Goal: Task Accomplishment & Management: Use online tool/utility

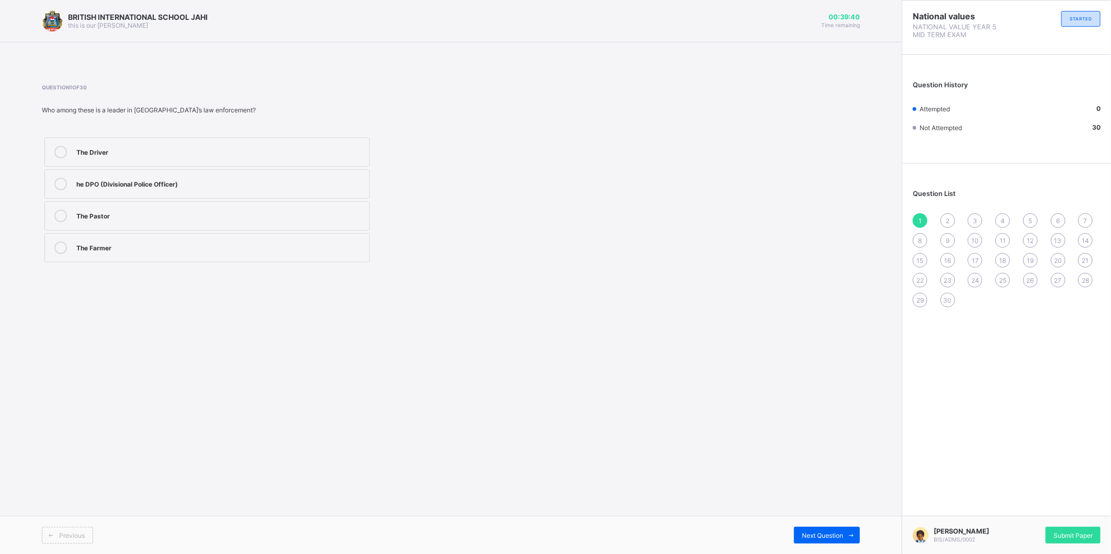
click at [174, 189] on div "he DPO (Divisional Police Officer)" at bounding box center [220, 184] width 288 height 13
click at [816, 530] on div "Next Question" at bounding box center [827, 535] width 66 height 17
click at [185, 239] on label "Political leadership" at bounding box center [206, 247] width 325 height 29
click at [807, 530] on div "Next Question" at bounding box center [827, 535] width 66 height 17
click at [212, 149] on div "The President" at bounding box center [220, 151] width 288 height 10
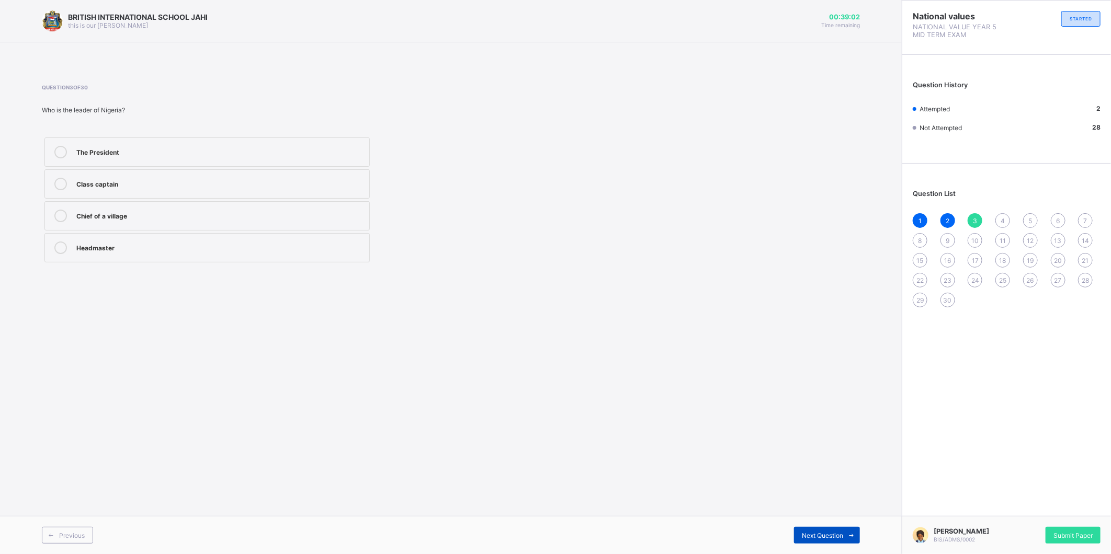
click at [807, 532] on span "Next Question" at bounding box center [822, 536] width 41 height 8
click at [51, 249] on div at bounding box center [60, 248] width 21 height 13
click at [825, 532] on span "Next Question" at bounding box center [822, 536] width 41 height 8
click at [155, 216] on div "The President" at bounding box center [220, 215] width 288 height 10
click at [826, 529] on div "Next Question" at bounding box center [827, 535] width 66 height 17
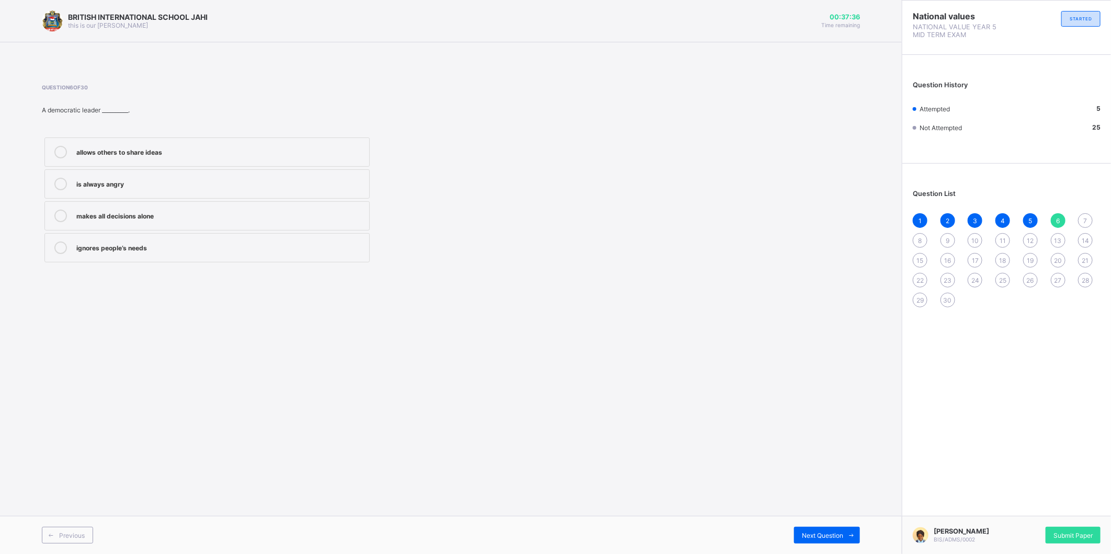
click at [238, 249] on div "ignores people’s needs" at bounding box center [220, 247] width 288 height 10
drag, startPoint x: 813, startPoint y: 526, endPoint x: 740, endPoint y: 492, distance: 80.0
click at [802, 521] on div "Previous Next Question" at bounding box center [451, 535] width 902 height 38
click at [1086, 220] on span "7" at bounding box center [1086, 221] width 4 height 8
click at [174, 157] on div "Democratic leadership" at bounding box center [220, 152] width 288 height 13
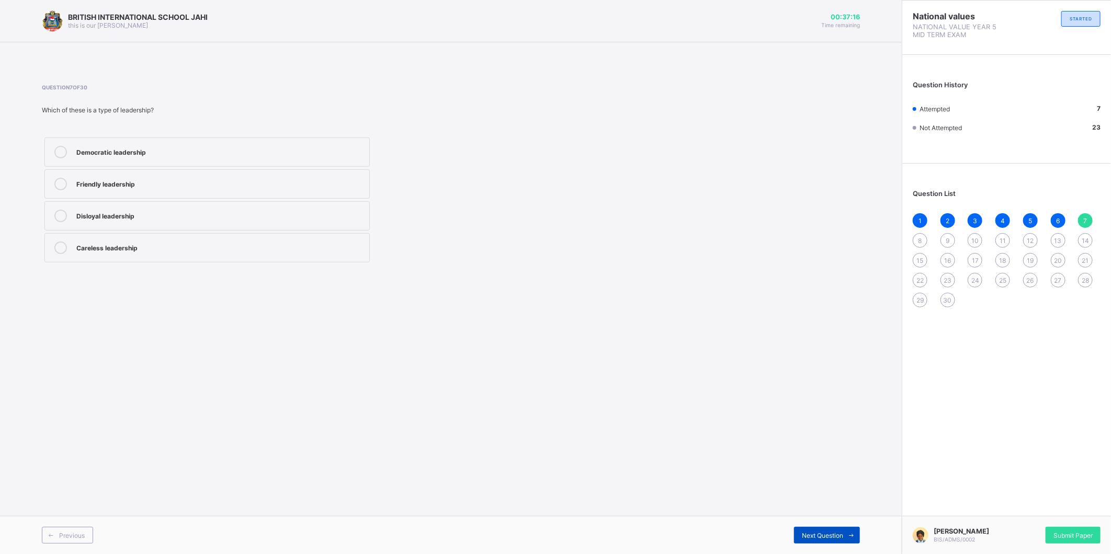
click at [847, 530] on span at bounding box center [851, 535] width 17 height 17
click at [140, 238] on label "Courage" at bounding box center [206, 247] width 325 height 29
click at [952, 242] on div "9" at bounding box center [947, 240] width 15 height 15
click at [236, 252] on div "Class teacher" at bounding box center [220, 247] width 288 height 10
click at [818, 541] on div "Next Question" at bounding box center [827, 535] width 66 height 17
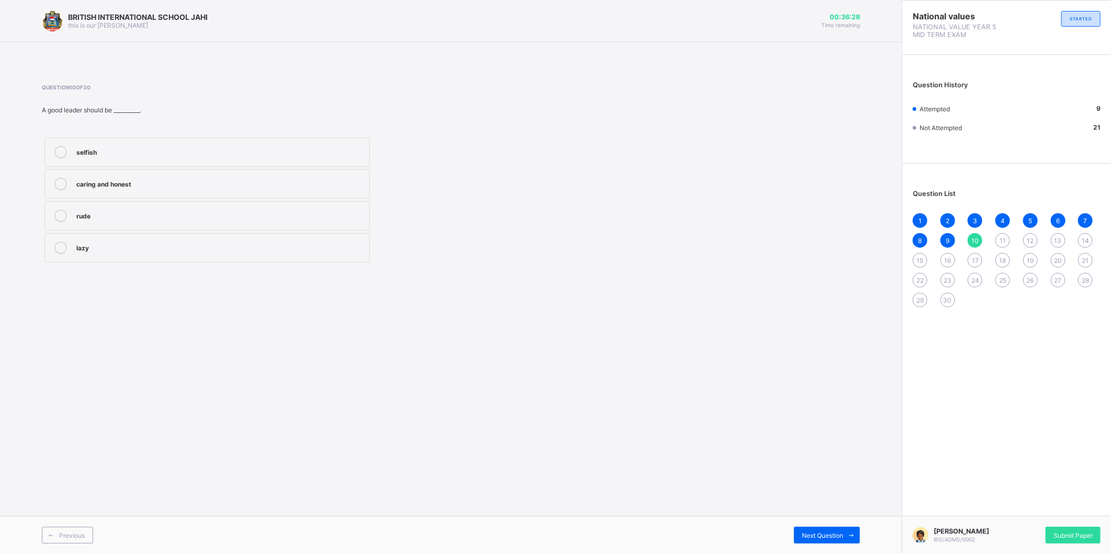
click at [189, 184] on div "caring and honest" at bounding box center [220, 183] width 288 height 10
click at [832, 537] on span "Next Question" at bounding box center [822, 536] width 41 height 8
click at [84, 153] on div "Guiding and directing people" at bounding box center [220, 151] width 288 height 10
click at [818, 537] on span "Next Question" at bounding box center [822, 536] width 41 height 8
click at [164, 155] on div "Nurses and Red Cross members" at bounding box center [220, 151] width 288 height 10
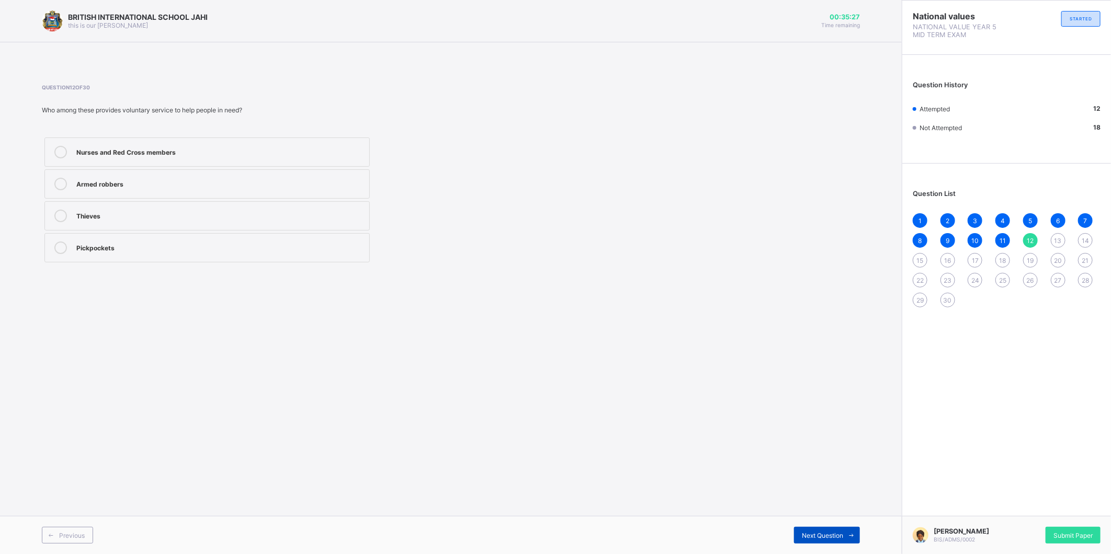
click at [820, 538] on span "Next Question" at bounding box center [822, 536] width 41 height 8
click at [264, 206] on label "Joining a charity group to clean the environment" at bounding box center [206, 215] width 325 height 29
click at [832, 538] on span "Next Question" at bounding box center [822, 536] width 41 height 8
click at [187, 255] on label "Protecting citizens and maintaining law" at bounding box center [206, 247] width 325 height 29
click at [809, 539] on span "Next Question" at bounding box center [822, 536] width 41 height 8
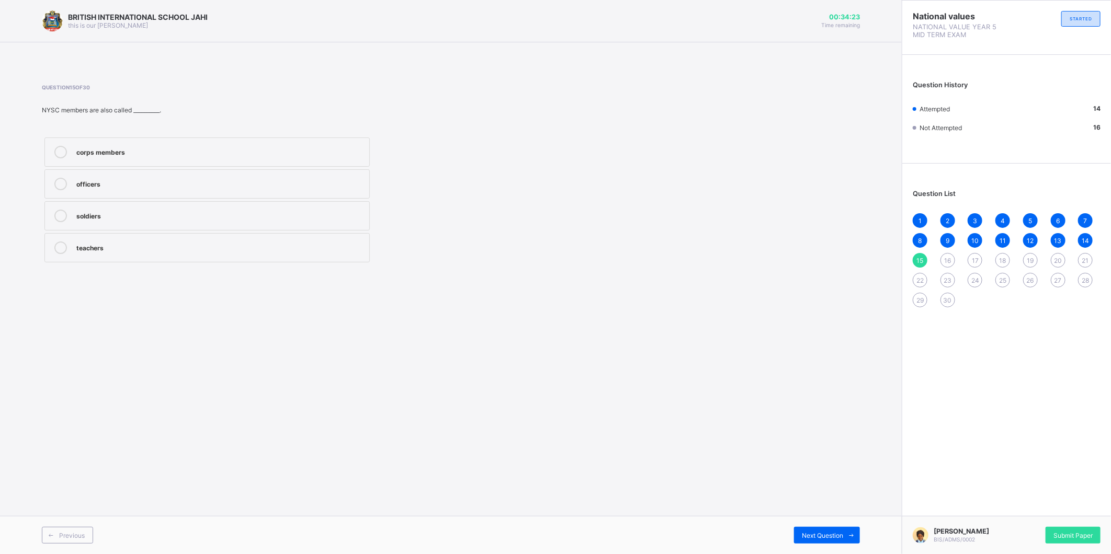
click at [124, 161] on label "corps members" at bounding box center [206, 152] width 325 height 29
click at [820, 537] on span "Next Question" at bounding box center [822, 536] width 41 height 8
click at [105, 247] on div "National Youth Service Corps" at bounding box center [220, 247] width 288 height 10
click at [804, 537] on span "Next Question" at bounding box center [822, 536] width 41 height 8
click at [139, 221] on div "NYSC" at bounding box center [220, 216] width 288 height 13
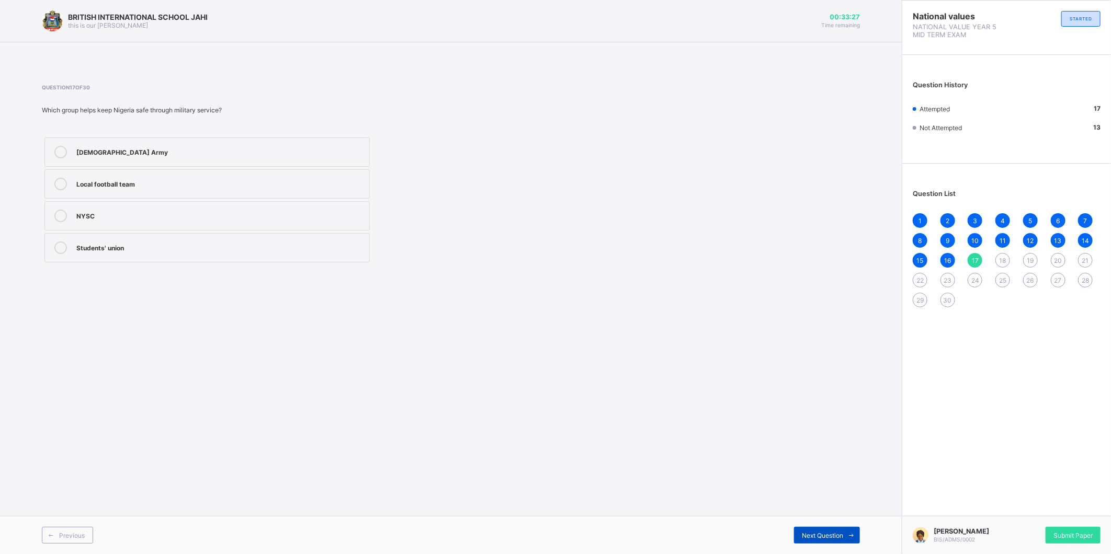
drag, startPoint x: 837, startPoint y: 537, endPoint x: 846, endPoint y: 530, distance: 11.6
click at [844, 532] on div "Next Question" at bounding box center [827, 535] width 66 height 17
click at [228, 239] on label "Facing punishment" at bounding box center [206, 247] width 325 height 29
click at [850, 534] on icon at bounding box center [852, 535] width 8 height 7
click at [174, 241] on label "Gaining trust and respect" at bounding box center [206, 247] width 325 height 29
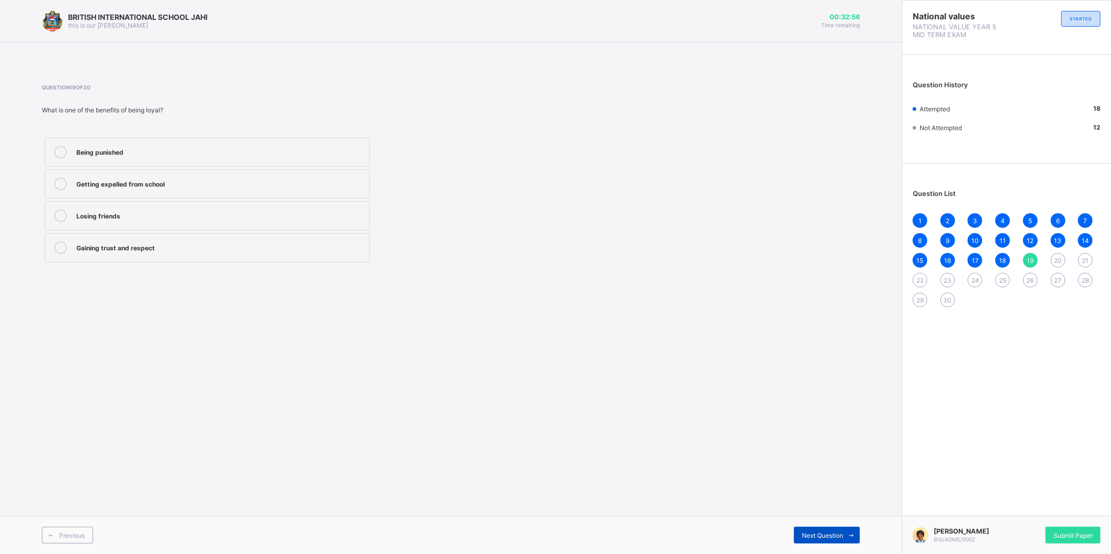
click at [839, 539] on span "Next Question" at bounding box center [822, 536] width 41 height 8
click at [284, 221] on div "Littering the streets" at bounding box center [220, 216] width 288 height 13
click at [825, 529] on div "Next Question" at bounding box center [827, 535] width 66 height 17
click at [155, 221] on div "caring for and protecting your community" at bounding box center [220, 216] width 288 height 13
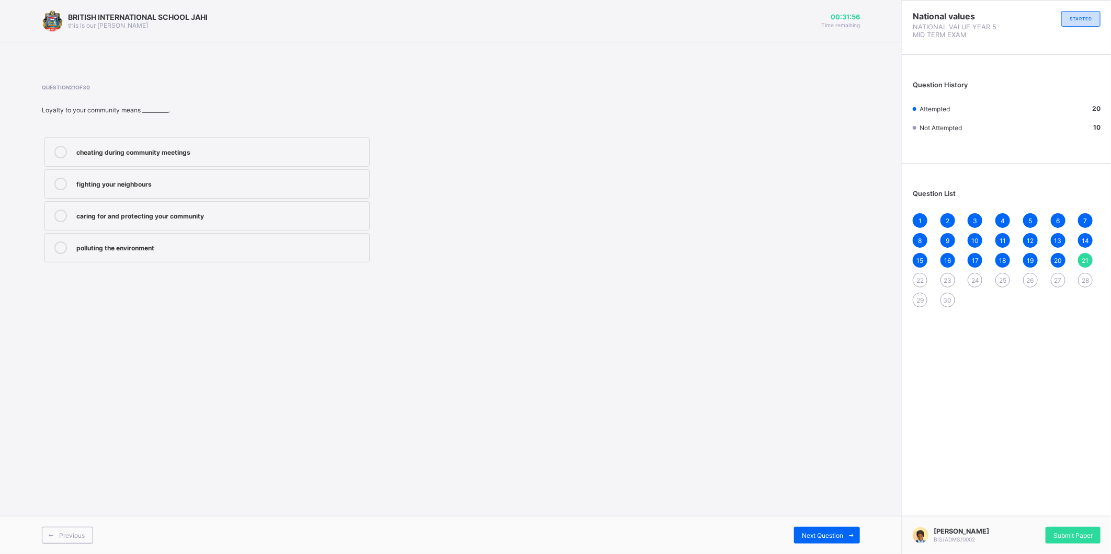
drag, startPoint x: 651, startPoint y: 525, endPoint x: 818, endPoint y: 483, distance: 172.0
click at [766, 505] on div "BRITISH INTERNATIONAL SCHOOL JAHI this is our motton 00:31:56 Time remaining Qu…" at bounding box center [451, 277] width 902 height 554
click at [822, 531] on div "Next Question" at bounding box center [827, 535] width 66 height 17
click at [227, 173] on label "pride and respect" at bounding box center [206, 183] width 325 height 29
click at [843, 529] on div "Next Question" at bounding box center [827, 535] width 66 height 17
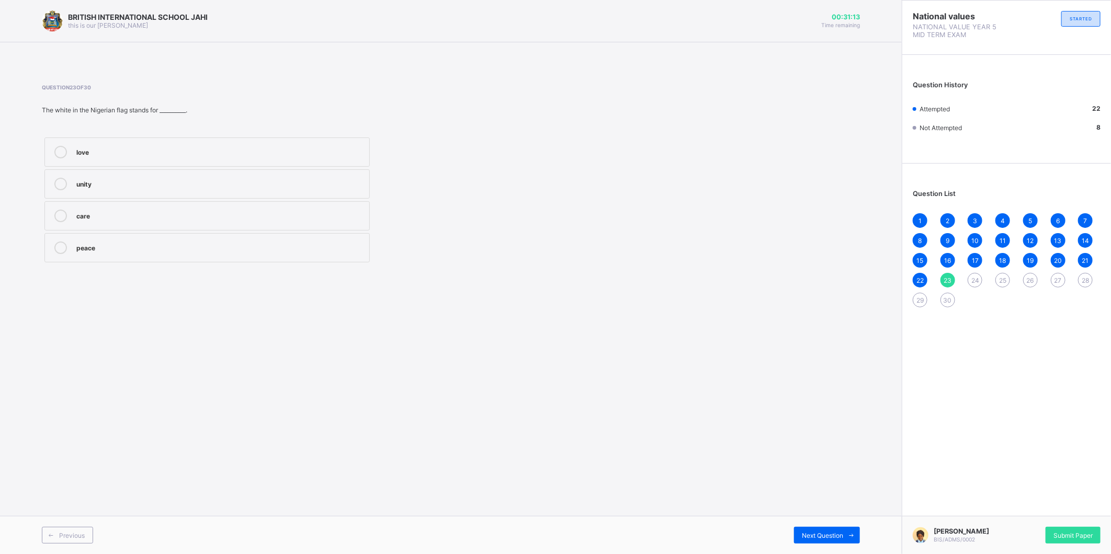
click at [255, 192] on label "unity" at bounding box center [206, 183] width 325 height 29
click at [821, 537] on span "Next Question" at bounding box center [822, 536] width 41 height 8
click at [213, 184] on div "Peace" at bounding box center [220, 183] width 288 height 10
click at [840, 528] on div "Next Question" at bounding box center [827, 535] width 66 height 17
click at [179, 155] on div "respecting the national flag" at bounding box center [220, 151] width 288 height 10
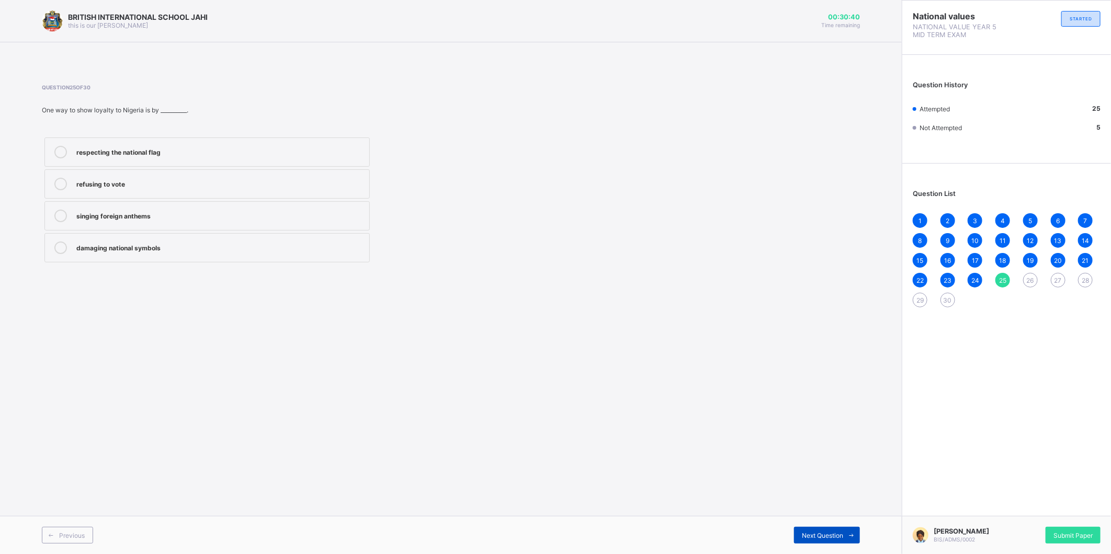
click at [822, 533] on span "Next Question" at bounding box center [822, 536] width 41 height 8
click at [245, 210] on div "Someone who helps their country" at bounding box center [220, 215] width 288 height 10
click at [825, 535] on span "Next Question" at bounding box center [822, 536] width 41 height 8
click at [174, 178] on div "Obey school rules" at bounding box center [220, 183] width 288 height 10
click at [823, 540] on div "Next Question" at bounding box center [827, 535] width 66 height 17
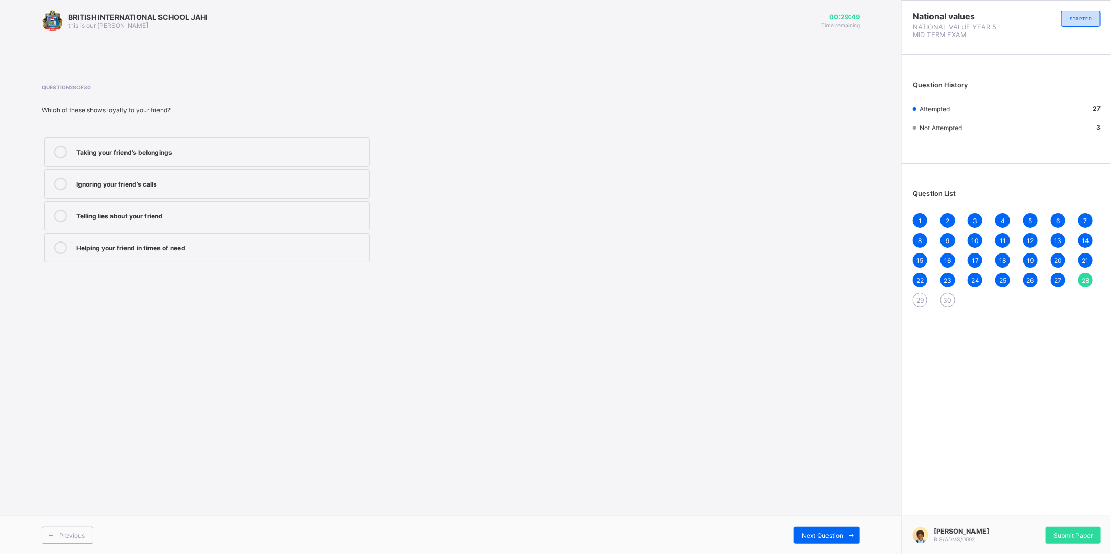
click at [105, 252] on div "Helping your friend in times of need" at bounding box center [220, 248] width 288 height 13
drag, startPoint x: 820, startPoint y: 527, endPoint x: 821, endPoint y: 533, distance: 7.0
click at [821, 532] on div "Next Question" at bounding box center [827, 535] width 66 height 17
click at [161, 220] on div "dishonest" at bounding box center [220, 215] width 288 height 10
click at [169, 152] on div "faithful and supportive" at bounding box center [220, 151] width 288 height 10
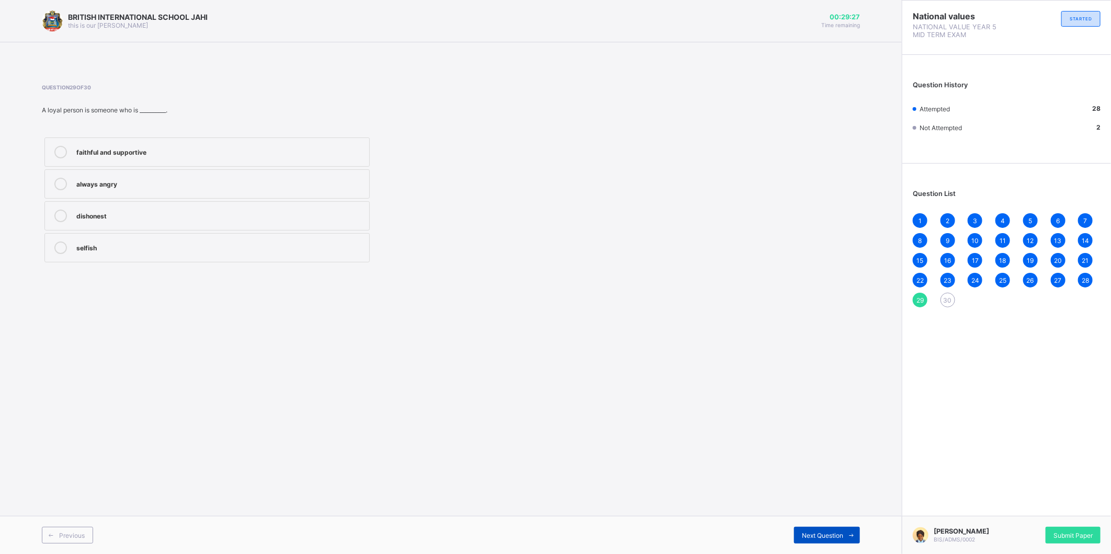
click at [841, 542] on div "Next Question" at bounding box center [827, 535] width 66 height 17
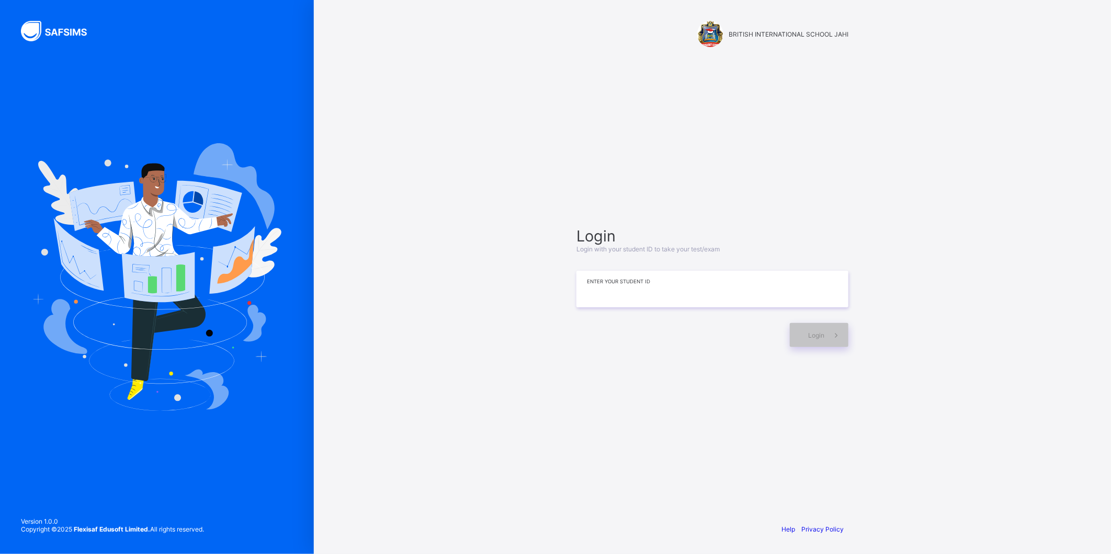
click at [668, 294] on input at bounding box center [712, 289] width 272 height 37
type input "**********"
drag, startPoint x: 820, startPoint y: 326, endPoint x: 816, endPoint y: 335, distance: 9.1
click at [816, 334] on div "Login" at bounding box center [819, 335] width 59 height 24
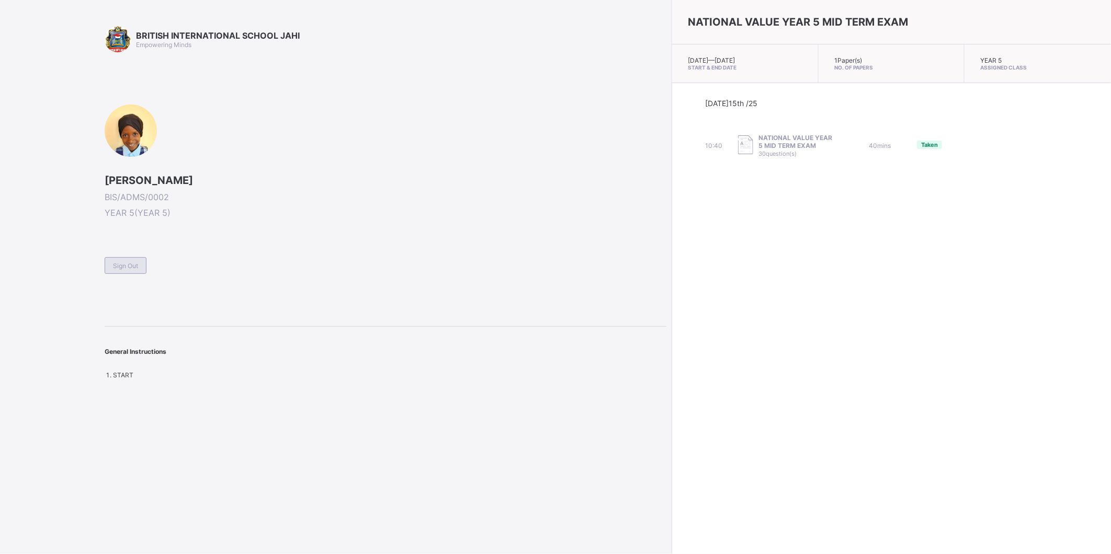
click at [134, 264] on span "Sign Out" at bounding box center [125, 266] width 25 height 8
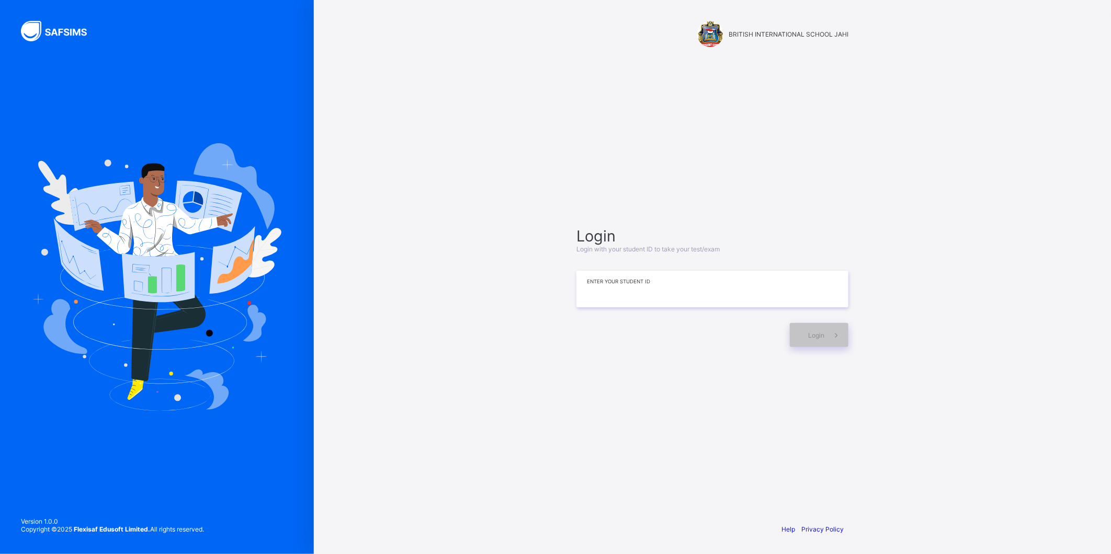
click at [654, 288] on input at bounding box center [712, 289] width 272 height 37
click at [667, 290] on input at bounding box center [712, 289] width 272 height 37
type input "*"
type input "**********"
click at [824, 338] on span at bounding box center [836, 335] width 24 height 24
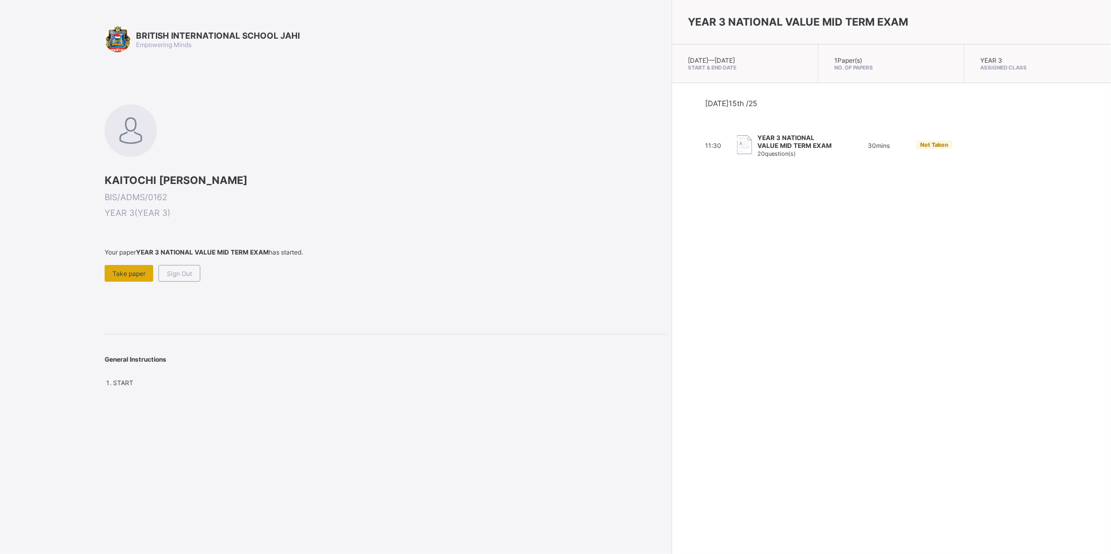
click at [121, 273] on span "Take paper" at bounding box center [128, 274] width 33 height 8
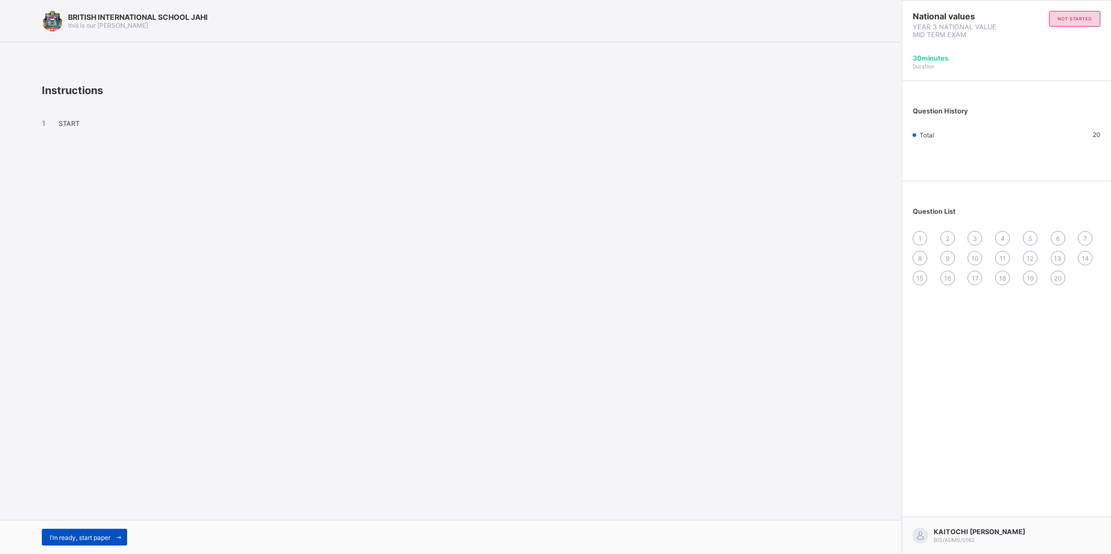
click at [110, 534] on span "I’m ready, start paper" at bounding box center [80, 538] width 61 height 8
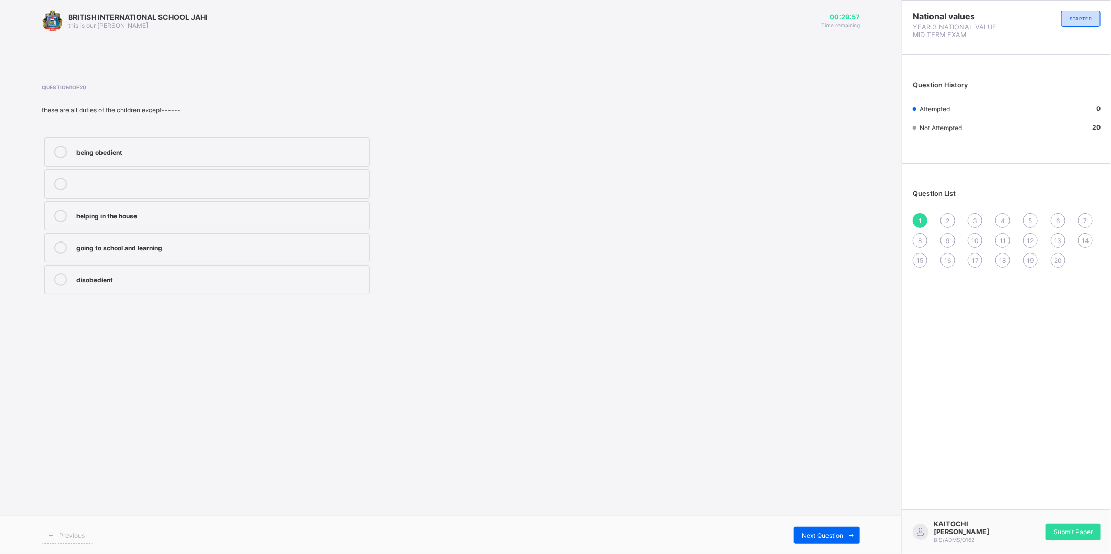
click at [96, 218] on div "helping in the house" at bounding box center [220, 215] width 288 height 10
click at [618, 86] on div "Question 1 of 20 these are all duties of the children except------ being obedie…" at bounding box center [451, 190] width 818 height 213
drag, startPoint x: 37, startPoint y: 173, endPoint x: 42, endPoint y: 170, distance: 6.3
drag, startPoint x: 1, startPoint y: 107, endPoint x: 7, endPoint y: 8, distance: 98.5
drag, startPoint x: 10, startPoint y: 2, endPoint x: 151, endPoint y: 291, distance: 321.9
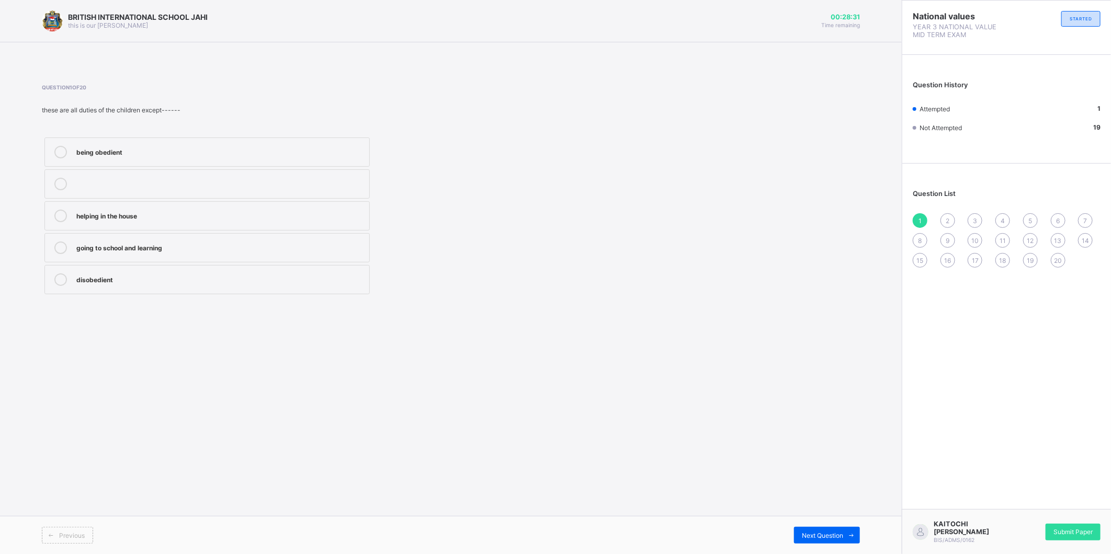
click at [151, 291] on label "disobedient" at bounding box center [206, 279] width 325 height 29
click at [949, 222] on span "2" at bounding box center [948, 221] width 4 height 8
drag, startPoint x: 121, startPoint y: 205, endPoint x: 111, endPoint y: 200, distance: 11.0
click at [1096, 495] on div "National values YEAR 3 NATIONAL VALUE MID TERM EXAM STARTED Question History At…" at bounding box center [1006, 277] width 209 height 554
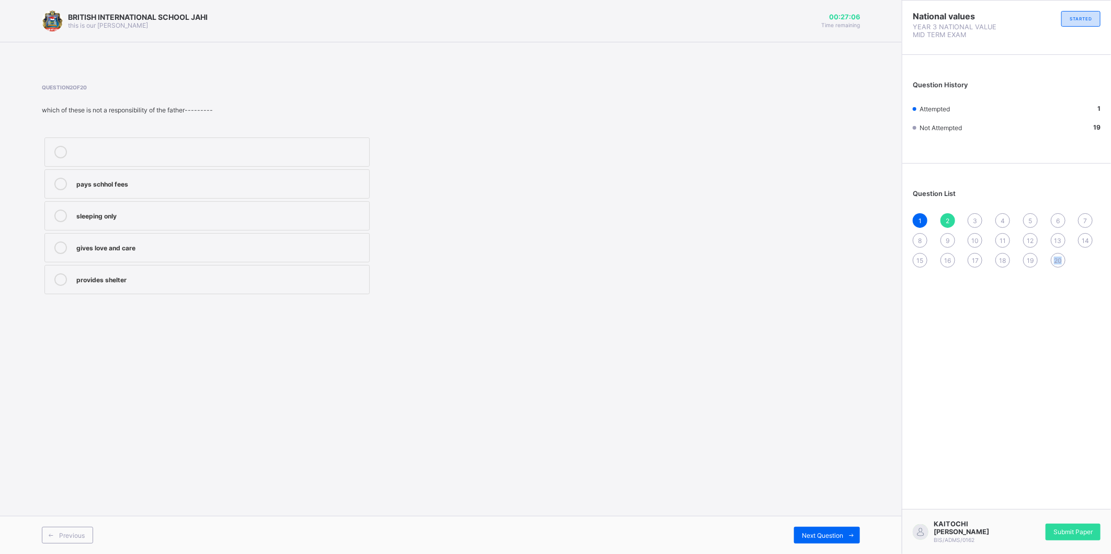
click at [1096, 495] on div "National values YEAR 3 NATIONAL VALUE MID TERM EXAM STARTED Question History At…" at bounding box center [1006, 277] width 209 height 554
drag, startPoint x: 175, startPoint y: 205, endPoint x: 146, endPoint y: 221, distance: 33.0
drag, startPoint x: 760, startPoint y: 513, endPoint x: 795, endPoint y: 305, distance: 210.5
click at [778, 485] on div "BRITISH INTERNATIONAL SCHOOL JAHI this is our motton 00:26:40 Time remaining Qu…" at bounding box center [451, 277] width 902 height 554
click at [171, 226] on label "sleeping only" at bounding box center [206, 215] width 325 height 29
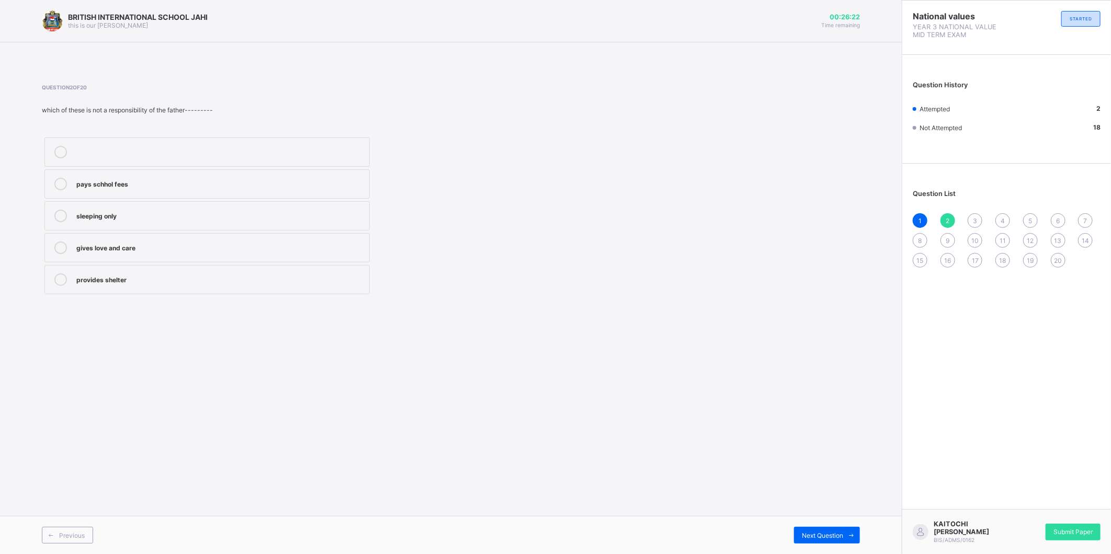
click at [978, 223] on div "3" at bounding box center [975, 220] width 15 height 15
drag, startPoint x: 192, startPoint y: 499, endPoint x: 518, endPoint y: 406, distance: 339.2
click at [518, 406] on div "BRITISH INTERNATIONAL SCHOOL JAHI this is our motton 00:25:33 Time remaining Qu…" at bounding box center [451, 277] width 902 height 554
drag, startPoint x: 342, startPoint y: 149, endPoint x: 362, endPoint y: 131, distance: 26.7
click at [362, 131] on div "Question 3 of 20 these are all advantages of familly except--------- hatred and…" at bounding box center [317, 190] width 551 height 213
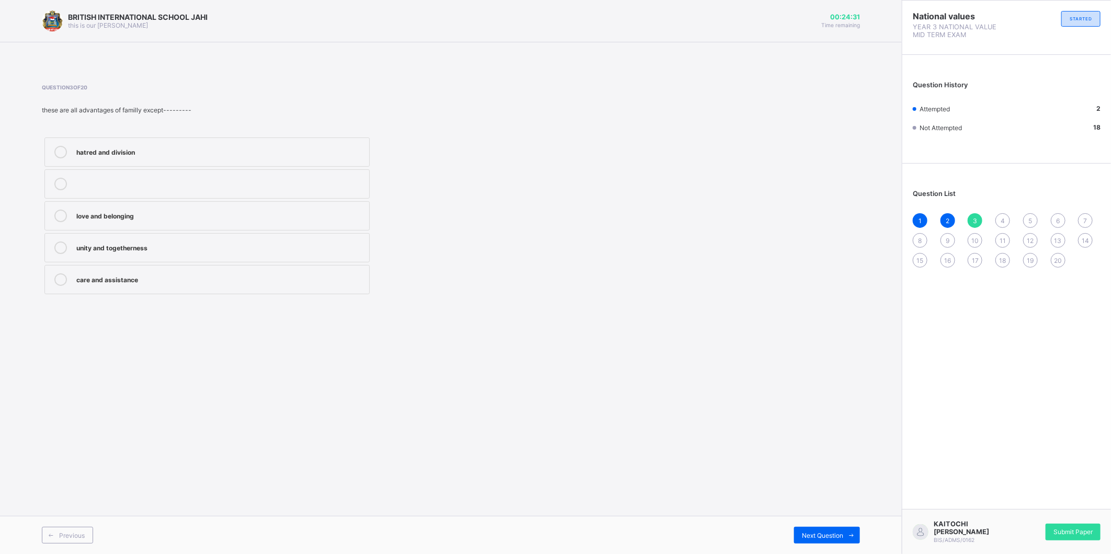
click at [357, 129] on div "Question 3 of 20 these are all advantages of familly except--------- hatred and…" at bounding box center [317, 190] width 551 height 213
click at [335, 145] on div "Question 3 of 20 these are all advantages of familly except--------- hatred and…" at bounding box center [317, 190] width 551 height 213
click at [335, 146] on div "hatred and division" at bounding box center [220, 151] width 288 height 10
click at [829, 538] on span "Next Question" at bounding box center [822, 536] width 41 height 8
click at [247, 174] on label "polygamy" at bounding box center [206, 183] width 325 height 29
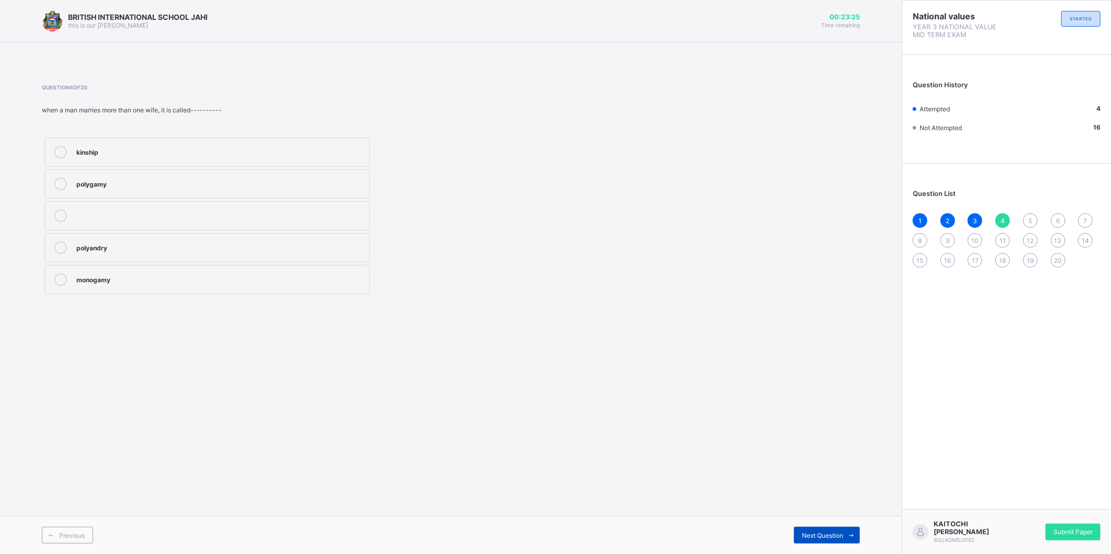
drag, startPoint x: 842, startPoint y: 527, endPoint x: 848, endPoint y: 539, distance: 13.6
click at [848, 539] on div "Next Question" at bounding box center [827, 535] width 66 height 17
click at [143, 244] on div "monogamy" at bounding box center [220, 247] width 288 height 10
click at [845, 532] on span at bounding box center [851, 535] width 17 height 17
click at [273, 267] on div "mother father and mother father grandfather" at bounding box center [207, 216] width 331 height 162
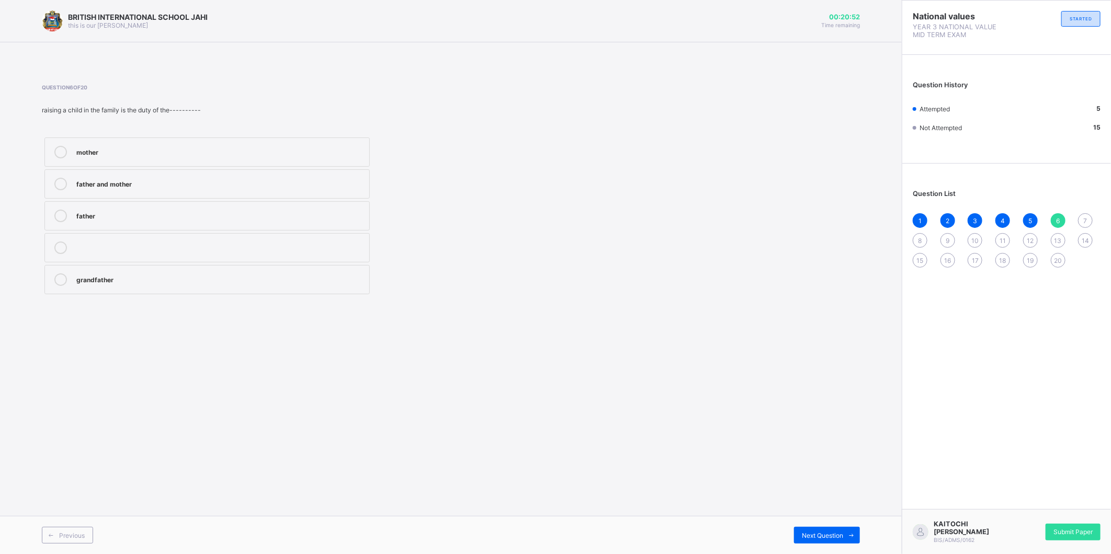
click at [536, 228] on div "mother father and mother father grandfather" at bounding box center [317, 216] width 551 height 162
click at [229, 184] on div "father and mother" at bounding box center [220, 183] width 288 height 10
click at [819, 538] on span "Next Question" at bounding box center [822, 536] width 41 height 8
click at [605, 86] on div "BRITISH INTERNATIONAL SCHOOL JAHI this is our motton 00:19:49 Time remaining Qu…" at bounding box center [451, 277] width 902 height 554
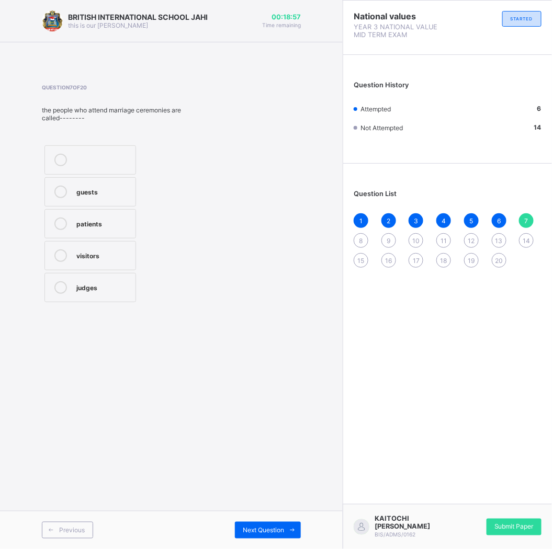
click at [107, 194] on div "guests" at bounding box center [103, 191] width 54 height 10
click at [364, 243] on div "8" at bounding box center [361, 240] width 15 height 15
click at [195, 206] on div "traditional marriage court marriage village marriage religious marriage" at bounding box center [124, 227] width 164 height 168
click at [93, 171] on label "traditional marriage" at bounding box center [90, 162] width 93 height 35
click at [77, 168] on label "traditional marriage" at bounding box center [90, 162] width 93 height 35
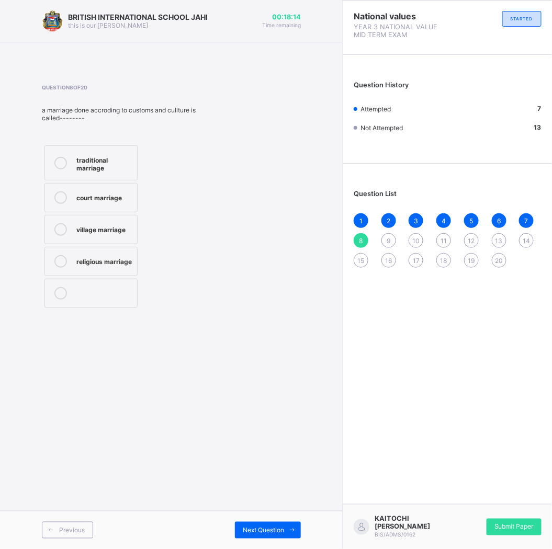
click at [153, 196] on div "traditional marriage court marriage village marriage religious marriage" at bounding box center [124, 227] width 164 height 168
drag, startPoint x: 63, startPoint y: 164, endPoint x: 76, endPoint y: 164, distance: 13.1
click at [76, 164] on label "traditional marriage" at bounding box center [90, 162] width 93 height 35
click at [54, 154] on div at bounding box center [60, 163] width 21 height 18
click at [257, 534] on span "Next Question" at bounding box center [263, 531] width 41 height 8
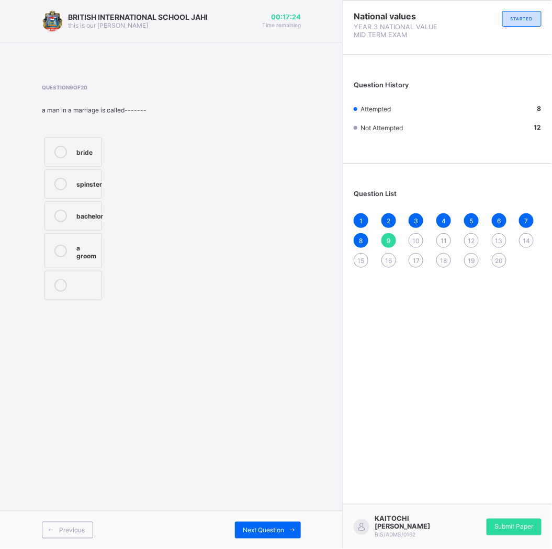
click at [58, 242] on label "a groom" at bounding box center [73, 250] width 58 height 35
click at [263, 525] on div "Next Question" at bounding box center [268, 530] width 66 height 17
click at [51, 149] on label "shopkeeper" at bounding box center [74, 152] width 61 height 29
click at [239, 541] on div "Previous Next Question" at bounding box center [171, 530] width 343 height 38
click at [264, 536] on div "Next Question" at bounding box center [268, 530] width 66 height 17
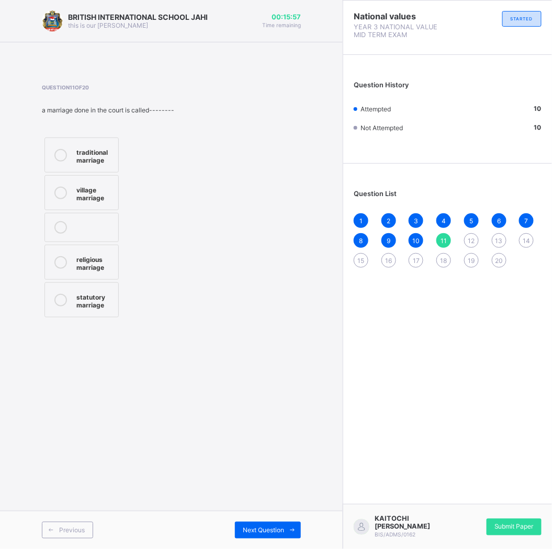
click at [66, 259] on icon at bounding box center [60, 262] width 13 height 13
click at [279, 518] on div "Previous Next Question" at bounding box center [171, 530] width 343 height 38
click at [249, 524] on div "Next Question" at bounding box center [268, 530] width 66 height 17
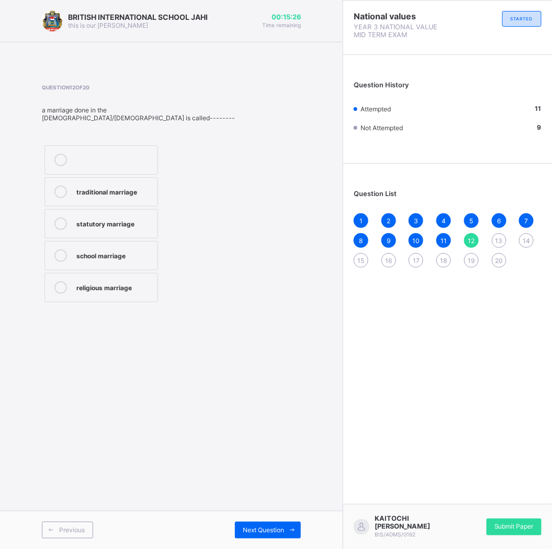
click at [440, 223] on div "4" at bounding box center [443, 220] width 15 height 15
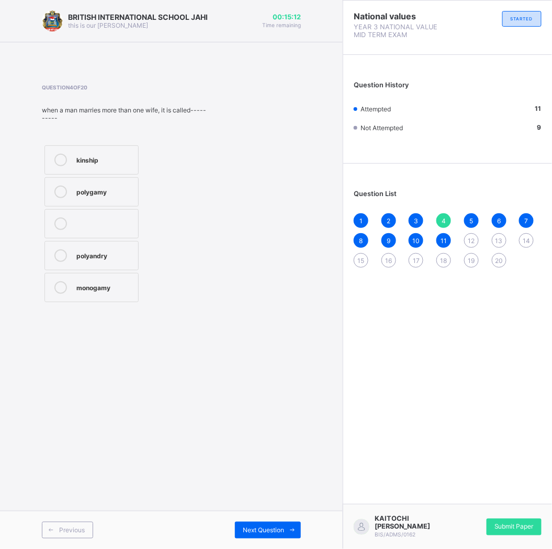
click at [417, 233] on div "10" at bounding box center [415, 240] width 15 height 15
click at [443, 237] on span "11" at bounding box center [443, 241] width 6 height 8
click at [464, 231] on div "1 2 3 4 5 6 7 8 9 10 11 12 13 14 15 16 17 18 19 20" at bounding box center [448, 240] width 188 height 54
click at [471, 233] on div "12" at bounding box center [471, 240] width 15 height 15
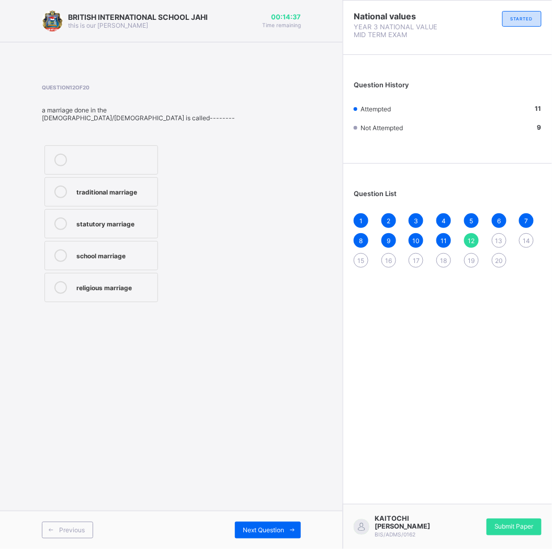
click at [115, 190] on div "traditional marriage" at bounding box center [114, 191] width 76 height 10
click at [270, 525] on div "Next Question" at bounding box center [268, 530] width 66 height 17
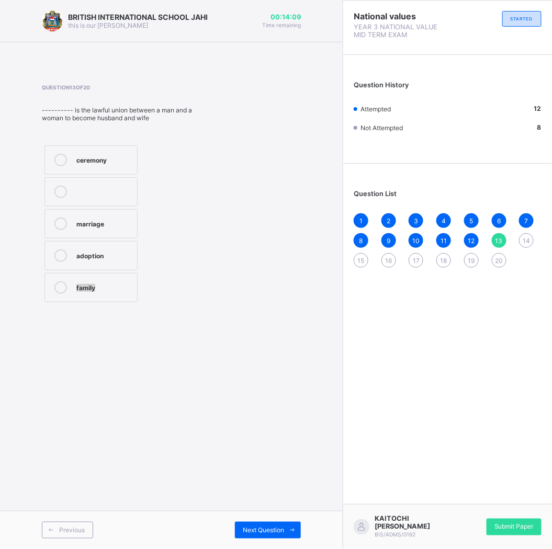
drag, startPoint x: 134, startPoint y: 268, endPoint x: 137, endPoint y: 275, distance: 7.3
click at [144, 277] on div "ceremony marriage adoption family" at bounding box center [124, 224] width 164 height 162
drag, startPoint x: 107, startPoint y: 229, endPoint x: 102, endPoint y: 251, distance: 23.0
click at [109, 248] on div "ceremony marriage adoption family" at bounding box center [91, 224] width 98 height 162
drag, startPoint x: 90, startPoint y: 215, endPoint x: 78, endPoint y: 216, distance: 12.1
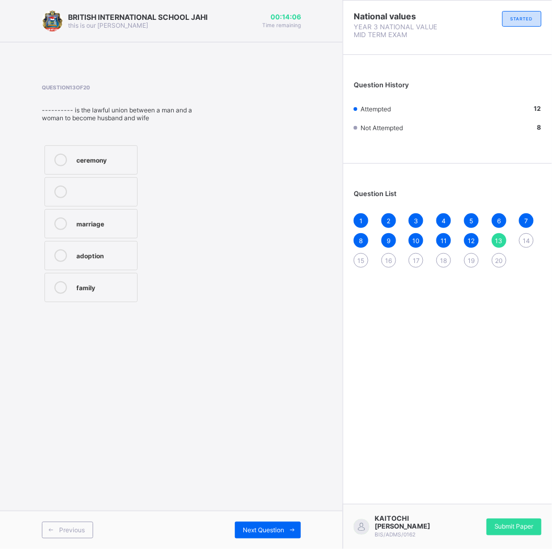
click at [87, 215] on label "marriage" at bounding box center [90, 223] width 93 height 29
drag, startPoint x: 56, startPoint y: 221, endPoint x: 47, endPoint y: 226, distance: 10.5
click at [49, 225] on label "marriage" at bounding box center [90, 223] width 93 height 29
drag, startPoint x: 246, startPoint y: 525, endPoint x: 240, endPoint y: 529, distance: 7.5
click at [248, 526] on div "Next Question" at bounding box center [268, 530] width 66 height 17
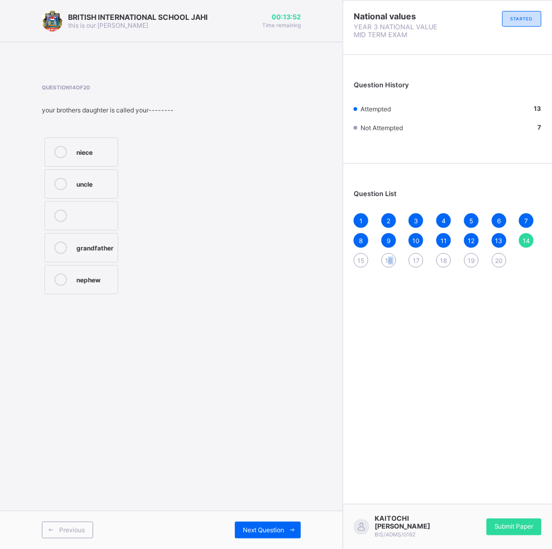
drag, startPoint x: 403, startPoint y: 306, endPoint x: 408, endPoint y: 310, distance: 6.3
click at [408, 310] on div "National values YEAR 3 NATIONAL VALUE MID TERM EXAM STARTED Question History At…" at bounding box center [447, 274] width 209 height 549
click at [66, 149] on div at bounding box center [60, 152] width 21 height 13
click at [268, 522] on div "Next Question" at bounding box center [268, 530] width 66 height 17
drag, startPoint x: 62, startPoint y: 271, endPoint x: 58, endPoint y: 277, distance: 7.3
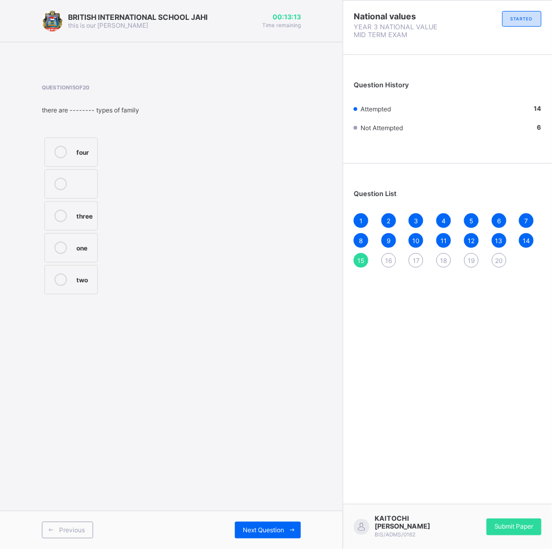
click at [61, 274] on label "two" at bounding box center [70, 279] width 53 height 29
drag, startPoint x: 253, startPoint y: 527, endPoint x: 249, endPoint y: 531, distance: 5.6
click at [252, 529] on span "Next Question" at bounding box center [263, 531] width 41 height 8
click at [74, 211] on label "bride" at bounding box center [77, 215] width 66 height 29
drag, startPoint x: 82, startPoint y: 219, endPoint x: 75, endPoint y: 222, distance: 7.7
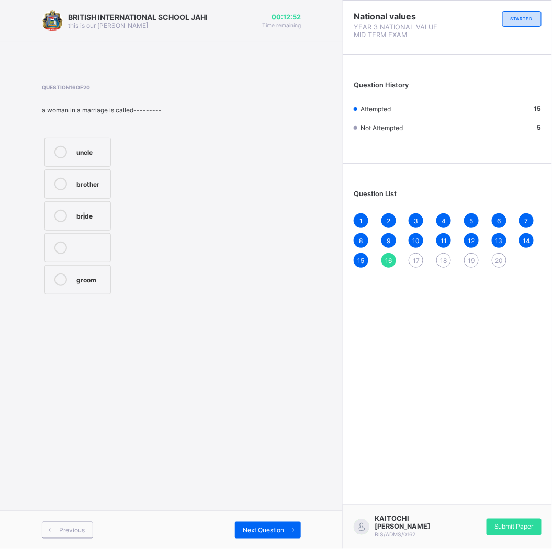
click at [85, 222] on label "bride" at bounding box center [77, 215] width 66 height 29
drag, startPoint x: 59, startPoint y: 211, endPoint x: 65, endPoint y: 212, distance: 6.5
click at [67, 213] on div at bounding box center [60, 216] width 21 height 13
click at [409, 282] on div "National values YEAR 3 NATIONAL VALUE MID TERM EXAM STARTED Question History At…" at bounding box center [447, 274] width 209 height 549
drag, startPoint x: 405, startPoint y: 253, endPoint x: 384, endPoint y: 257, distance: 21.4
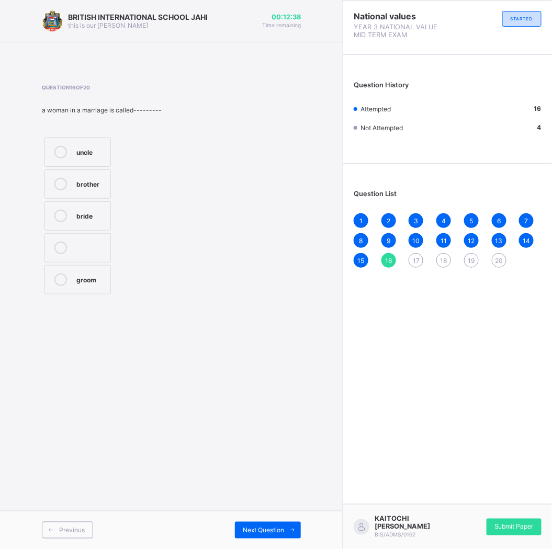
click at [400, 255] on div "1 2 3 4 5 6 7 8 9 10 11 12 13 14 15 16 17 18 19 20" at bounding box center [448, 240] width 188 height 54
click at [408, 254] on div "1 2 3 4 5 6 7 8 9 10 11 12 13 14 15 16 17 18 19 20" at bounding box center [448, 240] width 188 height 54
drag, startPoint x: 415, startPoint y: 257, endPoint x: 412, endPoint y: 264, distance: 7.5
click at [418, 260] on span "17" at bounding box center [416, 261] width 7 height 8
click at [70, 241] on label "father" at bounding box center [89, 255] width 91 height 29
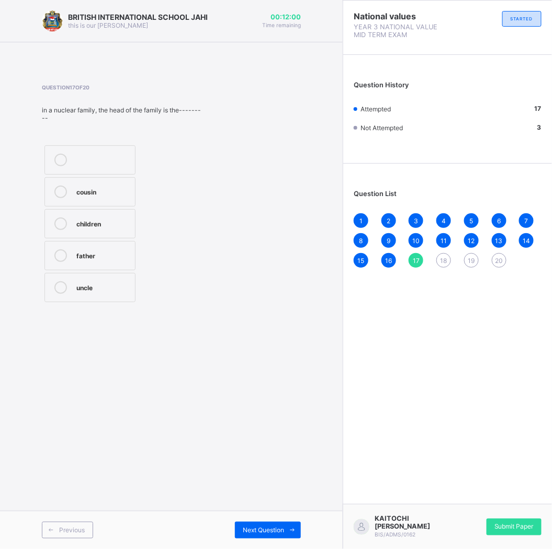
click at [437, 249] on div "1 2 3 4 5 6 7 8 9 10 11 12 13 14 15 16 17 18 19 20" at bounding box center [448, 240] width 188 height 54
click at [440, 255] on div "18" at bounding box center [443, 260] width 15 height 15
drag, startPoint x: 55, startPoint y: 163, endPoint x: 29, endPoint y: 71, distance: 95.1
click at [29, 71] on div "BRITISH INTERNATIONAL SCHOOL JAHI this is our motton 00:10:53 Time remaining Qu…" at bounding box center [171, 274] width 343 height 549
click at [66, 161] on div at bounding box center [60, 159] width 21 height 26
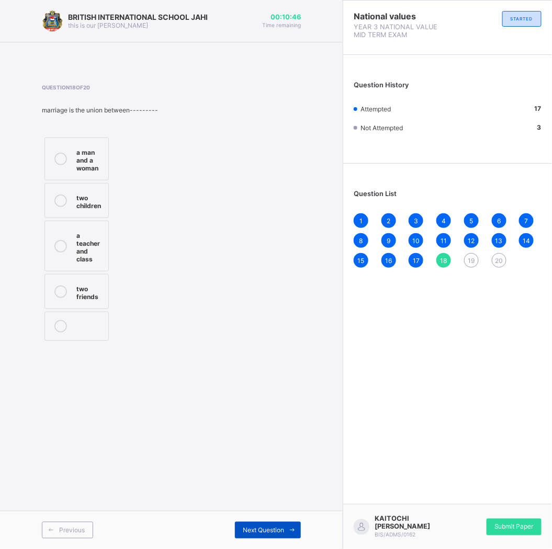
click at [246, 525] on div "Next Question" at bounding box center [268, 530] width 66 height 17
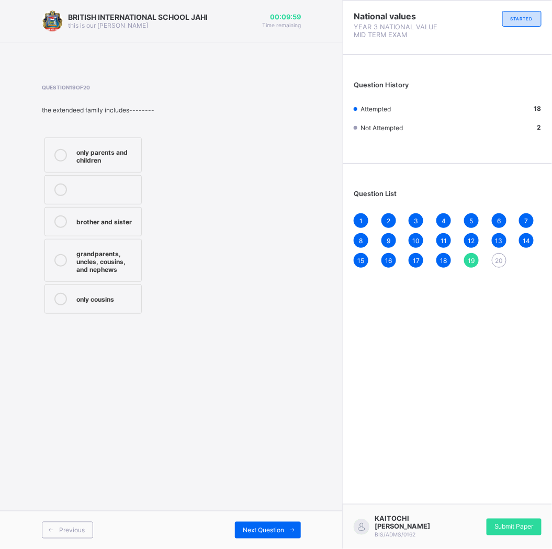
click at [103, 257] on div "grandparents, uncles, cousins, and nephews" at bounding box center [106, 260] width 60 height 26
click at [500, 265] on div "20" at bounding box center [499, 260] width 15 height 15
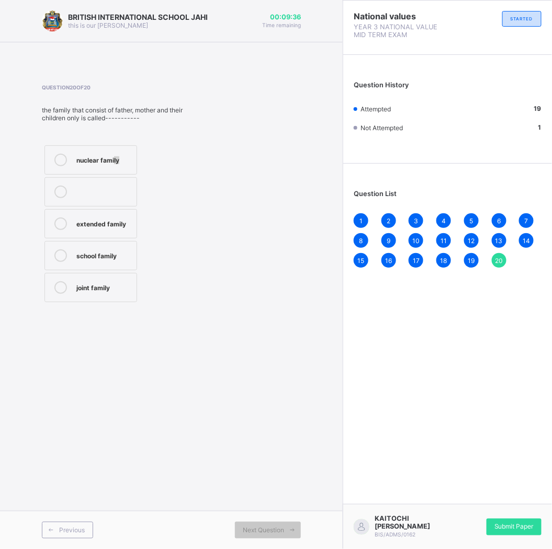
drag, startPoint x: 118, startPoint y: 149, endPoint x: 99, endPoint y: 149, distance: 18.8
click at [105, 150] on label "nuclear family" at bounding box center [90, 159] width 93 height 29
drag, startPoint x: 73, startPoint y: 134, endPoint x: 77, endPoint y: 129, distance: 6.3
click at [78, 131] on div "Question 20 of 20 the family that consist of father, mother and their children …" at bounding box center [123, 194] width 163 height 221
click at [127, 169] on label "nuclear family" at bounding box center [90, 159] width 93 height 29
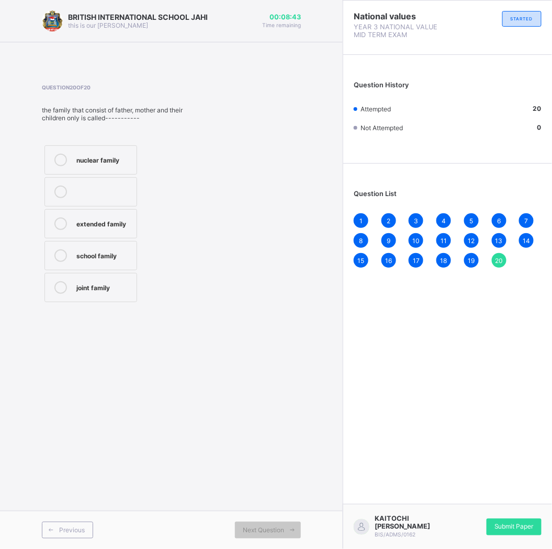
drag, startPoint x: 534, startPoint y: 519, endPoint x: 537, endPoint y: 536, distance: 16.9
click at [537, 535] on div "KAITOCHI JAN CHIKE EKWUGHE BIS/ADMS/0162 Submit Paper" at bounding box center [447, 526] width 209 height 45
click at [510, 516] on div "KAITOCHI JAN CHIKE EKWUGHE BIS/ADMS/0162 Submit Paper" at bounding box center [447, 526] width 209 height 45
click at [513, 532] on div "Submit Paper" at bounding box center [513, 527] width 55 height 17
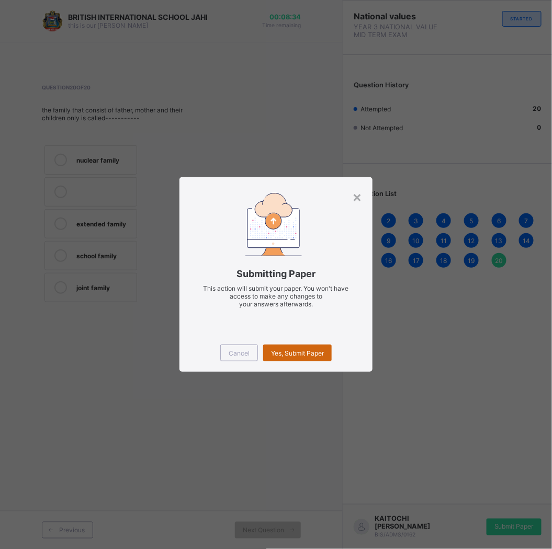
click at [316, 353] on span "Yes, Submit Paper" at bounding box center [297, 353] width 53 height 8
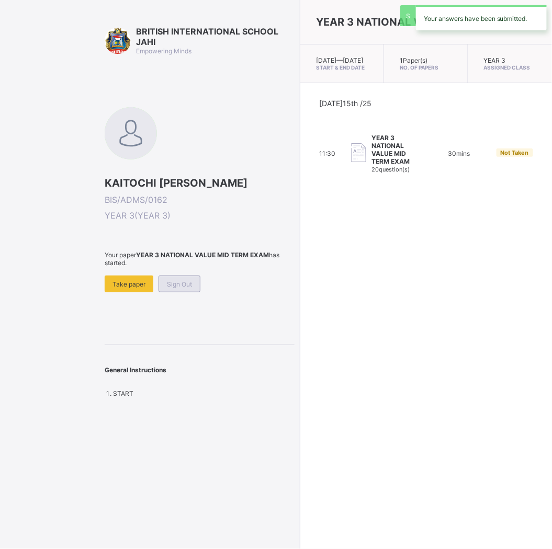
click at [181, 280] on span "Sign Out" at bounding box center [179, 284] width 25 height 8
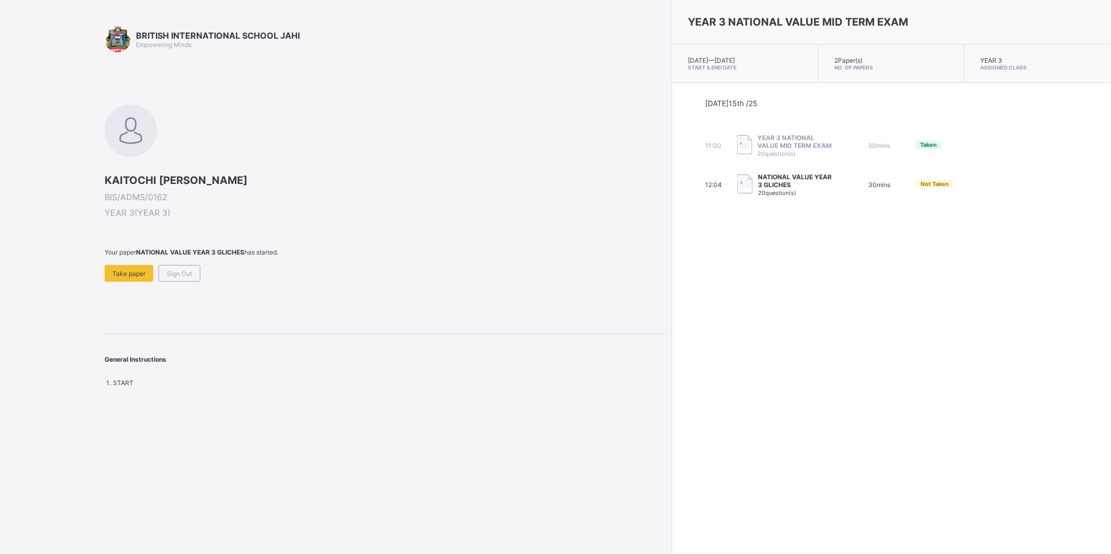
click at [178, 270] on span "Sign Out" at bounding box center [179, 274] width 25 height 8
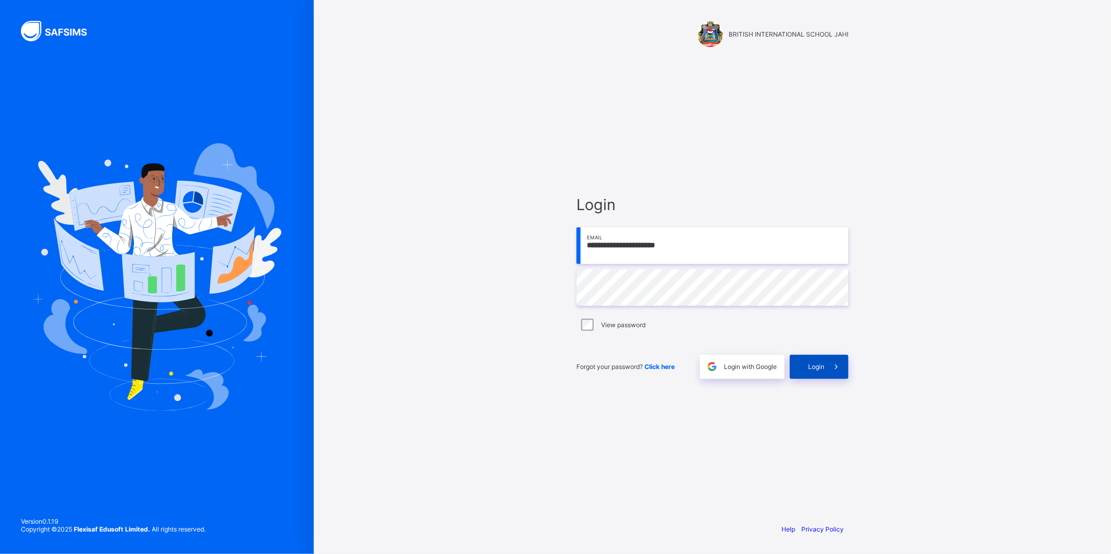
click at [835, 368] on icon at bounding box center [836, 367] width 11 height 10
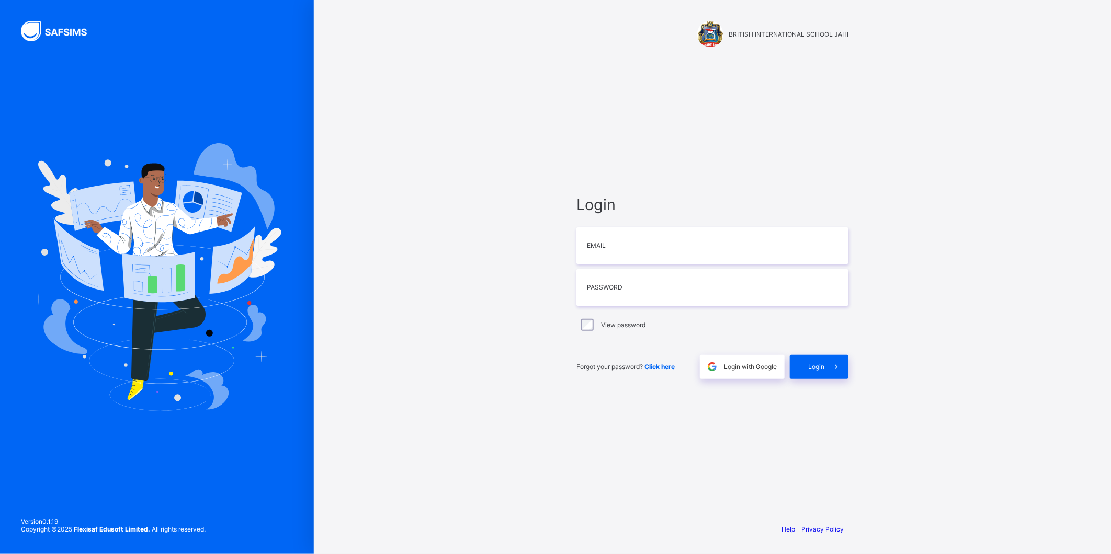
type input "**********"
click at [623, 292] on input "text" at bounding box center [712, 287] width 272 height 37
type input "**********"
click at [810, 372] on div "Login" at bounding box center [819, 367] width 59 height 24
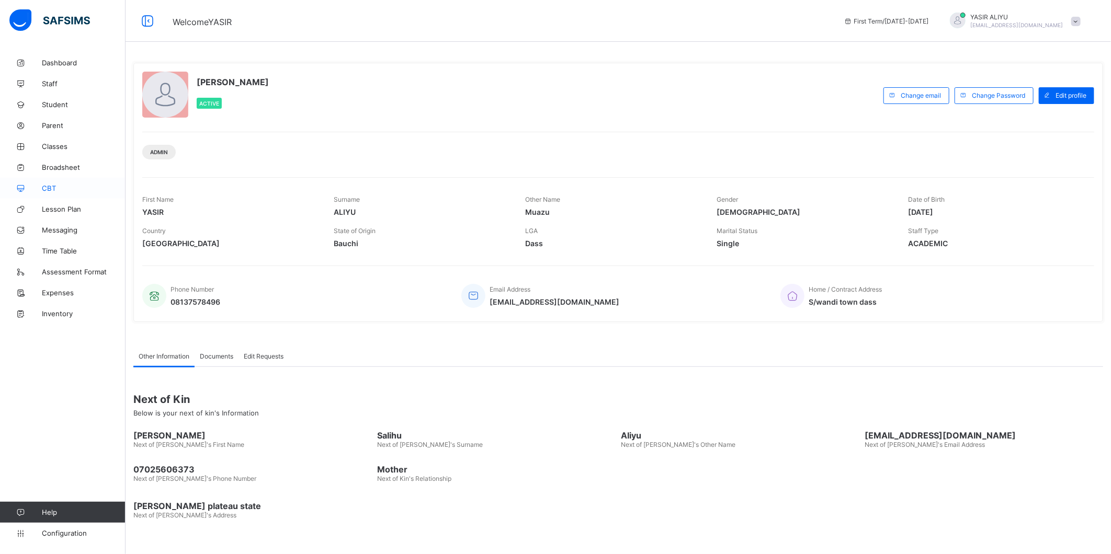
click at [51, 189] on span "CBT" at bounding box center [84, 188] width 84 height 8
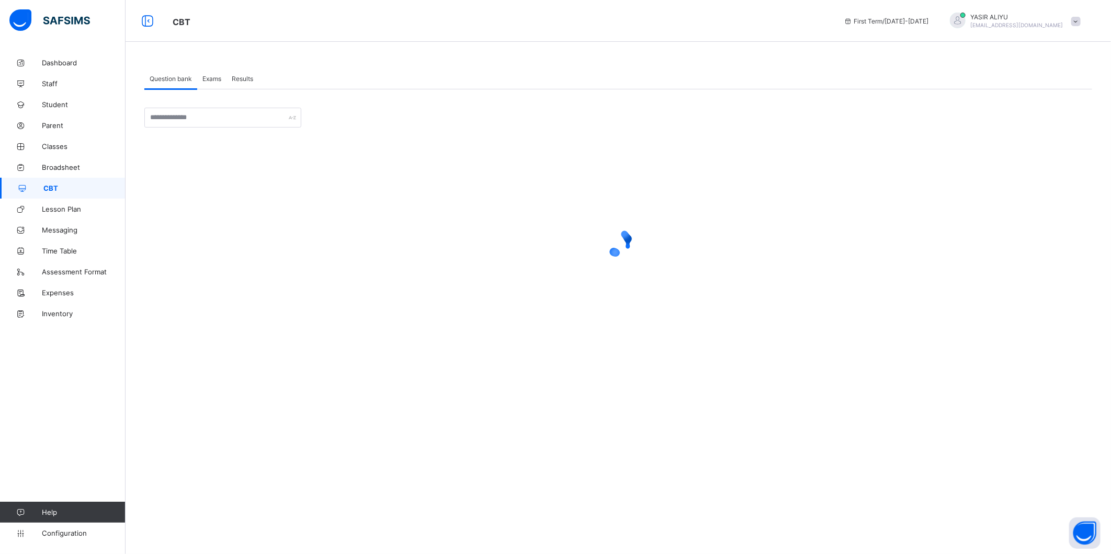
click at [215, 74] on div "Exams" at bounding box center [211, 78] width 29 height 21
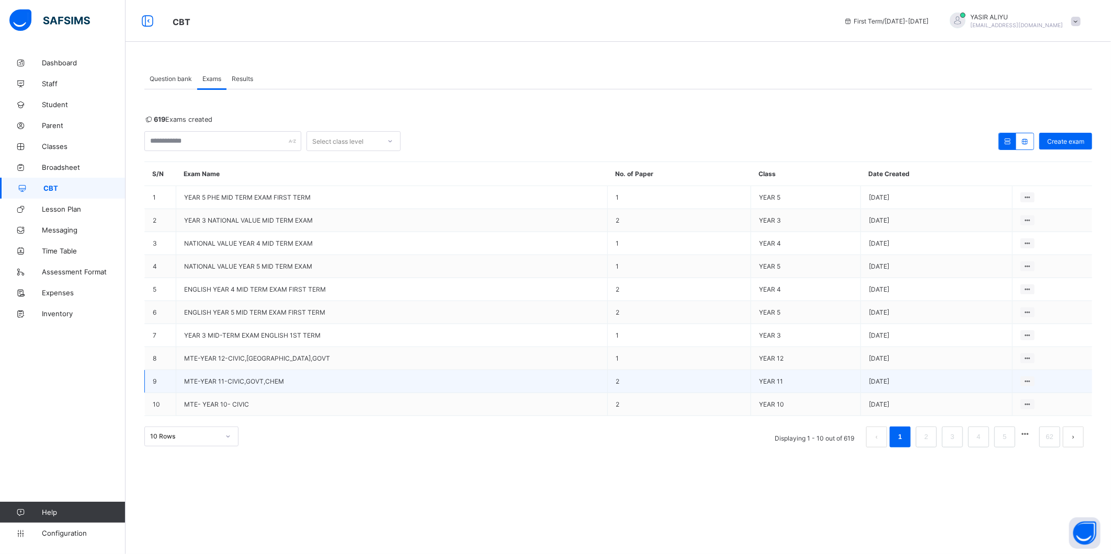
click at [222, 374] on td "MTE-YEAR 11-CIVIC,GOVT,CHEM" at bounding box center [391, 381] width 431 height 23
click at [218, 378] on span "MTE-YEAR 11-CIVIC,GOVT,CHEM" at bounding box center [234, 382] width 100 height 8
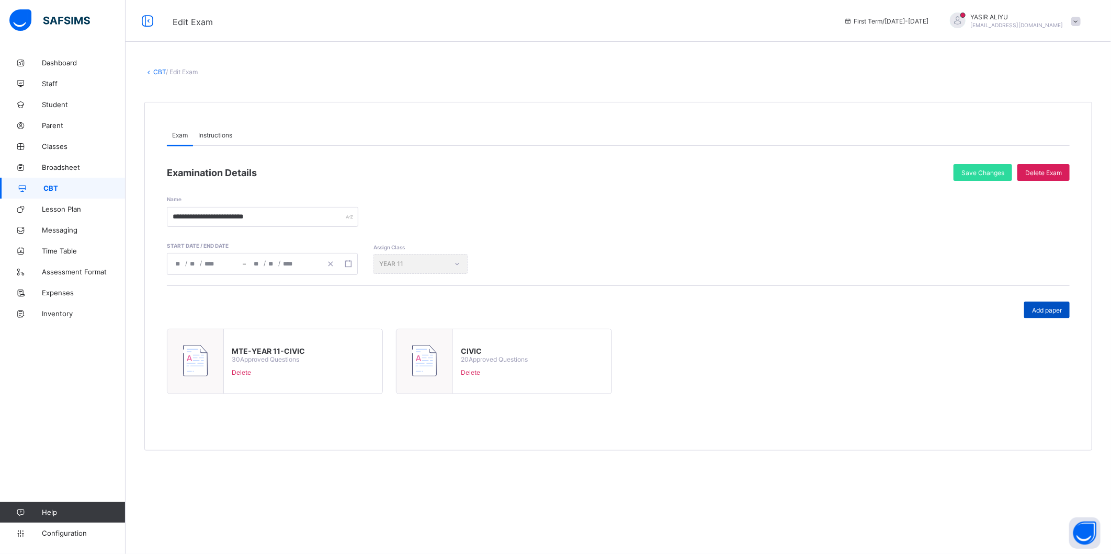
click at [1045, 308] on span "Add paper" at bounding box center [1047, 310] width 30 height 8
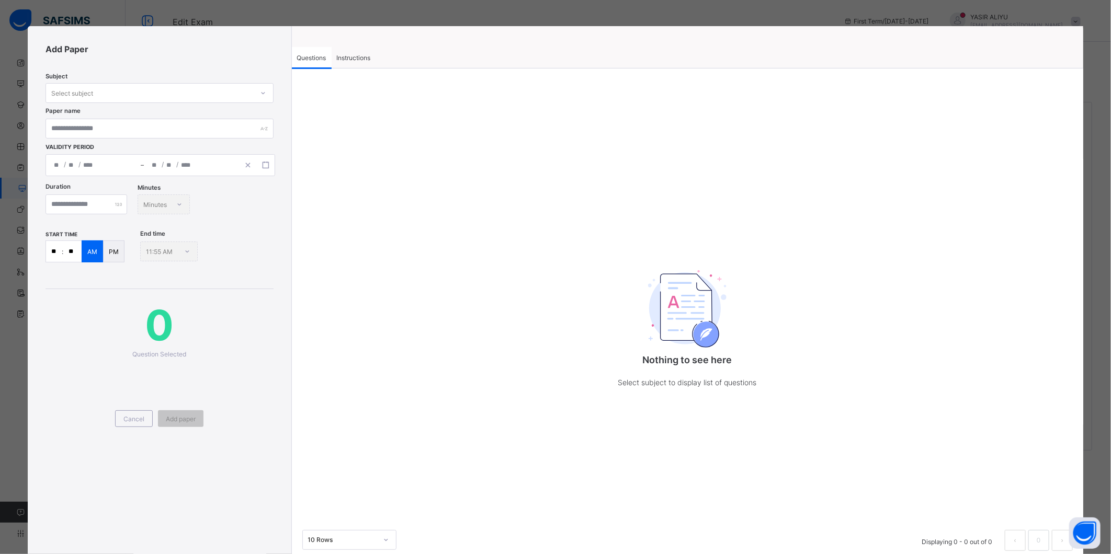
click at [76, 89] on div "Select subject" at bounding box center [72, 93] width 42 height 20
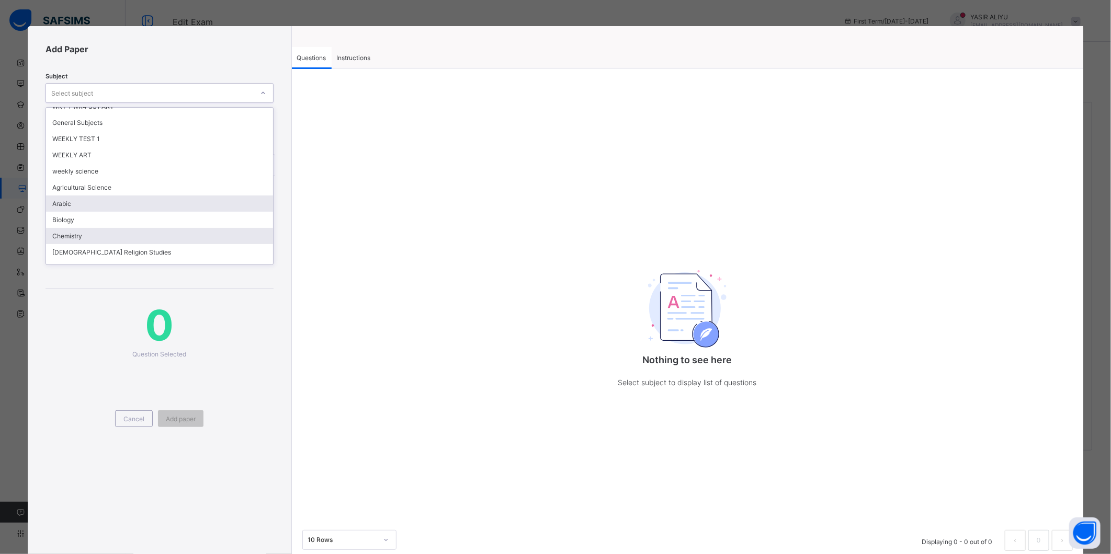
scroll to position [58, 0]
click at [72, 217] on div "Chemistry" at bounding box center [159, 220] width 226 height 16
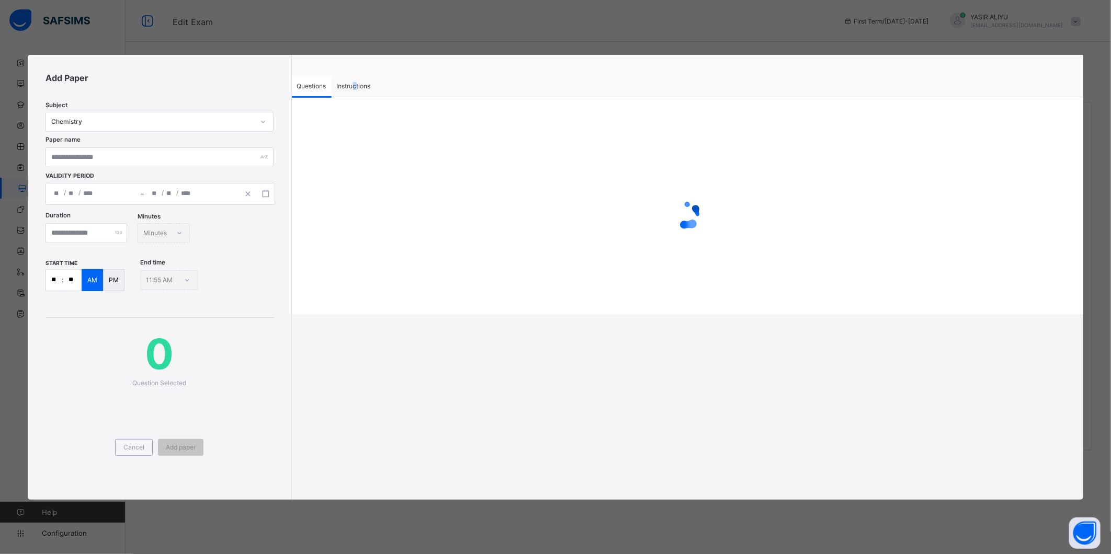
click at [356, 86] on span "Instructions" at bounding box center [354, 86] width 34 height 8
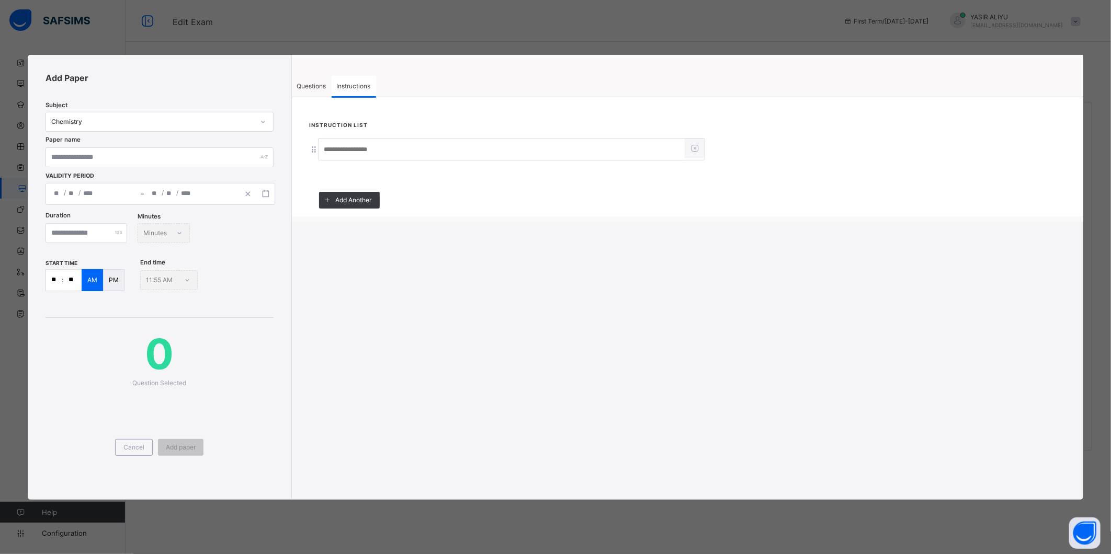
click at [328, 152] on input at bounding box center [502, 150] width 366 height 20
type input "******"
click at [243, 150] on input "text" at bounding box center [160, 157] width 228 height 20
type input "*********"
click at [309, 84] on span "Questions" at bounding box center [311, 86] width 29 height 8
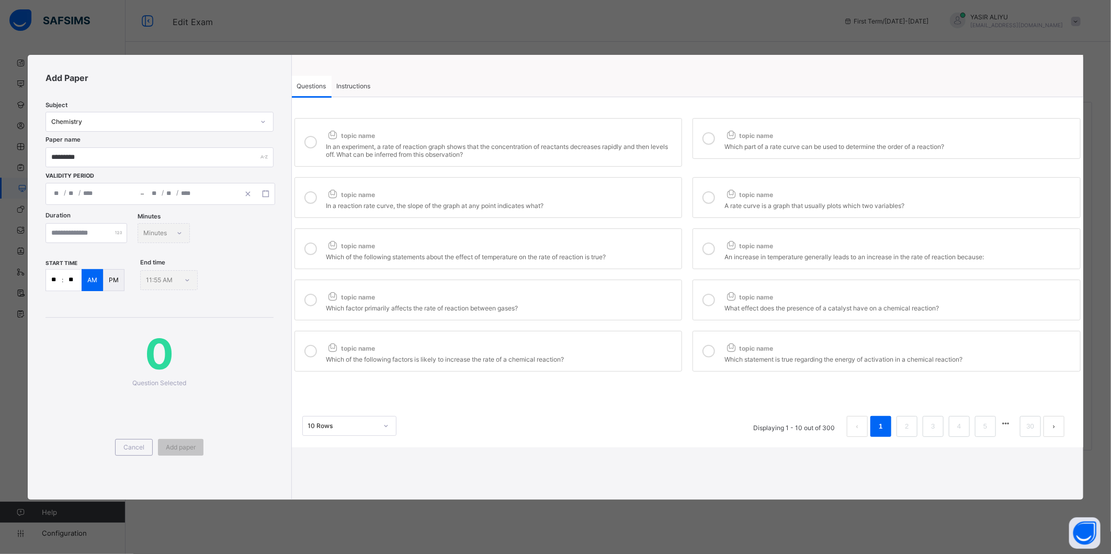
click at [310, 138] on icon at bounding box center [310, 142] width 13 height 13
click at [722, 144] on label "topic name Which part of a rate curve can be used to determine the order of a r…" at bounding box center [886, 138] width 388 height 41
click at [596, 201] on div "In a reaction rate curve, the slope of the graph at any point indicates what?" at bounding box center [501, 204] width 350 height 10
click at [724, 199] on icon at bounding box center [730, 193] width 13 height 11
click at [561, 259] on div "Which of the following statements about the effect of temperature on the rate o…" at bounding box center [501, 256] width 350 height 10
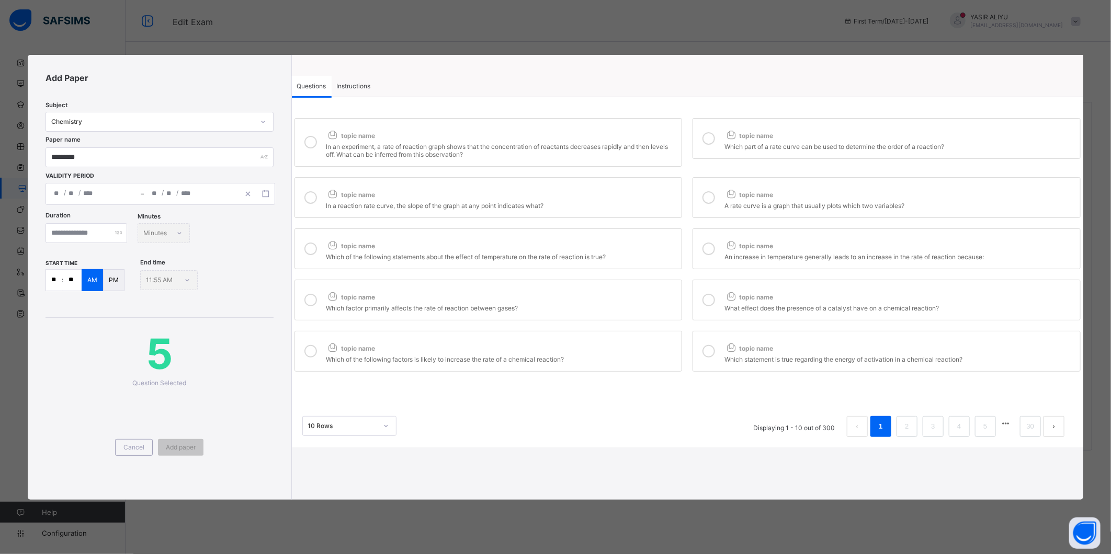
click at [696, 248] on label "topic name An increase in temperature generally leads to an increase in the rat…" at bounding box center [886, 249] width 388 height 41
drag, startPoint x: 542, startPoint y: 299, endPoint x: 654, endPoint y: 307, distance: 112.7
click at [556, 302] on div "topic name" at bounding box center [501, 295] width 350 height 14
click at [716, 291] on div at bounding box center [708, 300] width 21 height 24
drag, startPoint x: 563, startPoint y: 351, endPoint x: 634, endPoint y: 351, distance: 70.6
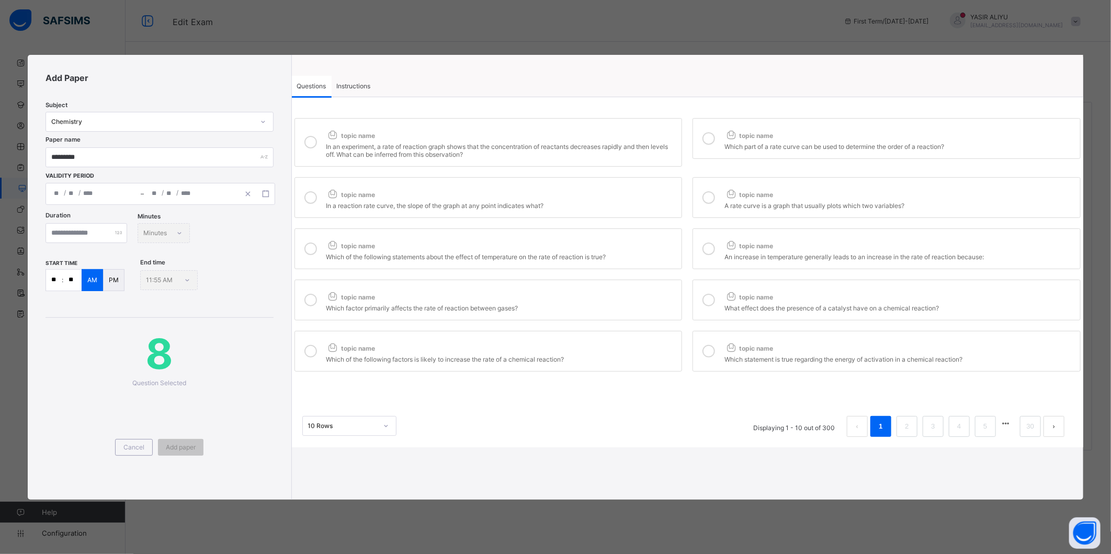
click at [579, 350] on div "topic name" at bounding box center [501, 346] width 350 height 14
click at [797, 353] on div "topic name" at bounding box center [899, 346] width 350 height 14
click at [908, 428] on link "2" at bounding box center [907, 427] width 10 height 14
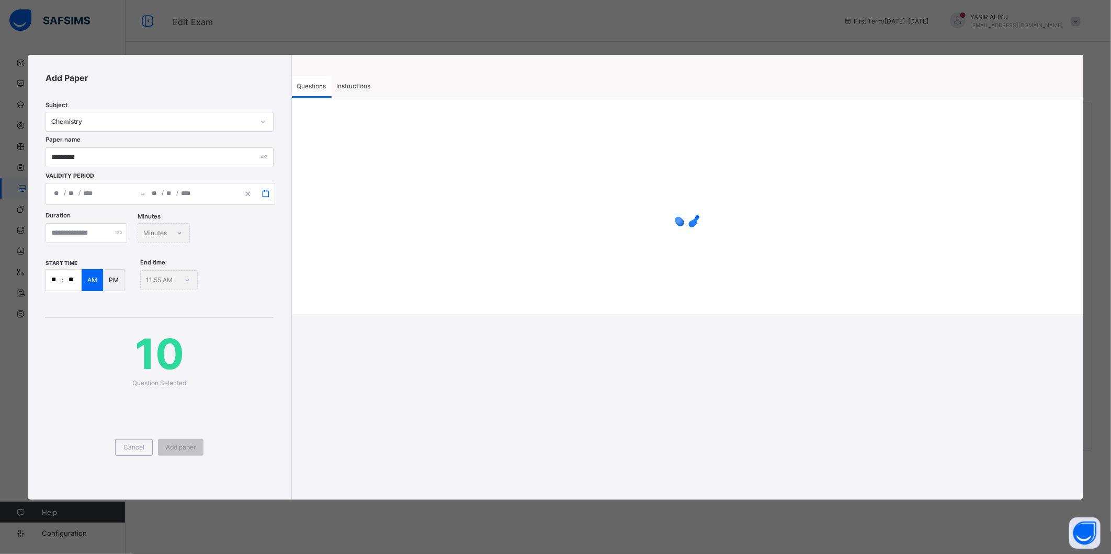
click at [265, 195] on icon "button" at bounding box center [265, 193] width 7 height 7
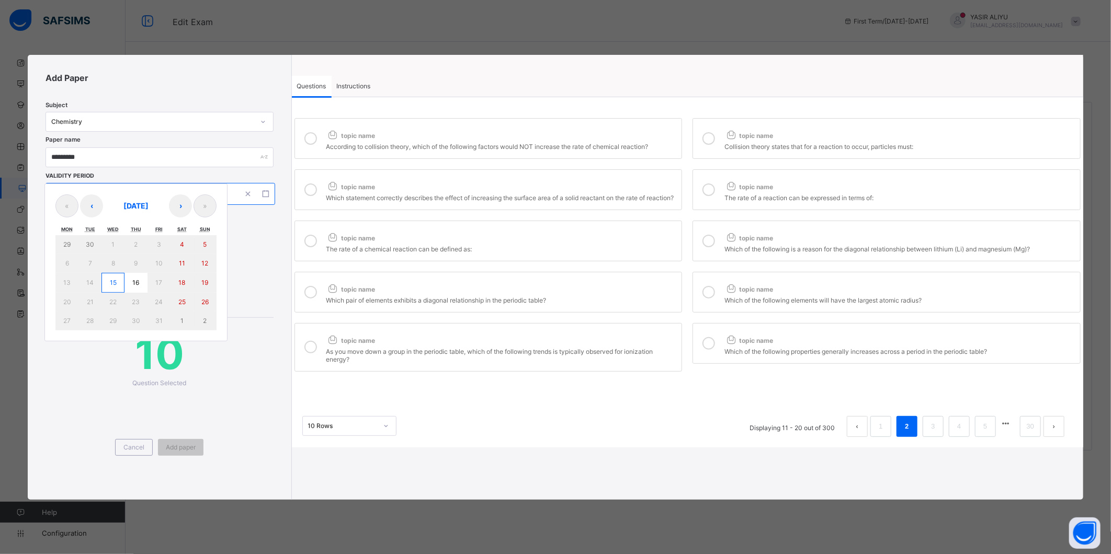
click at [115, 280] on abbr "15" at bounding box center [113, 283] width 7 height 8
click at [111, 279] on abbr "15" at bounding box center [113, 283] width 7 height 8
type input "**********"
type input "**"
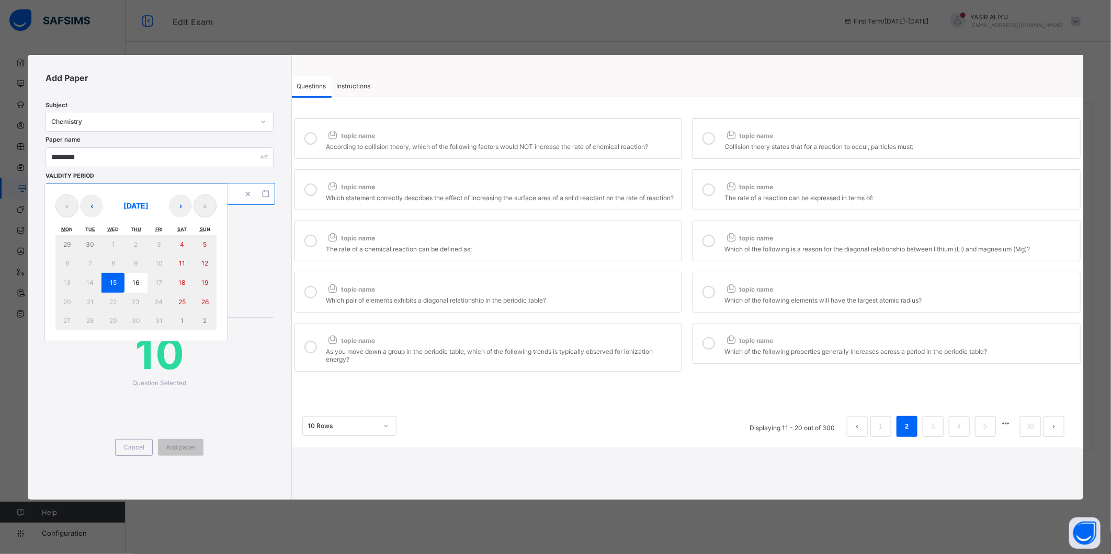
type input "****"
type input "**********"
type input "**"
type input "****"
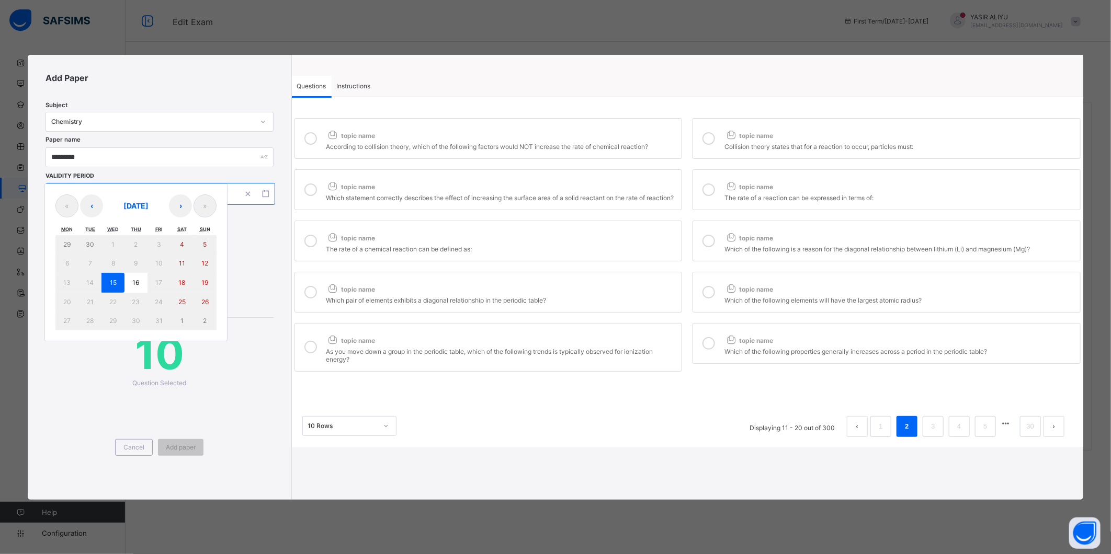
type input "**"
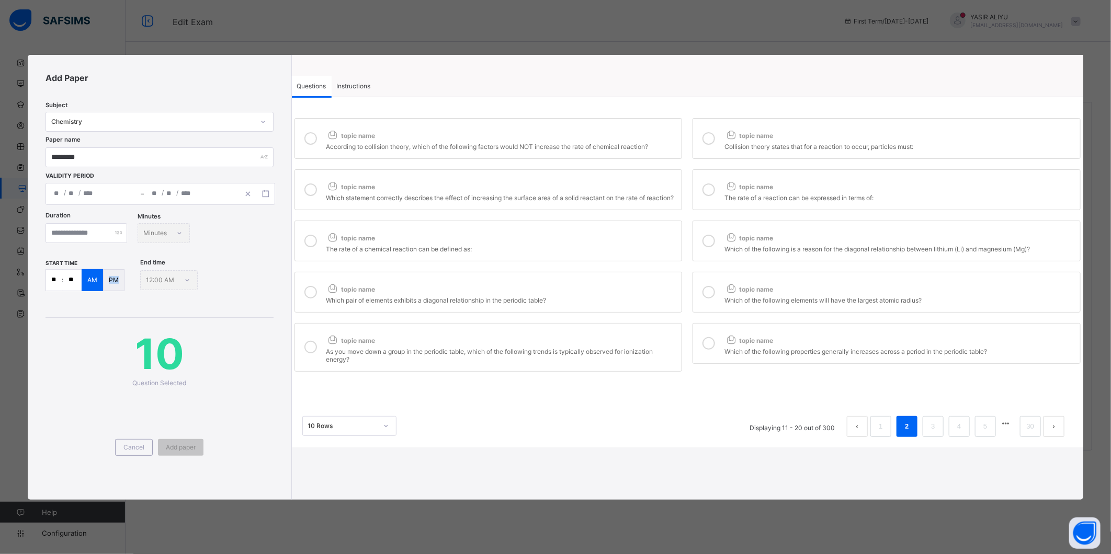
click at [111, 279] on p "PM" at bounding box center [114, 280] width 10 height 8
click at [343, 147] on div "According to collision theory, which of the following factors would NOT increas…" at bounding box center [501, 145] width 350 height 10
drag, startPoint x: 851, startPoint y: 122, endPoint x: 838, endPoint y: 134, distance: 17.8
click at [849, 126] on label "topic name Collision theory states that for a reaction to occur, particles must:" at bounding box center [886, 138] width 388 height 41
click at [586, 191] on div "topic name" at bounding box center [501, 185] width 350 height 14
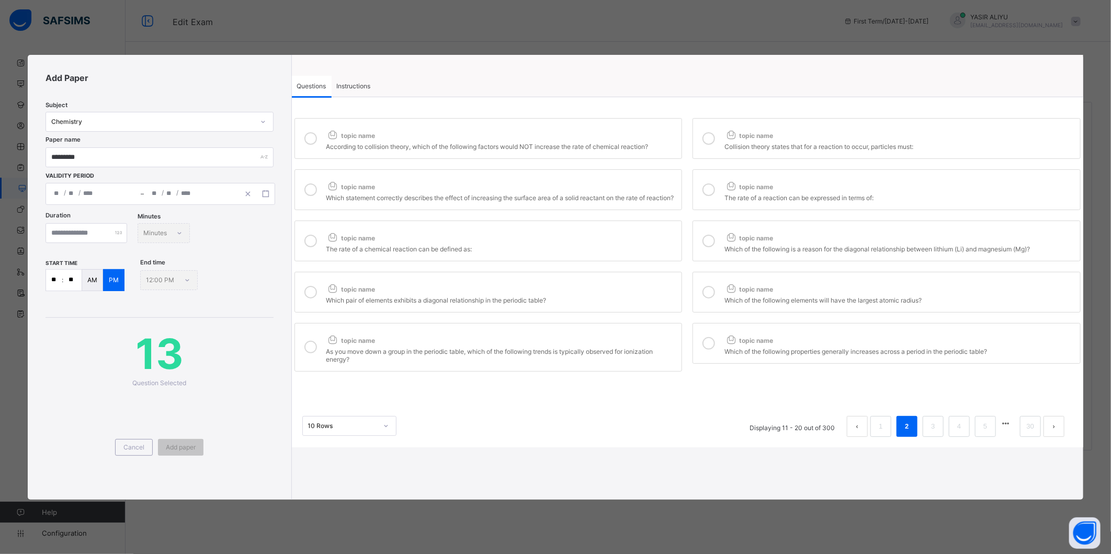
drag, startPoint x: 800, startPoint y: 199, endPoint x: 710, endPoint y: 226, distance: 94.5
click at [799, 199] on div "The rate of a reaction can be expressed in terms of:" at bounding box center [899, 196] width 350 height 10
click at [640, 242] on div "topic name" at bounding box center [501, 236] width 350 height 14
drag, startPoint x: 760, startPoint y: 252, endPoint x: 652, endPoint y: 283, distance: 112.7
click at [757, 243] on div "topic name" at bounding box center [899, 236] width 350 height 14
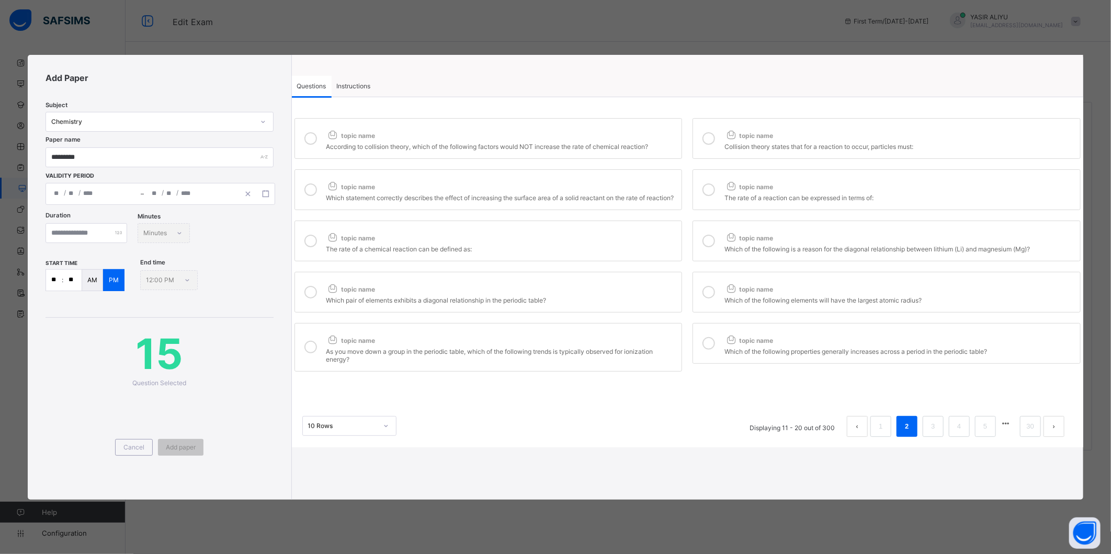
click at [619, 293] on div "topic name" at bounding box center [501, 287] width 350 height 14
click at [754, 242] on span "topic name" at bounding box center [748, 238] width 49 height 8
click at [740, 293] on span "topic name" at bounding box center [748, 290] width 49 height 8
click at [602, 362] on div "As you move down a group in the periodic table, which of the following trends i…" at bounding box center [501, 354] width 350 height 18
click at [752, 345] on div "topic name" at bounding box center [899, 339] width 350 height 14
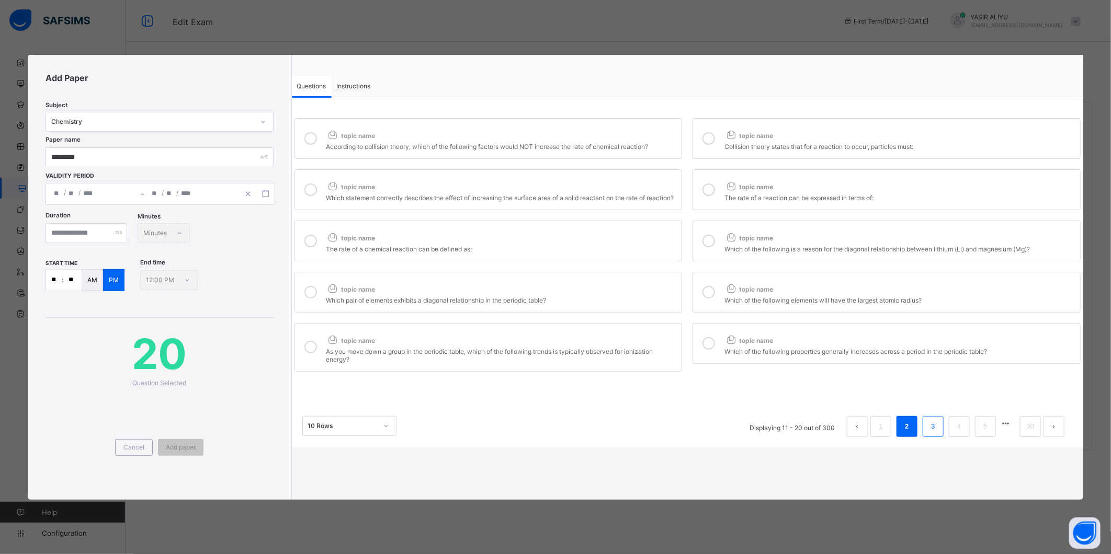
click at [933, 433] on link "3" at bounding box center [933, 427] width 10 height 14
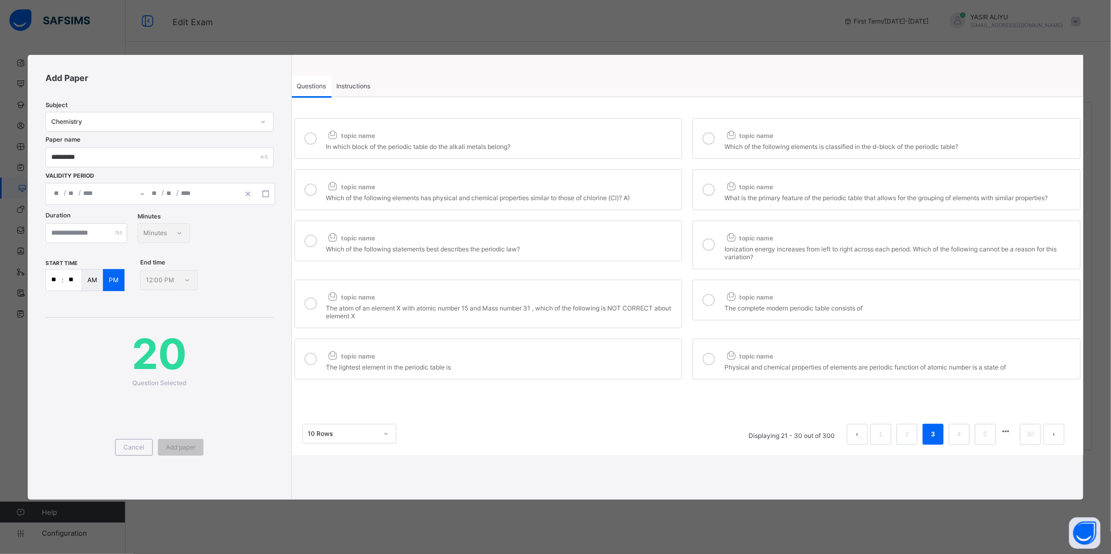
click at [568, 129] on div "topic name" at bounding box center [501, 134] width 350 height 14
click at [756, 140] on span "topic name" at bounding box center [748, 136] width 49 height 8
click at [631, 186] on div "topic name" at bounding box center [501, 185] width 350 height 14
click at [740, 184] on div "topic name" at bounding box center [899, 185] width 350 height 14
click at [615, 236] on div "topic name" at bounding box center [501, 236] width 350 height 14
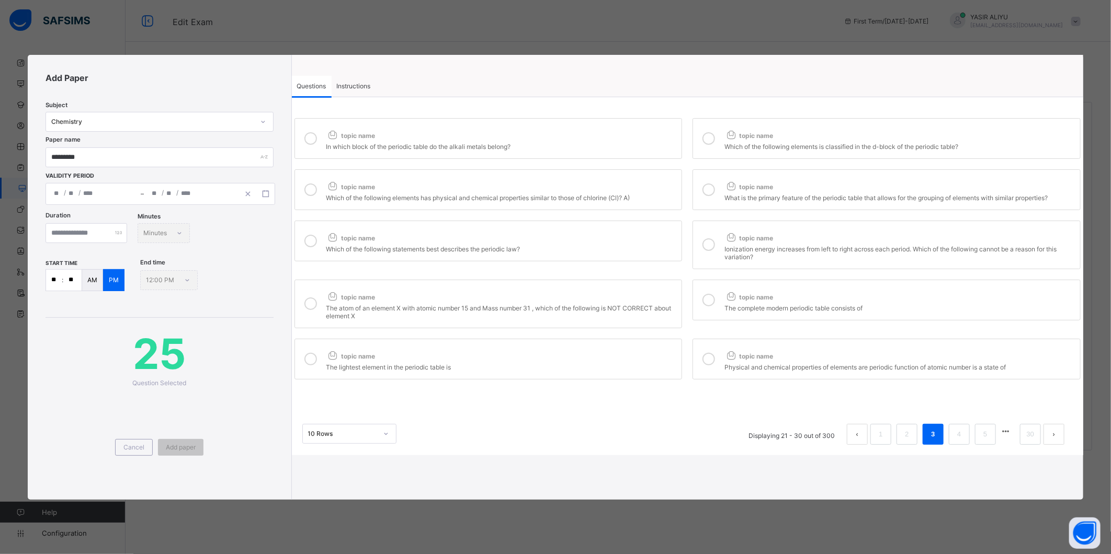
click at [723, 244] on label "topic name Ionization energy increases from left to right across each period. W…" at bounding box center [886, 245] width 388 height 49
click at [645, 288] on label "topic name The atom of an element X with atomic number 15 and Mass number 31 , …" at bounding box center [488, 304] width 388 height 49
click at [724, 297] on label "topic name The complete modern periodic table consists of" at bounding box center [886, 300] width 388 height 41
click at [589, 361] on div "topic name" at bounding box center [501, 354] width 350 height 14
click at [719, 358] on div at bounding box center [708, 359] width 21 height 24
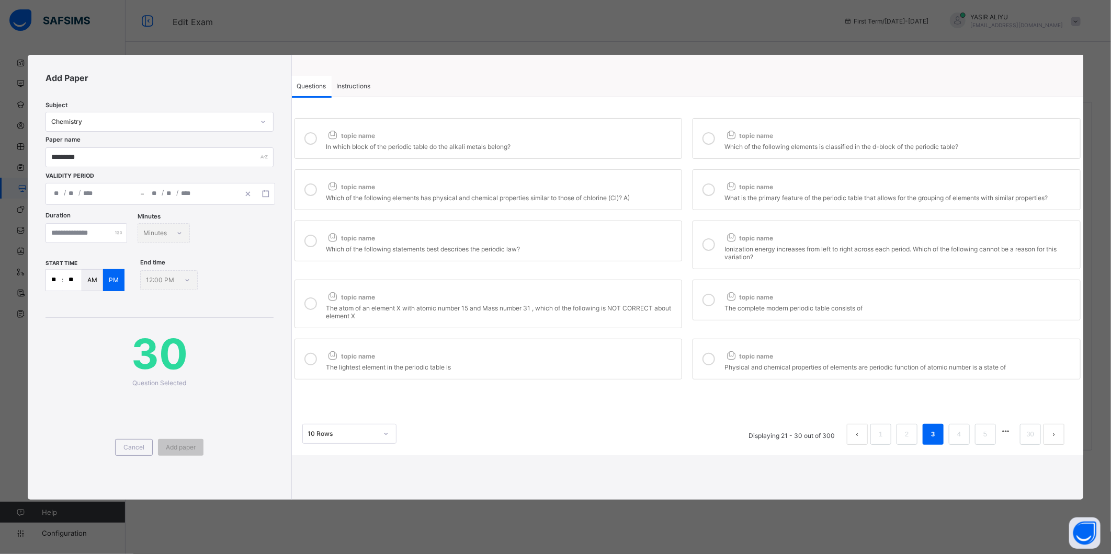
click at [56, 279] on input "**" at bounding box center [54, 280] width 16 height 21
click at [76, 226] on input "number" at bounding box center [87, 233] width 82 height 20
type input "**"
click at [179, 448] on span "Add paper" at bounding box center [181, 448] width 30 height 8
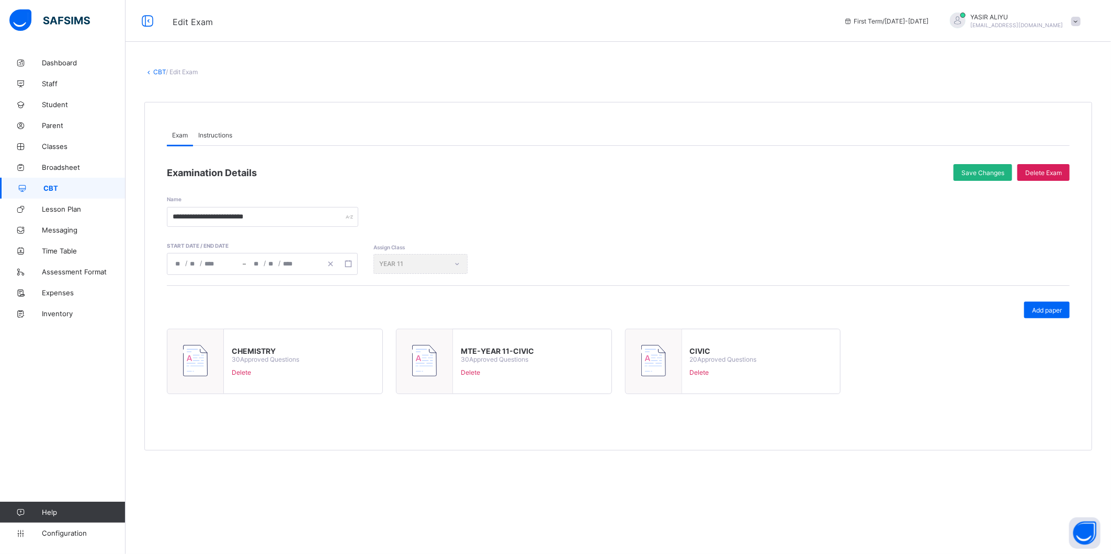
click at [974, 167] on div "Save Changes" at bounding box center [982, 172] width 59 height 17
click at [1046, 306] on span "Add paper" at bounding box center [1047, 310] width 30 height 8
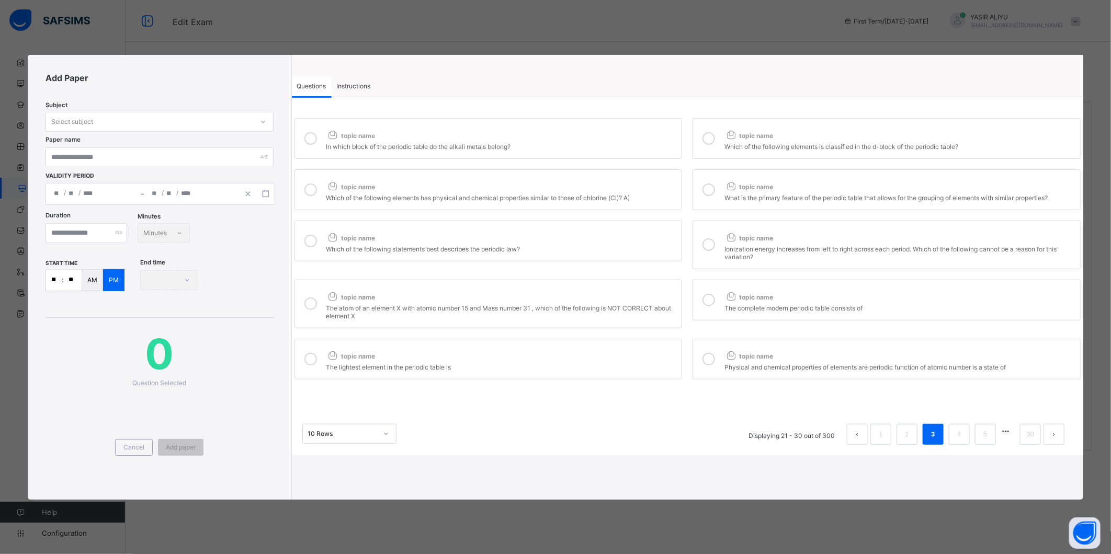
click at [191, 110] on div "Subject Select subject Paper name Validity Period / / – / / « ‹ October 2025 › …" at bounding box center [160, 148] width 228 height 114
click at [190, 117] on div "Select subject" at bounding box center [149, 122] width 207 height 15
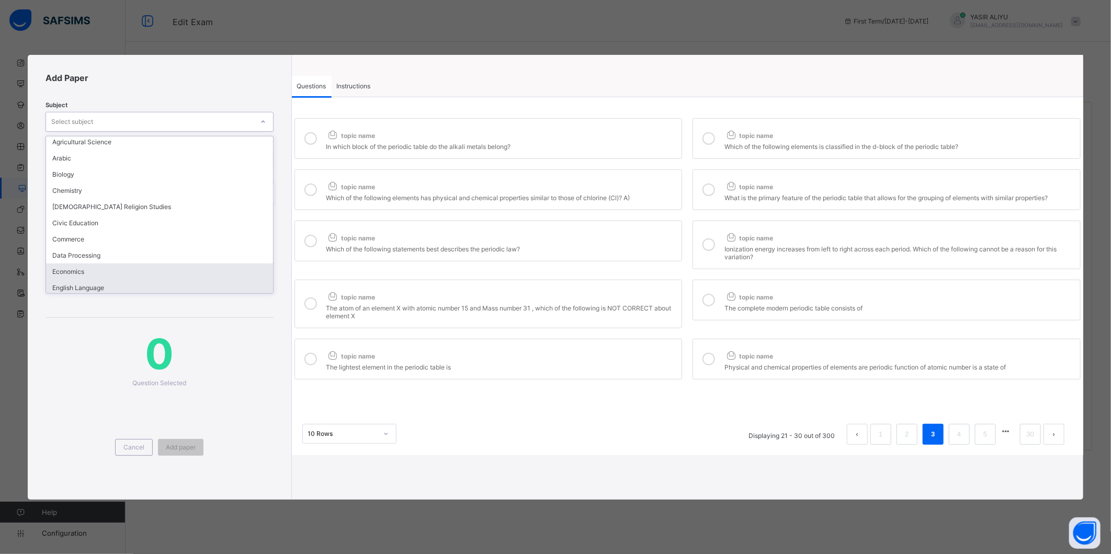
scroll to position [174, 0]
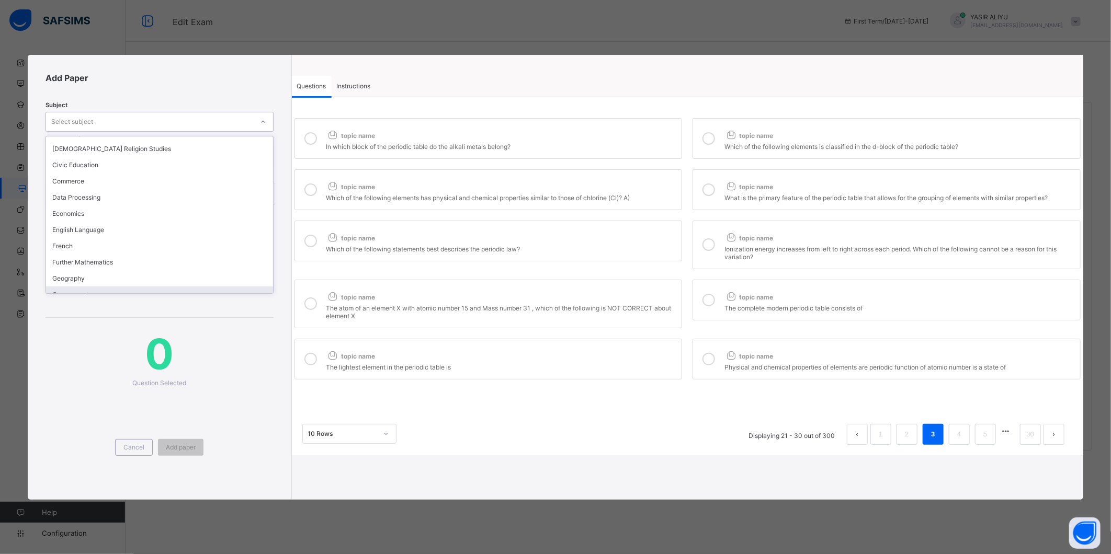
click at [78, 287] on div "Government" at bounding box center [159, 295] width 226 height 16
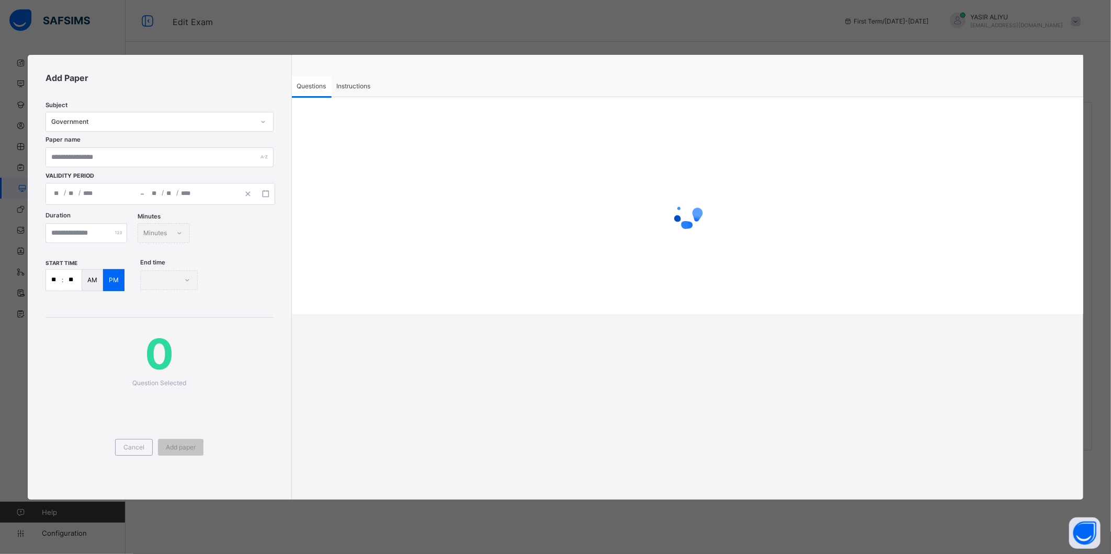
click at [355, 82] on div "Instructions" at bounding box center [354, 86] width 44 height 21
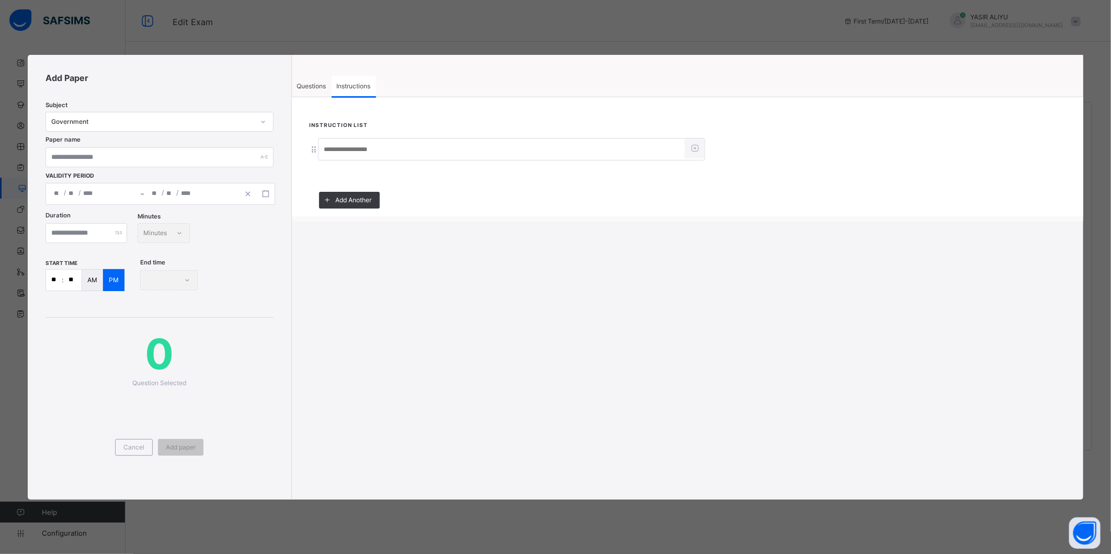
click at [340, 150] on input at bounding box center [502, 150] width 366 height 20
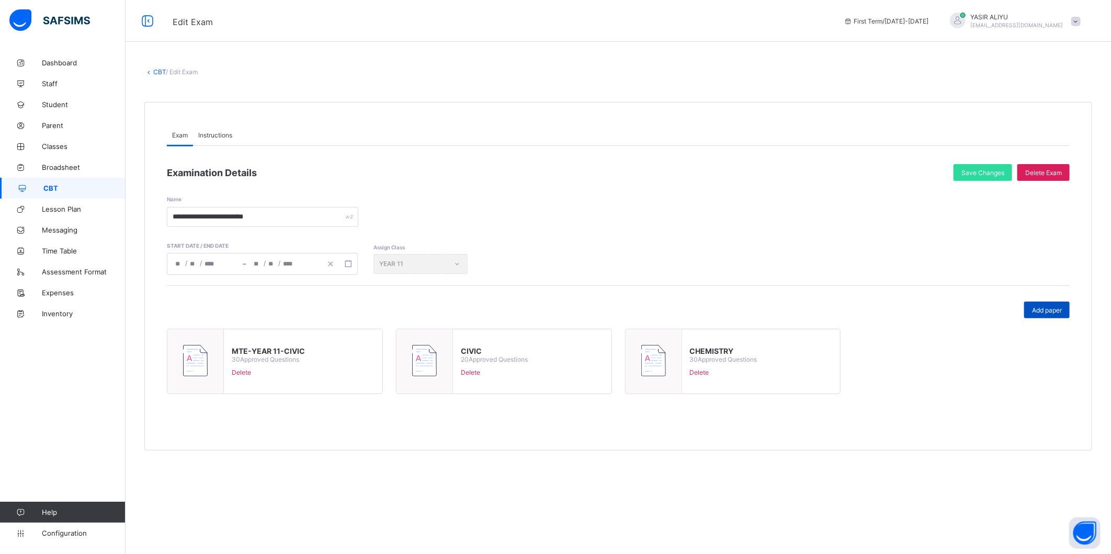
click at [1046, 309] on span "Add paper" at bounding box center [1047, 310] width 30 height 8
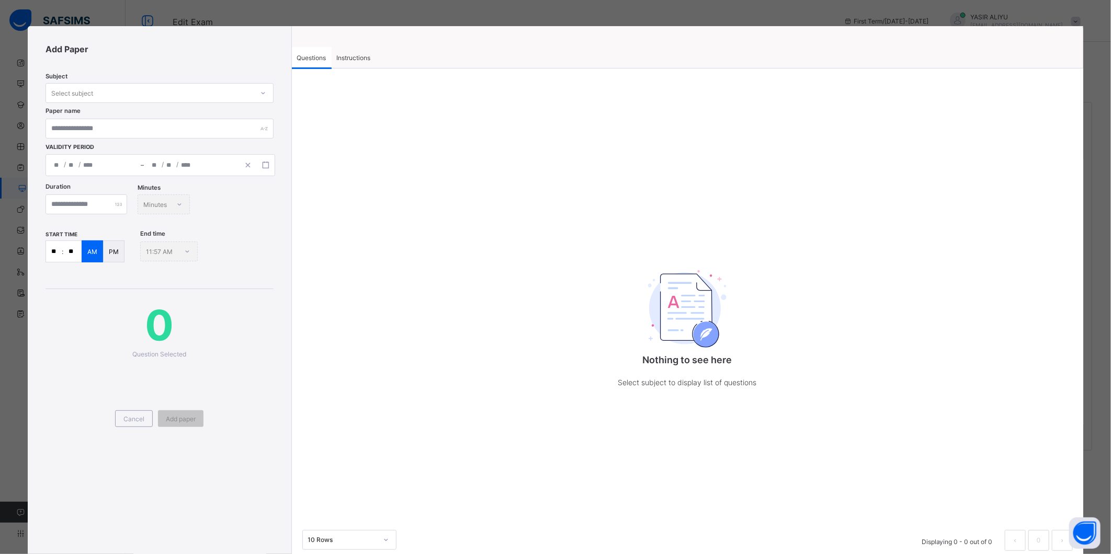
click at [356, 54] on span "Instructions" at bounding box center [354, 58] width 34 height 8
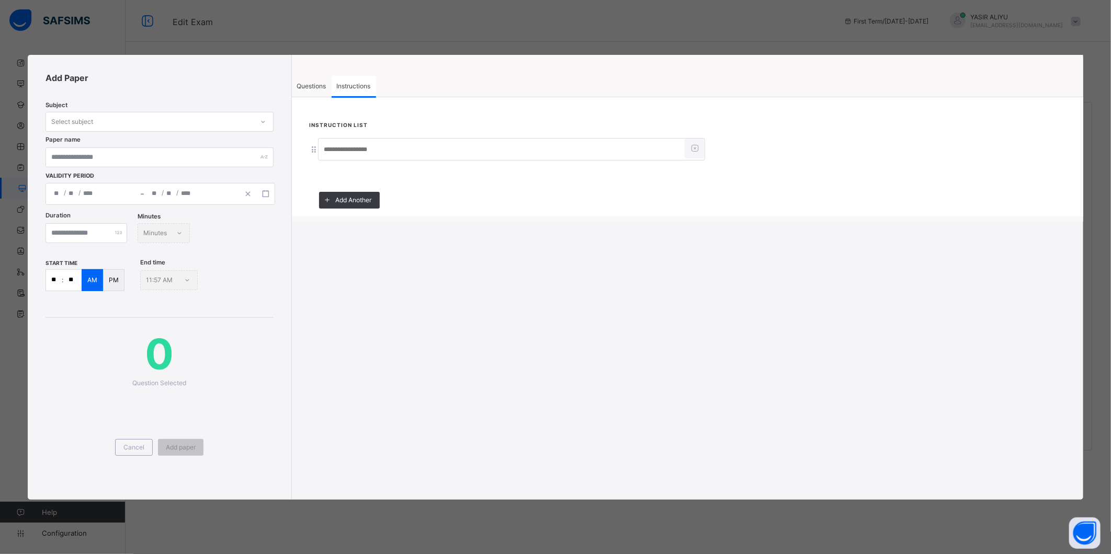
click at [342, 154] on input at bounding box center [502, 150] width 366 height 20
type input "*****"
click at [301, 85] on span "Questions" at bounding box center [311, 86] width 29 height 8
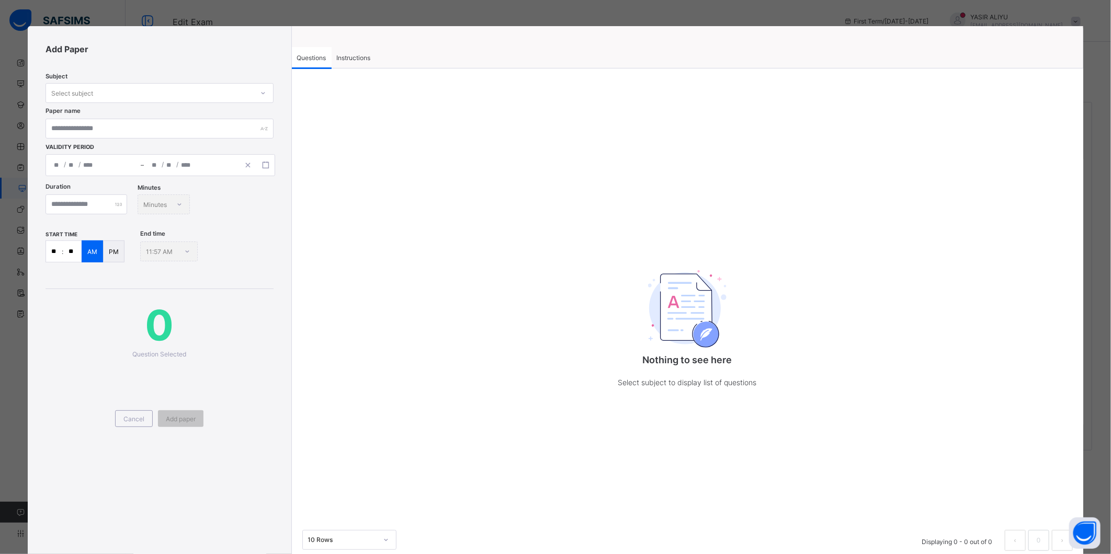
click at [77, 79] on div "Subject Select subject Paper name Validity Period / / – / /" at bounding box center [160, 119] width 228 height 114
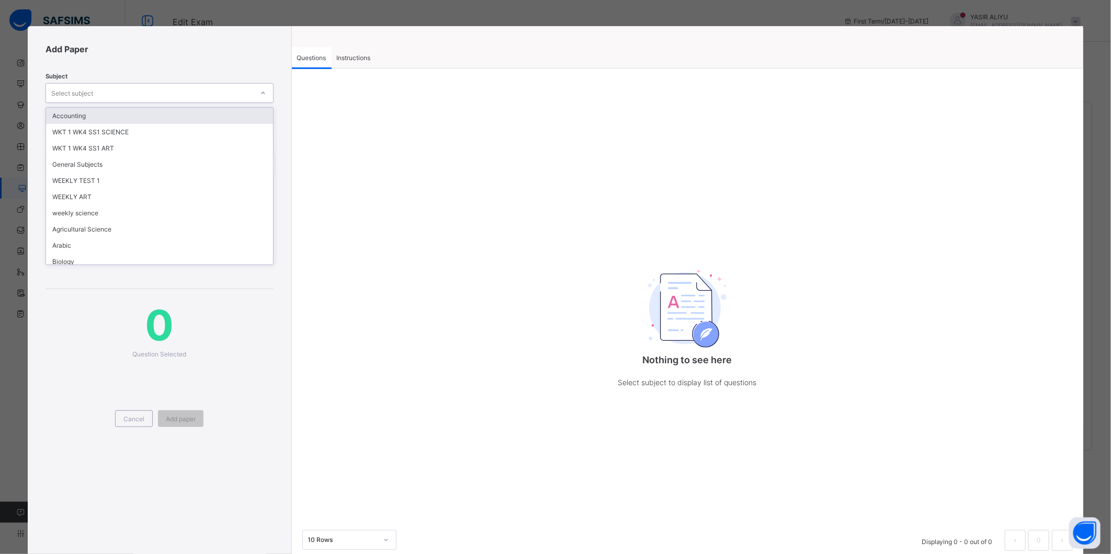
click at [76, 85] on div "Select subject" at bounding box center [160, 93] width 228 height 20
click at [68, 258] on div "Government" at bounding box center [159, 266] width 226 height 16
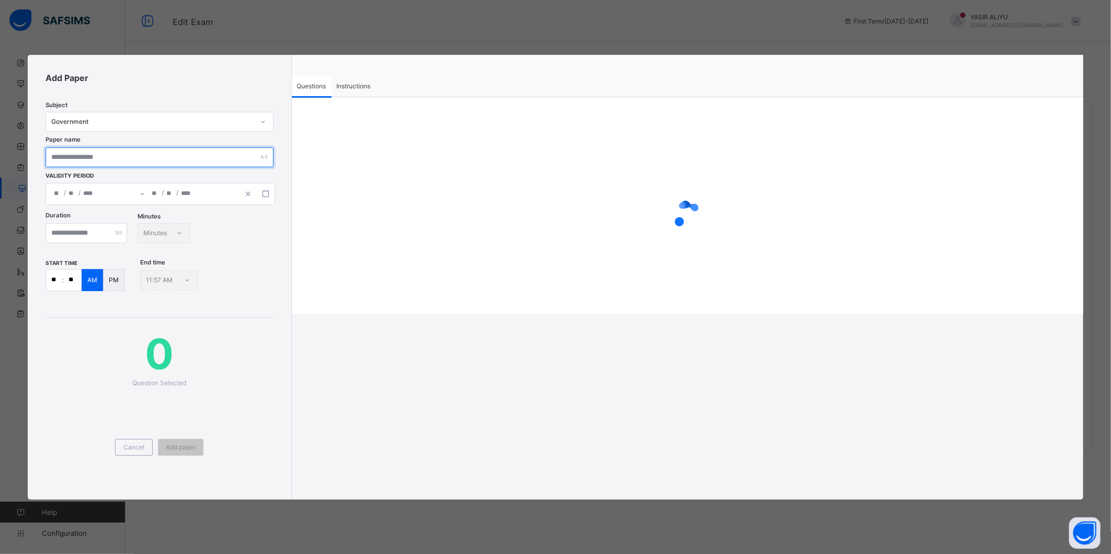
click at [149, 154] on input "text" at bounding box center [160, 157] width 228 height 20
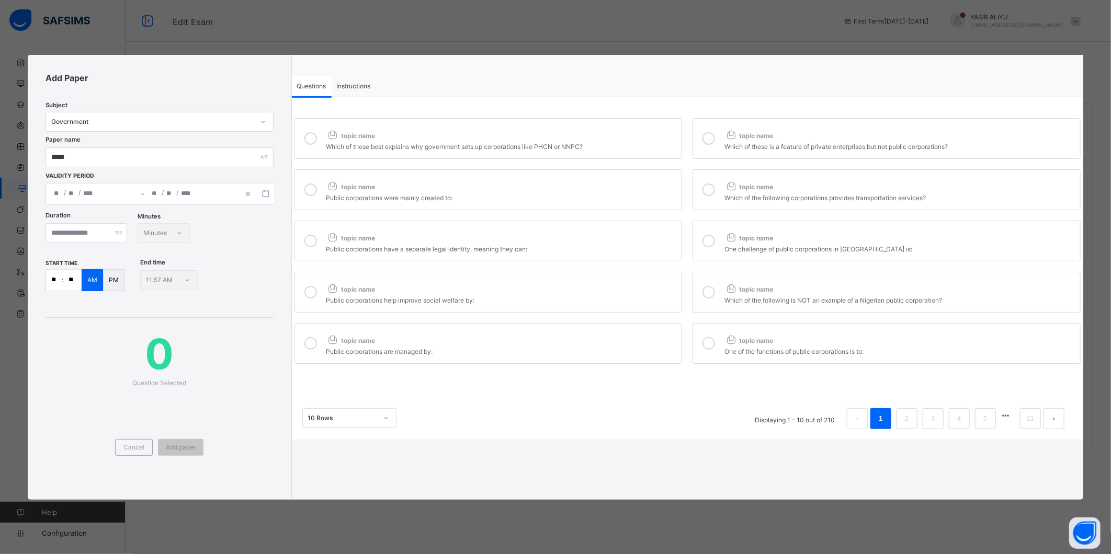
click at [315, 140] on icon at bounding box center [310, 138] width 13 height 13
click at [780, 140] on div "topic name" at bounding box center [899, 134] width 350 height 14
click at [598, 185] on div "topic name" at bounding box center [501, 185] width 350 height 14
click at [765, 191] on span "topic name" at bounding box center [748, 187] width 49 height 8
click at [574, 242] on div "topic name" at bounding box center [501, 236] width 350 height 14
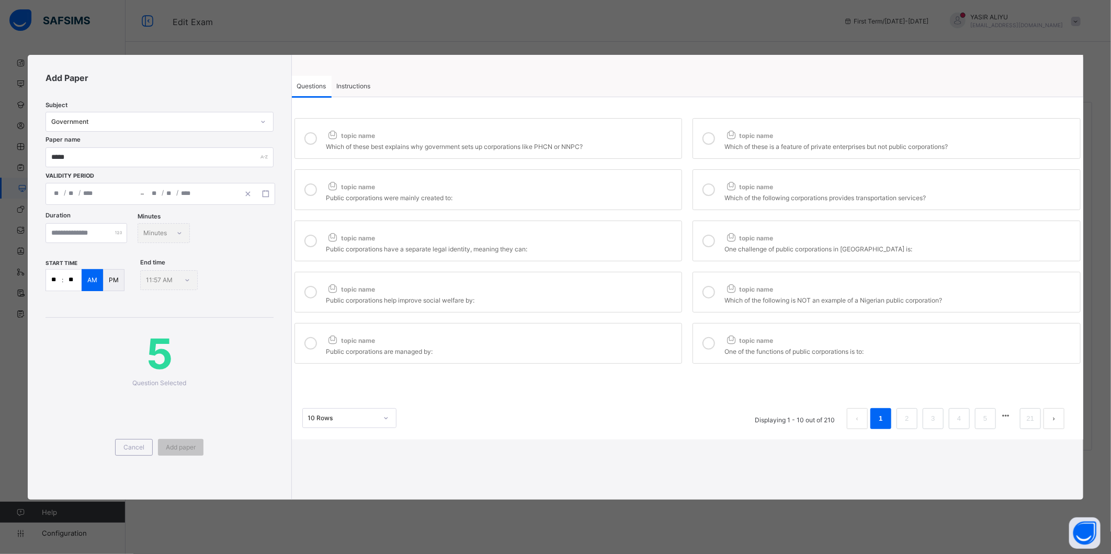
click at [750, 241] on span "topic name" at bounding box center [748, 238] width 49 height 8
click at [607, 283] on div "topic name" at bounding box center [501, 287] width 350 height 14
click at [716, 288] on div at bounding box center [708, 292] width 21 height 24
click at [526, 343] on div "topic name" at bounding box center [501, 339] width 350 height 14
drag, startPoint x: 764, startPoint y: 338, endPoint x: 750, endPoint y: 348, distance: 17.7
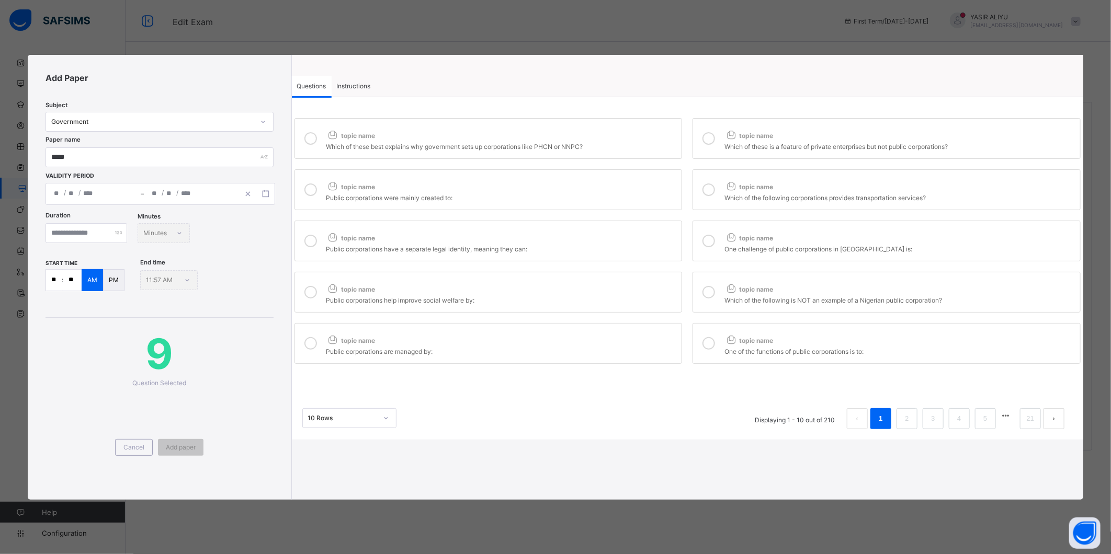
click at [764, 340] on div "topic name" at bounding box center [899, 339] width 350 height 14
click at [901, 419] on li "2" at bounding box center [906, 418] width 21 height 21
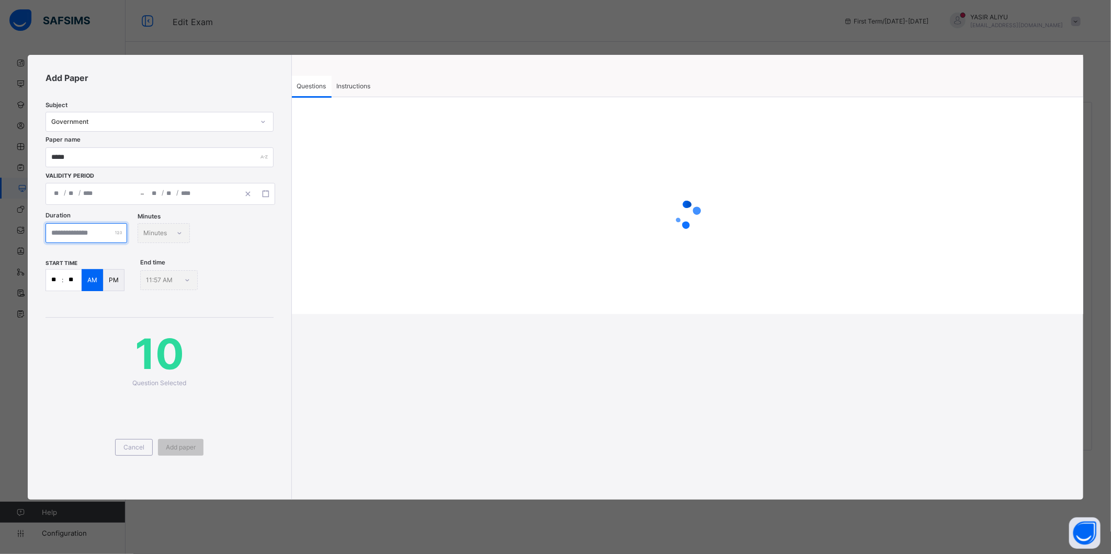
click at [102, 234] on input "number" at bounding box center [87, 233] width 82 height 20
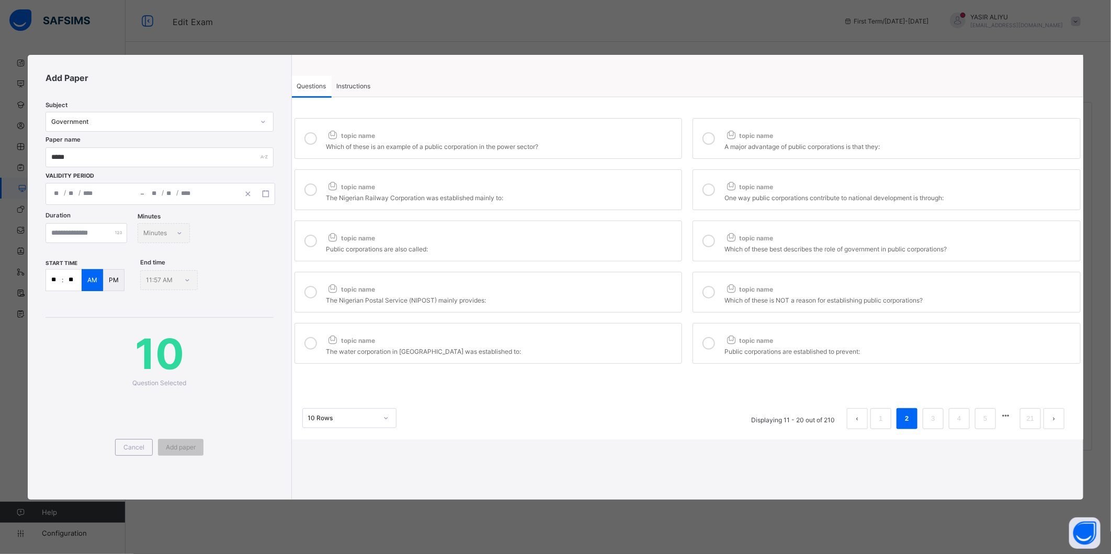
click at [351, 137] on span "topic name" at bounding box center [350, 136] width 49 height 8
click at [848, 146] on div "A major advantage of public corporations is that they:" at bounding box center [899, 145] width 350 height 10
drag, startPoint x: 588, startPoint y: 197, endPoint x: 709, endPoint y: 190, distance: 121.0
click at [593, 197] on div "The Nigerian Railway Corporation was established mainly to:" at bounding box center [501, 196] width 350 height 10
click at [722, 184] on label "topic name One way public corporations contribute to national development is th…" at bounding box center [886, 189] width 388 height 41
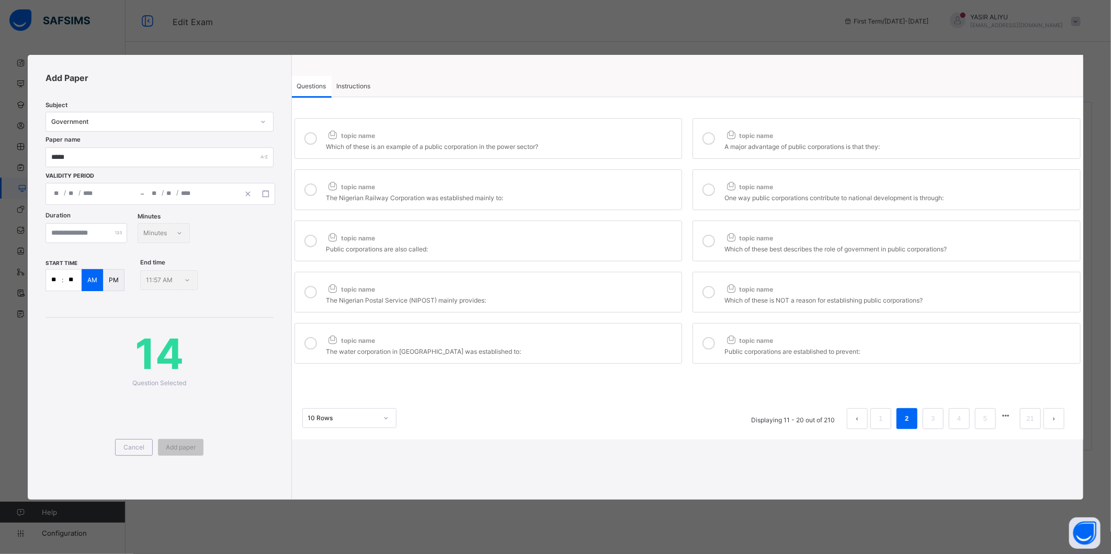
click at [634, 232] on div "topic name" at bounding box center [501, 236] width 350 height 14
click at [710, 230] on div at bounding box center [708, 241] width 21 height 24
click at [621, 286] on div "topic name" at bounding box center [501, 287] width 350 height 14
drag, startPoint x: 712, startPoint y: 281, endPoint x: 654, endPoint y: 315, distance: 67.3
click at [713, 284] on div at bounding box center [708, 292] width 21 height 24
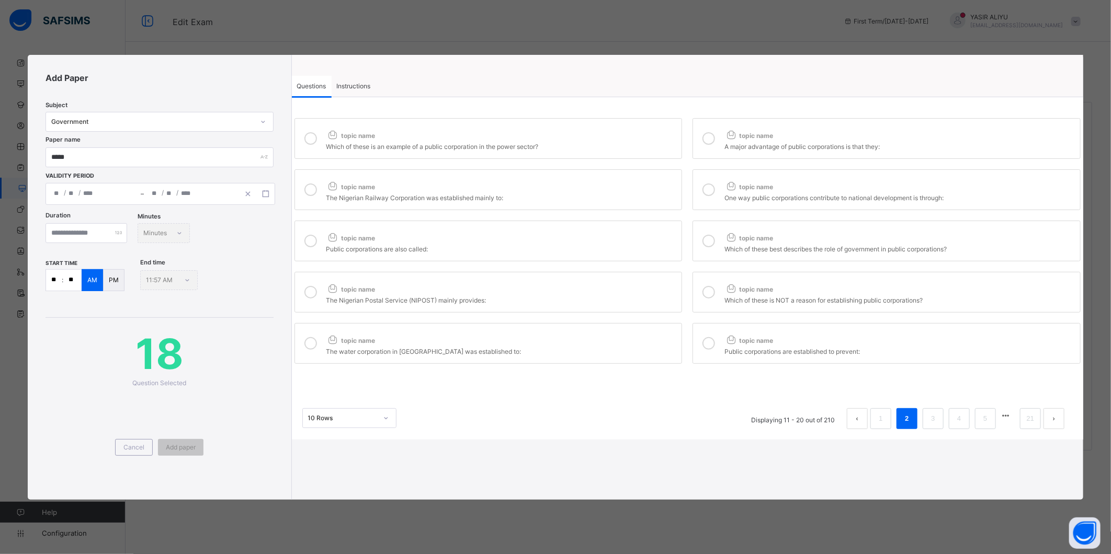
click at [609, 332] on label "topic name The water corporation in Nigeria was established to:" at bounding box center [488, 343] width 388 height 41
click at [730, 338] on icon at bounding box center [730, 339] width 13 height 11
click at [932, 425] on link "3" at bounding box center [933, 419] width 10 height 14
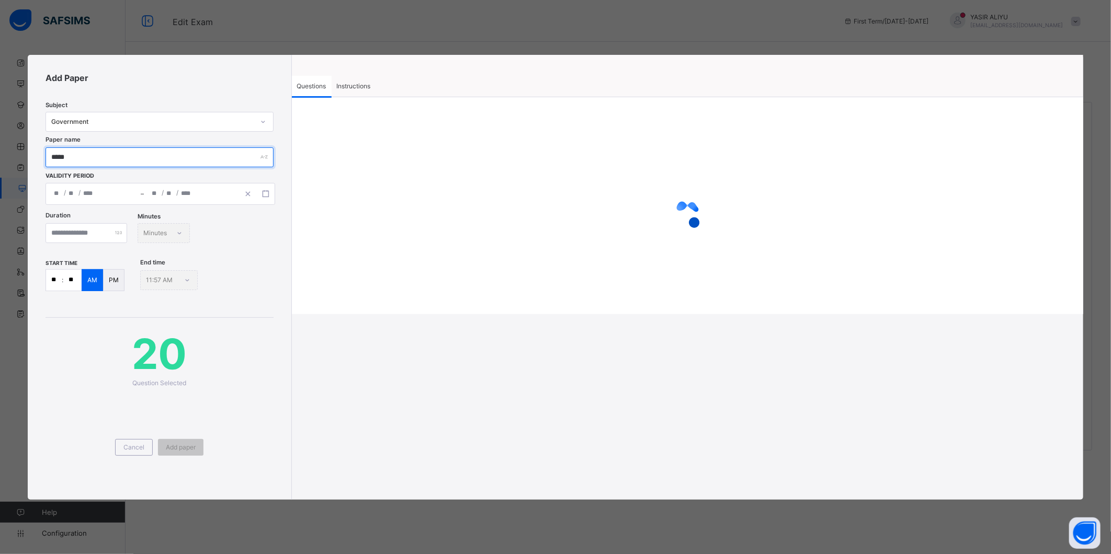
click at [65, 158] on input "*****" at bounding box center [160, 157] width 228 height 20
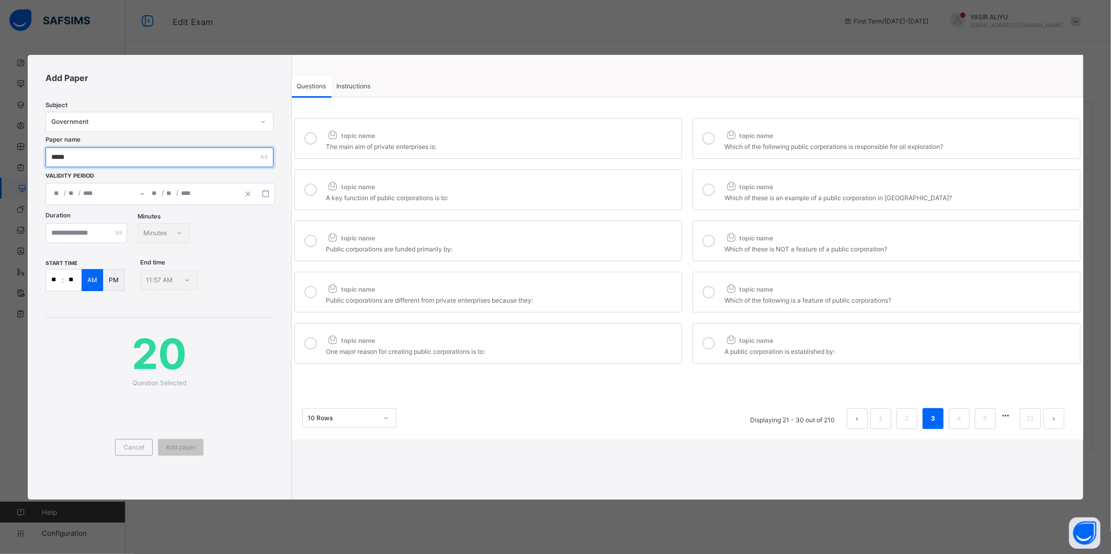
type input "*****"
click at [450, 134] on div "topic name" at bounding box center [501, 134] width 350 height 14
click at [778, 137] on div "topic name" at bounding box center [899, 134] width 350 height 14
drag, startPoint x: 583, startPoint y: 191, endPoint x: 729, endPoint y: 190, distance: 145.9
click at [596, 191] on div "topic name" at bounding box center [501, 185] width 350 height 14
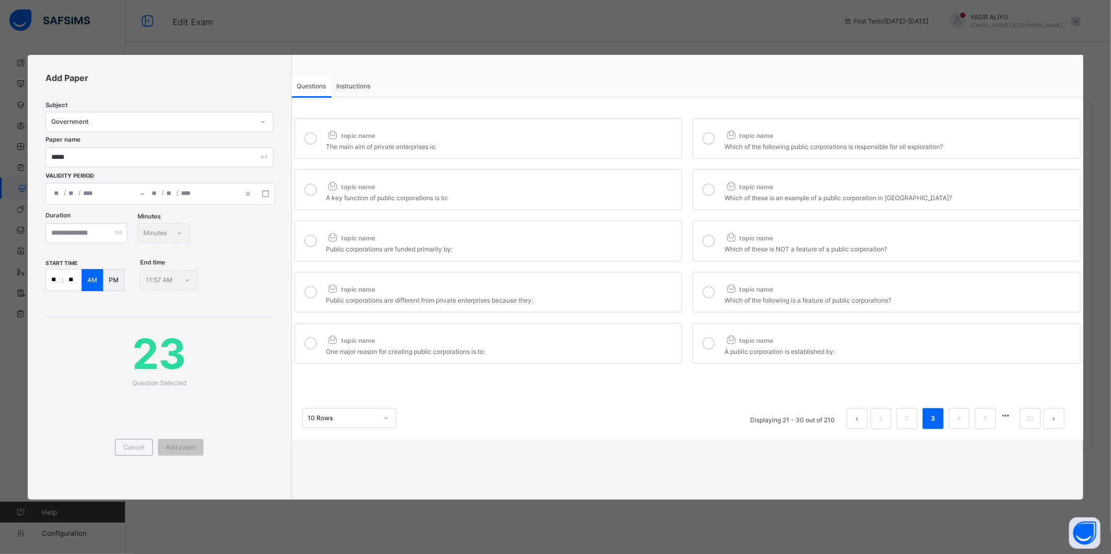
click at [739, 186] on span "topic name" at bounding box center [748, 187] width 49 height 8
click at [606, 239] on div "topic name" at bounding box center [501, 236] width 350 height 14
drag, startPoint x: 729, startPoint y: 235, endPoint x: 716, endPoint y: 243, distance: 15.7
click at [729, 234] on icon at bounding box center [730, 237] width 13 height 11
drag, startPoint x: 599, startPoint y: 294, endPoint x: 635, endPoint y: 299, distance: 36.4
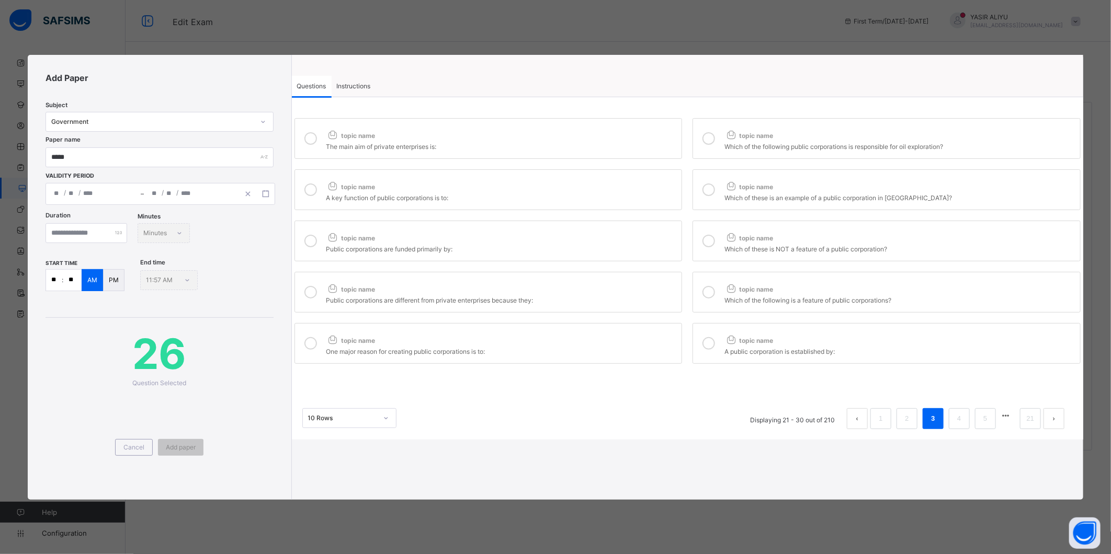
click at [600, 294] on div "topic name" at bounding box center [501, 287] width 350 height 14
click at [722, 288] on label "topic name Which of the following is a feature of public corporations?" at bounding box center [886, 292] width 388 height 41
click at [607, 338] on div "topic name" at bounding box center [501, 339] width 350 height 14
click at [723, 339] on label "topic name A public corporation is established by:" at bounding box center [886, 343] width 388 height 41
click at [76, 225] on input "number" at bounding box center [87, 233] width 82 height 20
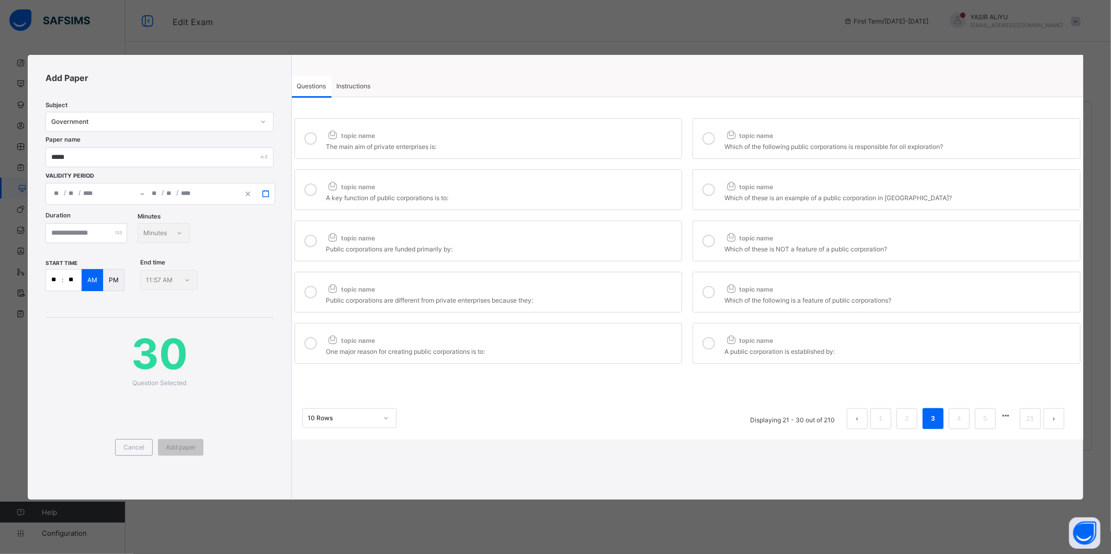
click at [270, 194] on button "button" at bounding box center [266, 194] width 18 height 12
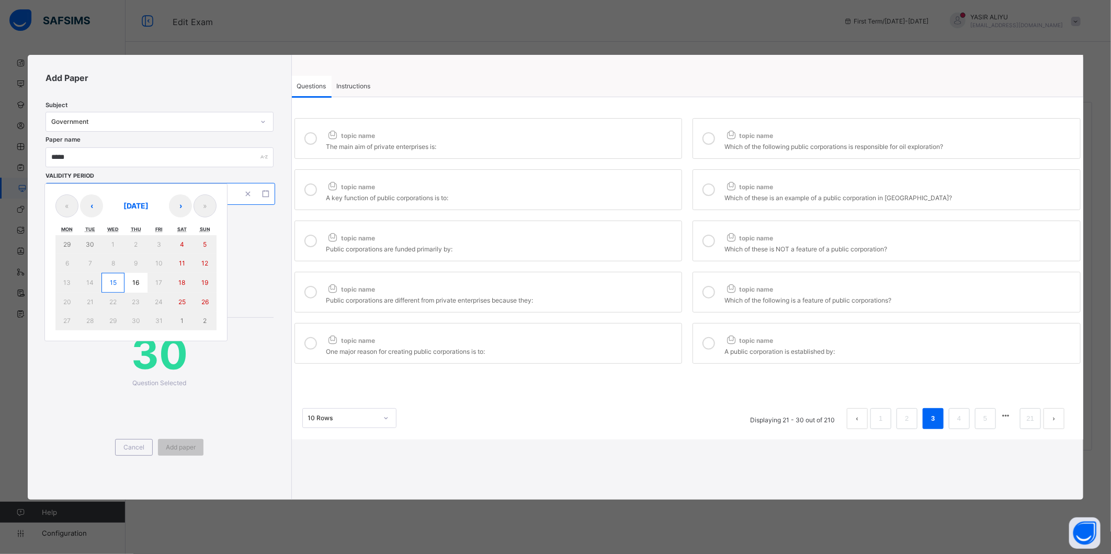
click at [112, 276] on button "15" at bounding box center [112, 283] width 23 height 20
type input "**********"
type input "**"
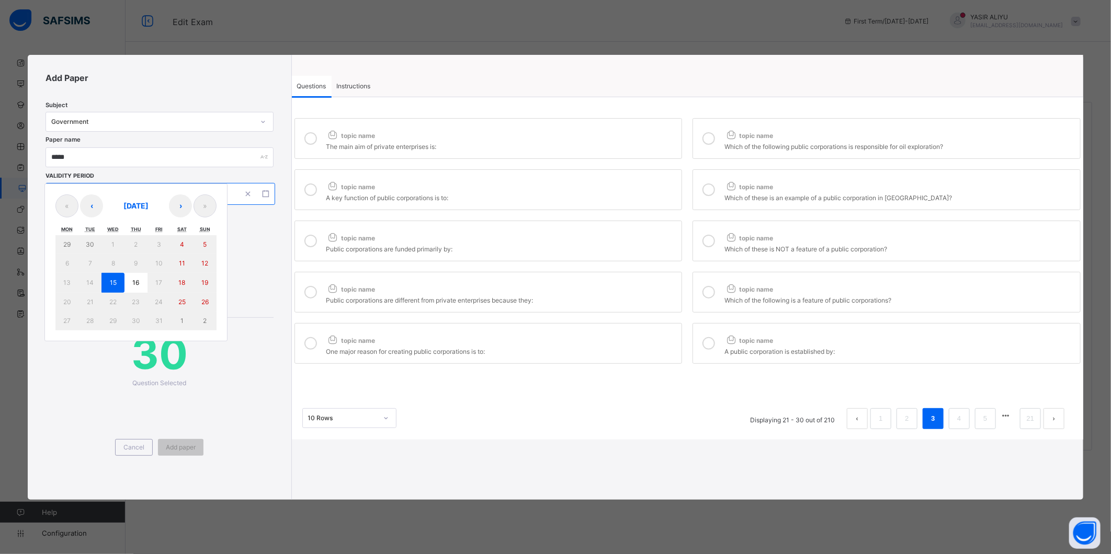
type input "****"
type input "**********"
type input "**"
type input "****"
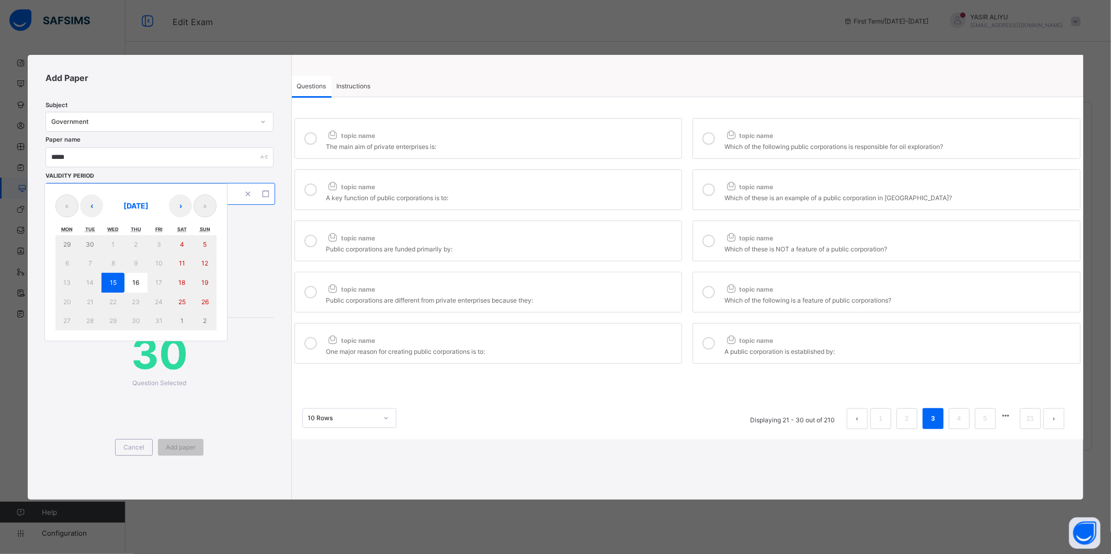
type input "**"
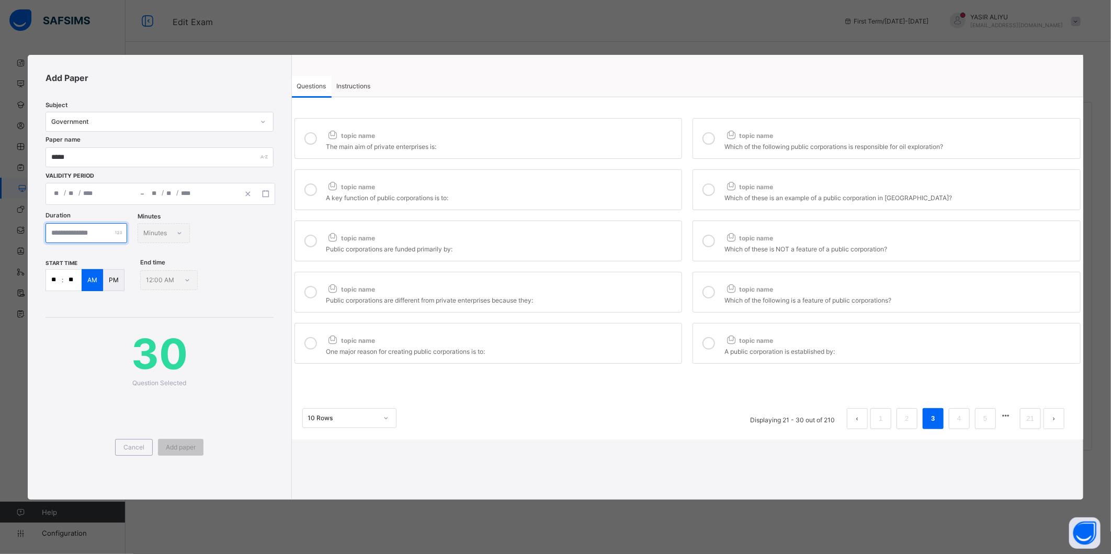
click at [81, 231] on input "number" at bounding box center [87, 233] width 82 height 20
type input "**"
click at [178, 451] on div "Add paper" at bounding box center [181, 447] width 46 height 17
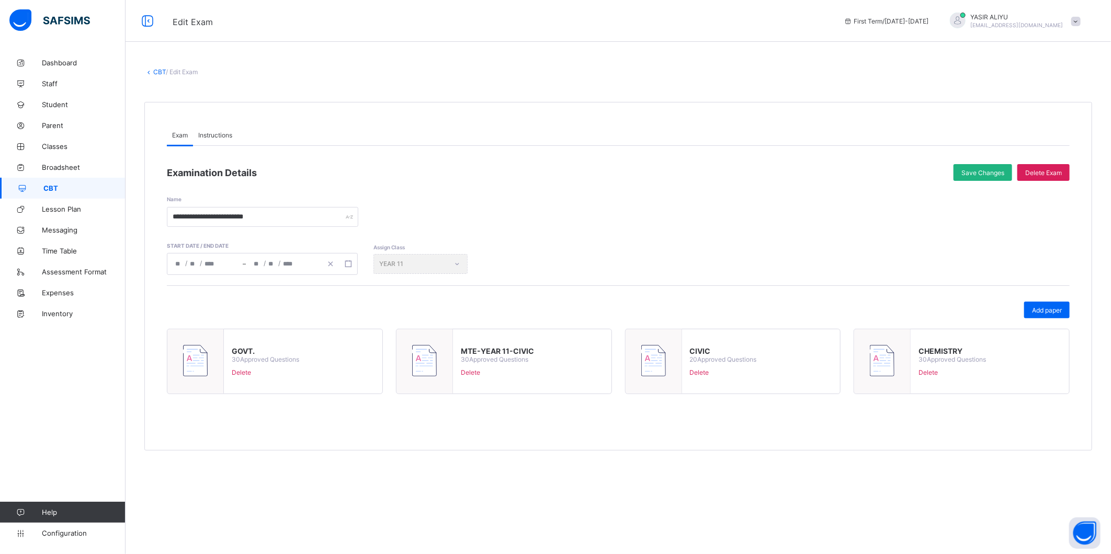
click at [973, 173] on span "Save Changes" at bounding box center [982, 173] width 43 height 8
click at [973, 171] on div "Save Changes" at bounding box center [982, 172] width 59 height 17
click at [158, 71] on link "CBT" at bounding box center [159, 72] width 13 height 8
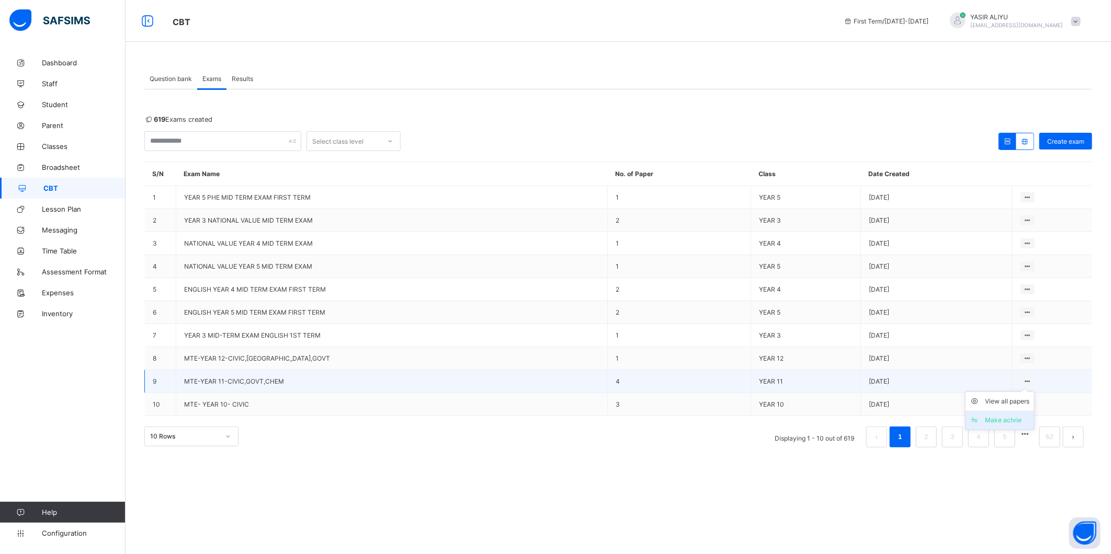
click at [1006, 419] on div "Make actvie" at bounding box center [1007, 420] width 44 height 10
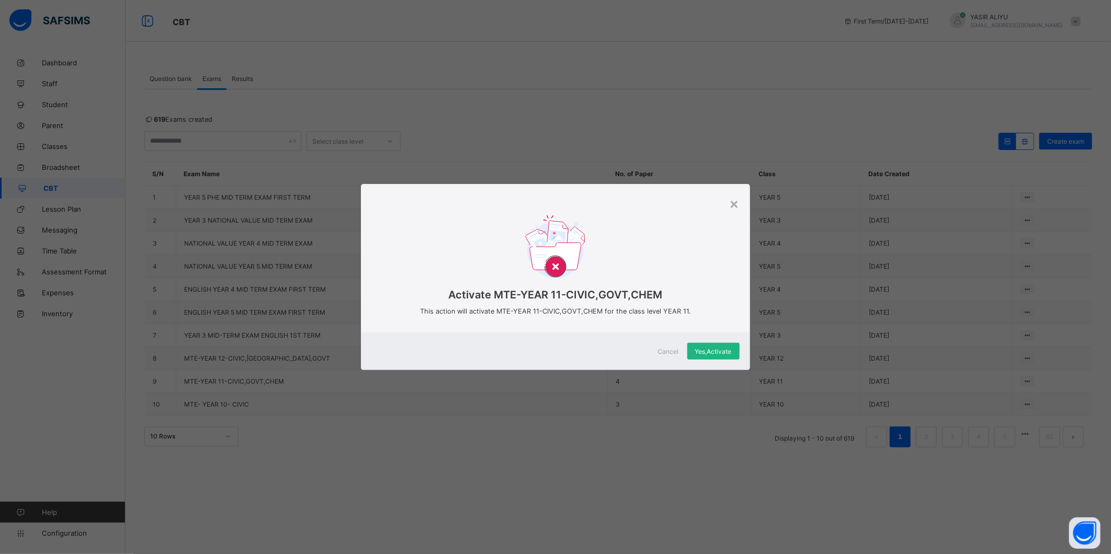
click at [692, 351] on div "Yes, Activate" at bounding box center [713, 351] width 52 height 17
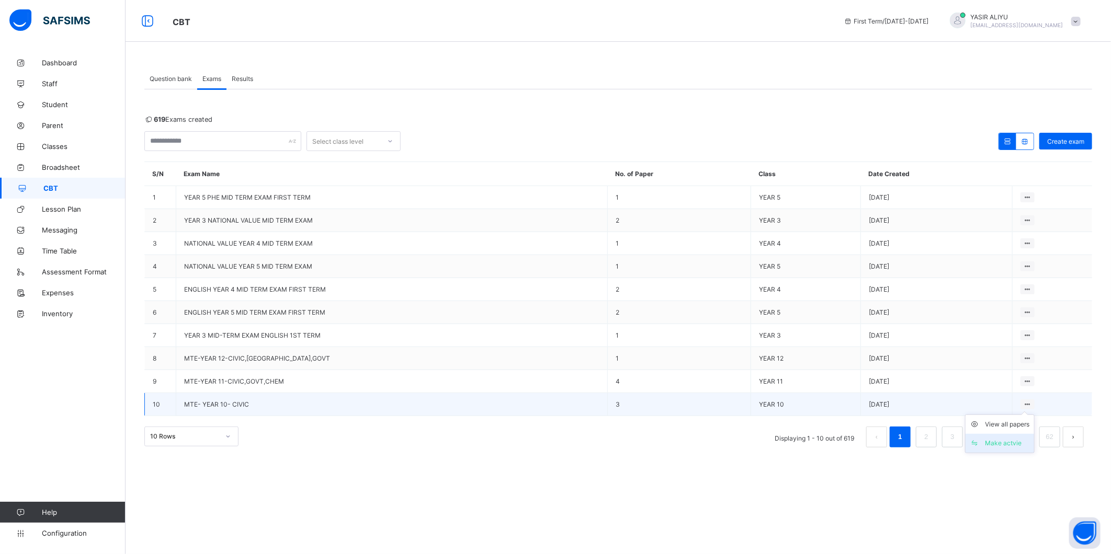
click at [1010, 435] on li "Make actvie" at bounding box center [1000, 443] width 69 height 19
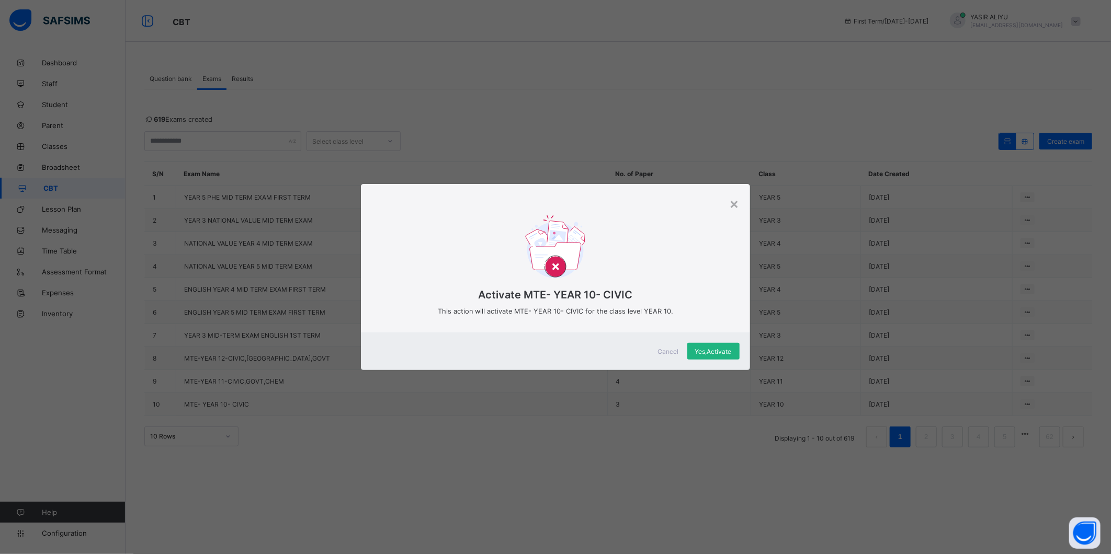
click at [720, 353] on span "Yes, Activate" at bounding box center [713, 352] width 37 height 8
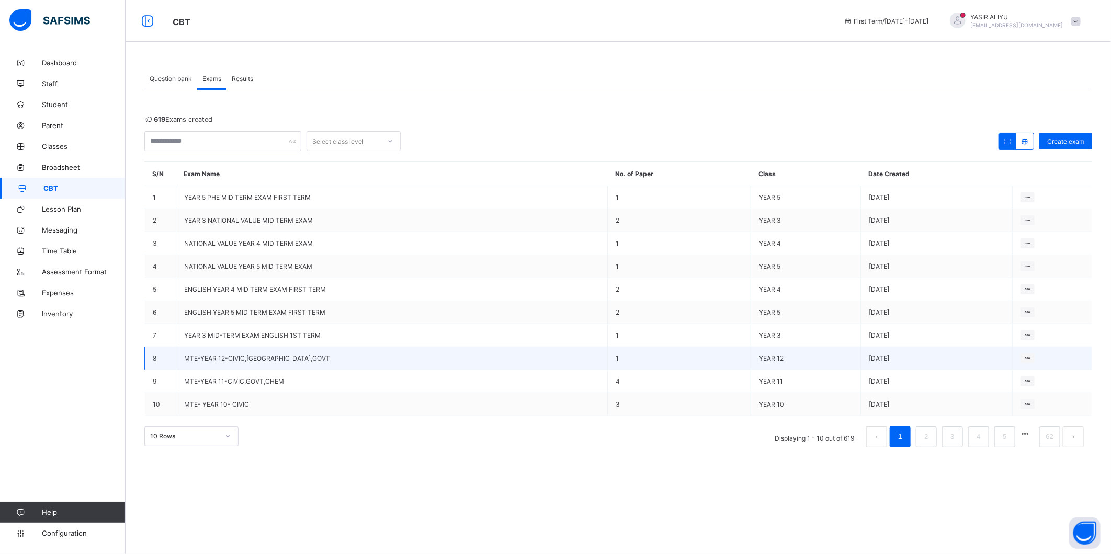
click at [196, 360] on span "MTE-YEAR 12-CIVIC,CHM,GOVT" at bounding box center [257, 359] width 146 height 8
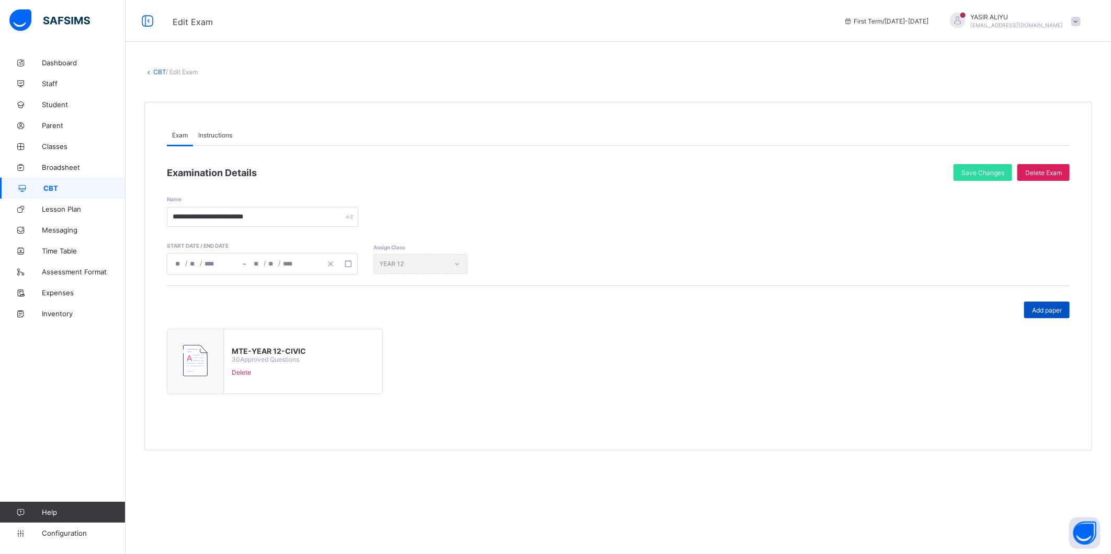
click at [1036, 311] on span "Add paper" at bounding box center [1047, 310] width 30 height 8
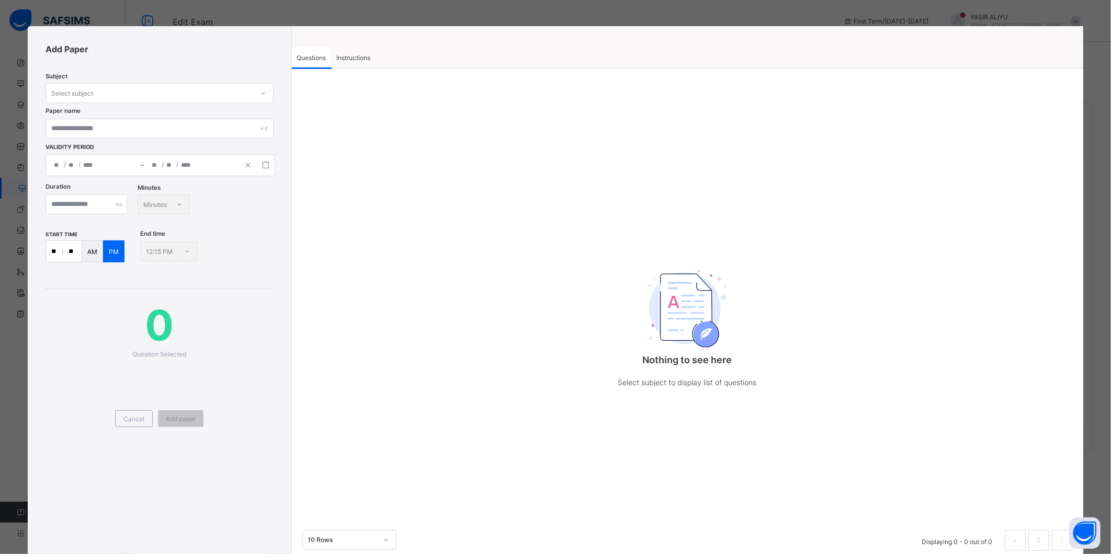
click at [181, 89] on div "Select subject" at bounding box center [149, 93] width 207 height 15
click at [356, 54] on span "Instructions" at bounding box center [354, 58] width 34 height 8
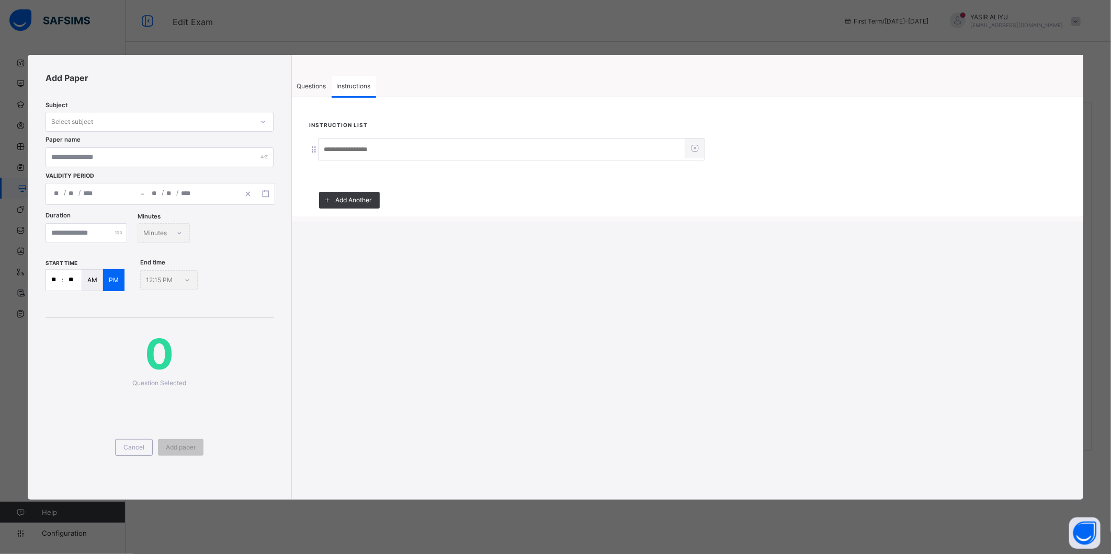
drag, startPoint x: 338, startPoint y: 150, endPoint x: 338, endPoint y: 140, distance: 9.4
click at [338, 140] on input at bounding box center [502, 150] width 366 height 20
type input "*****"
click at [320, 81] on div "Questions" at bounding box center [312, 86] width 40 height 21
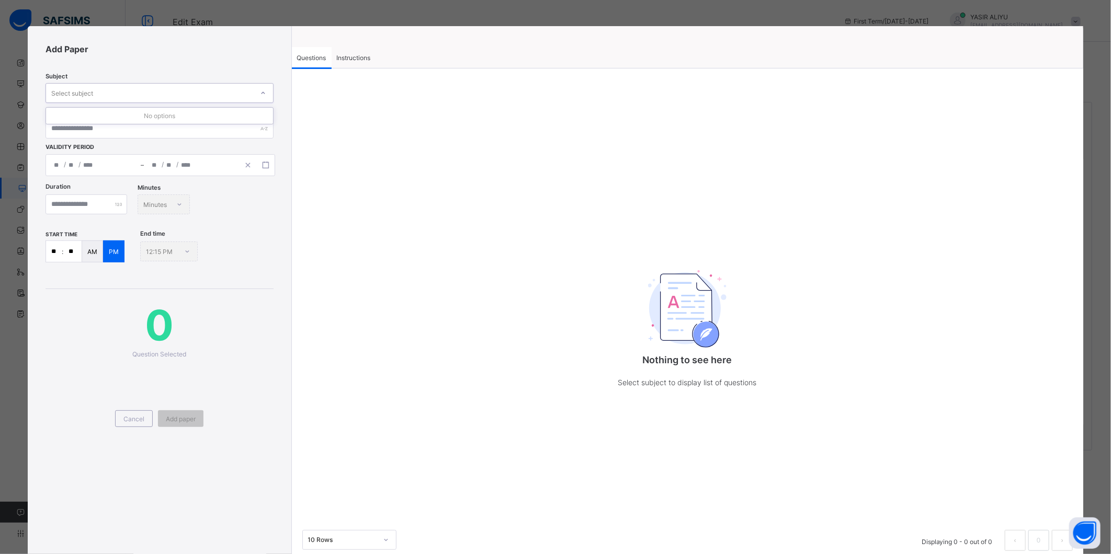
click at [70, 89] on div "Select subject" at bounding box center [72, 93] width 42 height 20
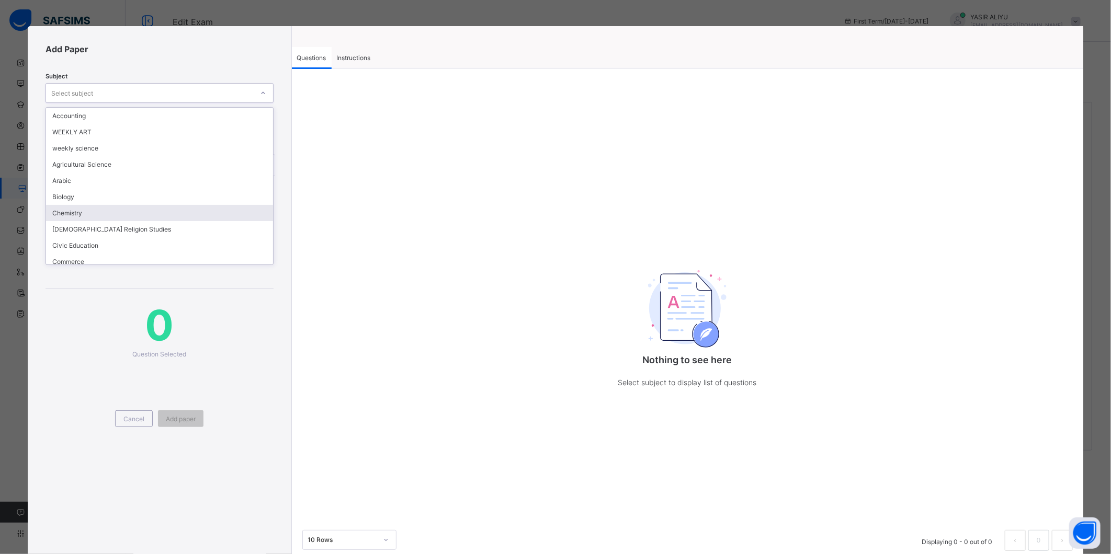
click at [76, 212] on div "Chemistry" at bounding box center [159, 213] width 226 height 16
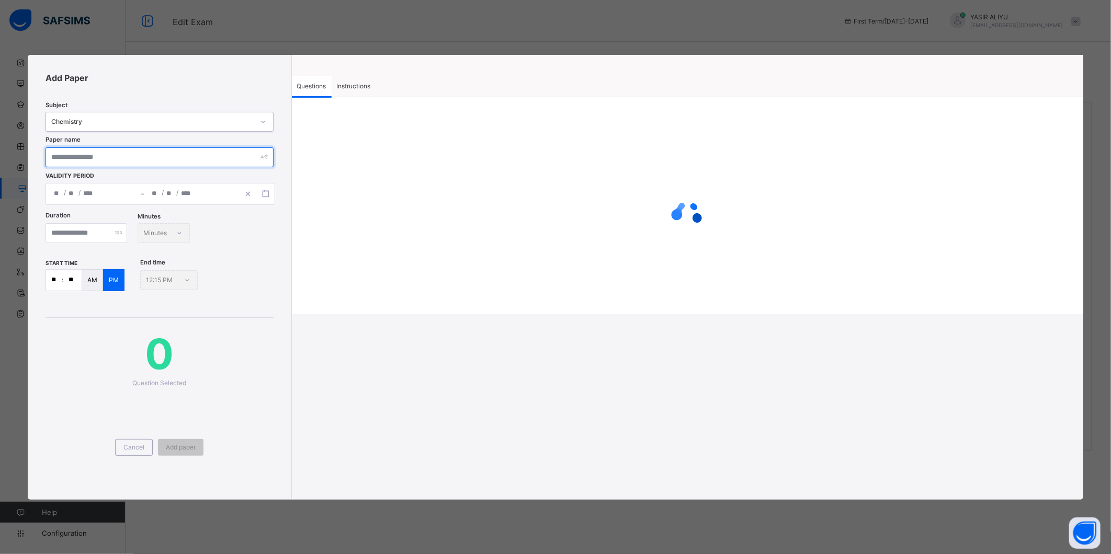
click at [82, 159] on input "text" at bounding box center [160, 157] width 228 height 20
type input "*********"
click at [262, 189] on button "button" at bounding box center [266, 194] width 18 height 12
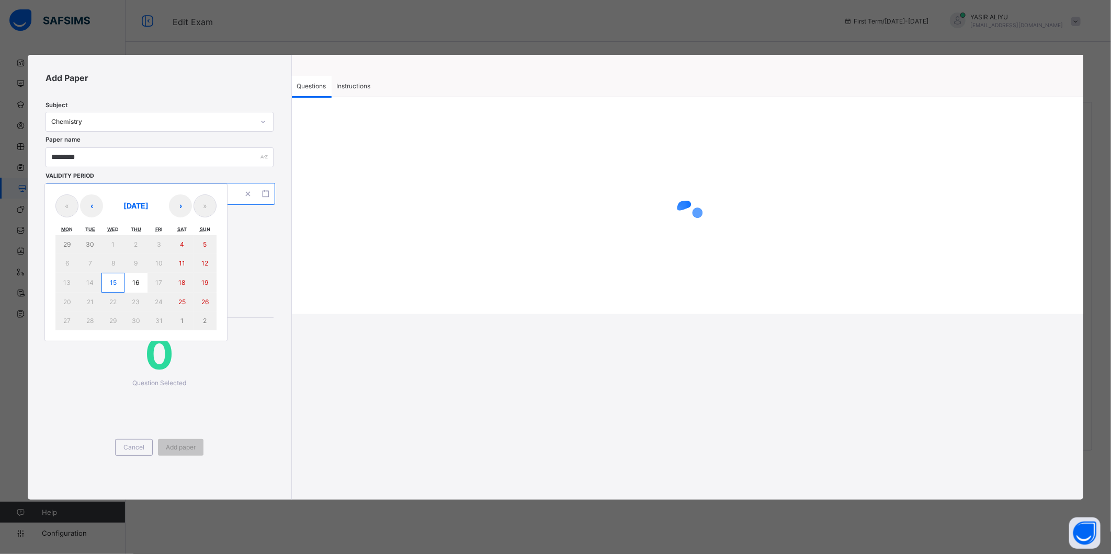
click at [110, 279] on abbr "15" at bounding box center [113, 283] width 7 height 8
type input "**********"
type input "**"
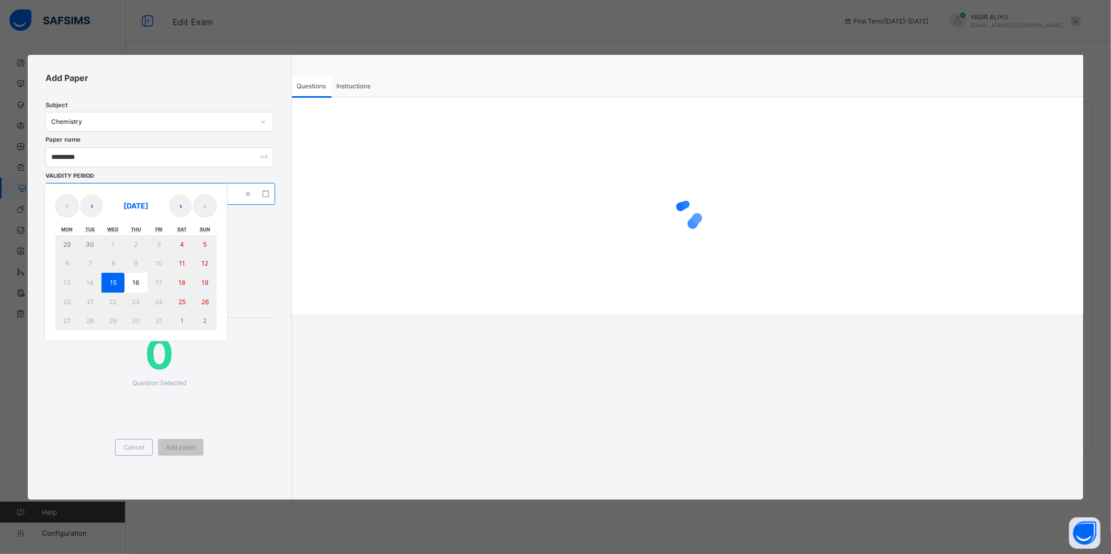
type input "****"
type input "**********"
type input "**"
type input "****"
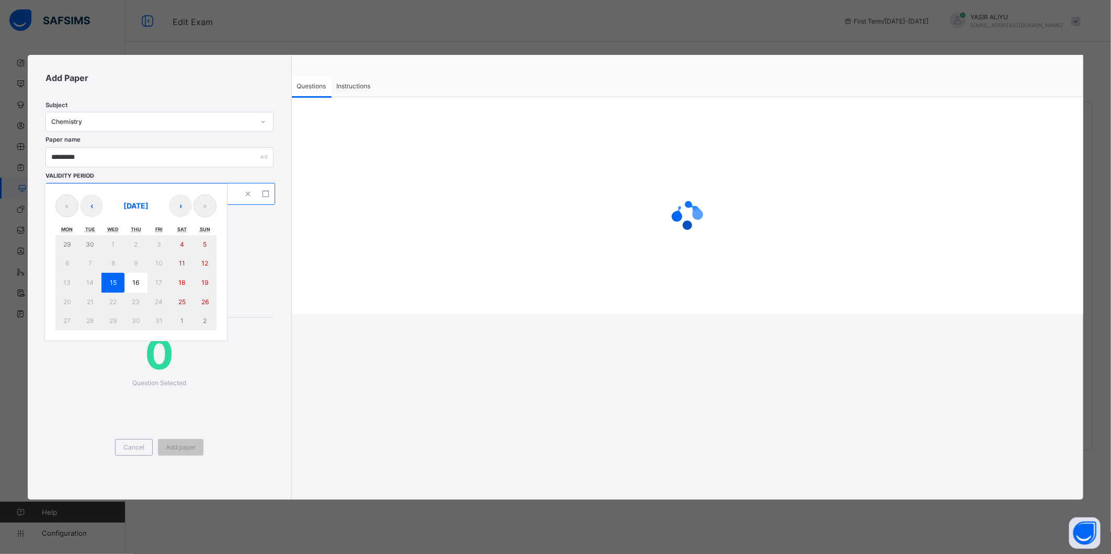
type input "**"
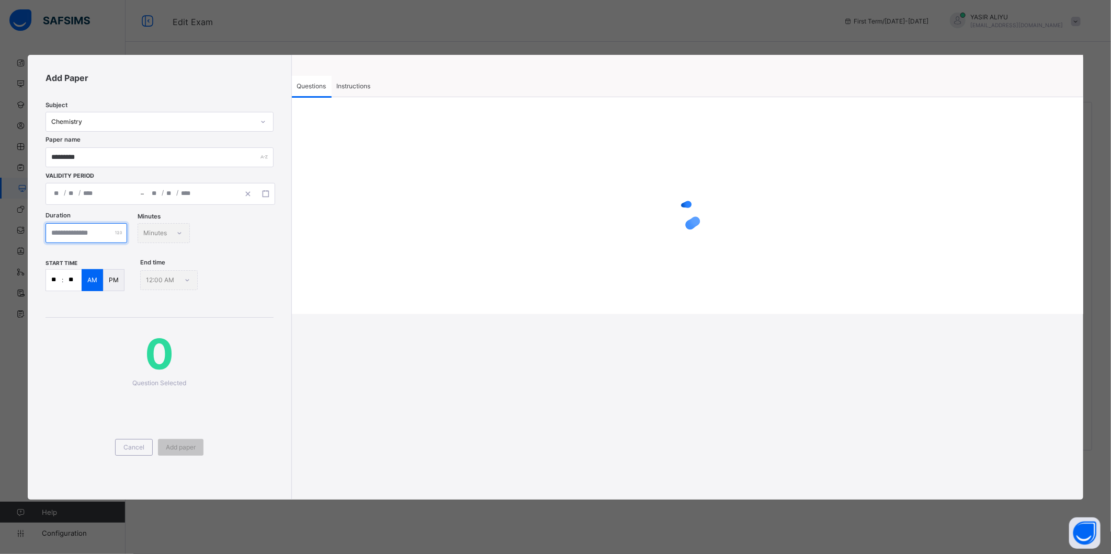
click at [99, 236] on input "number" at bounding box center [87, 233] width 82 height 20
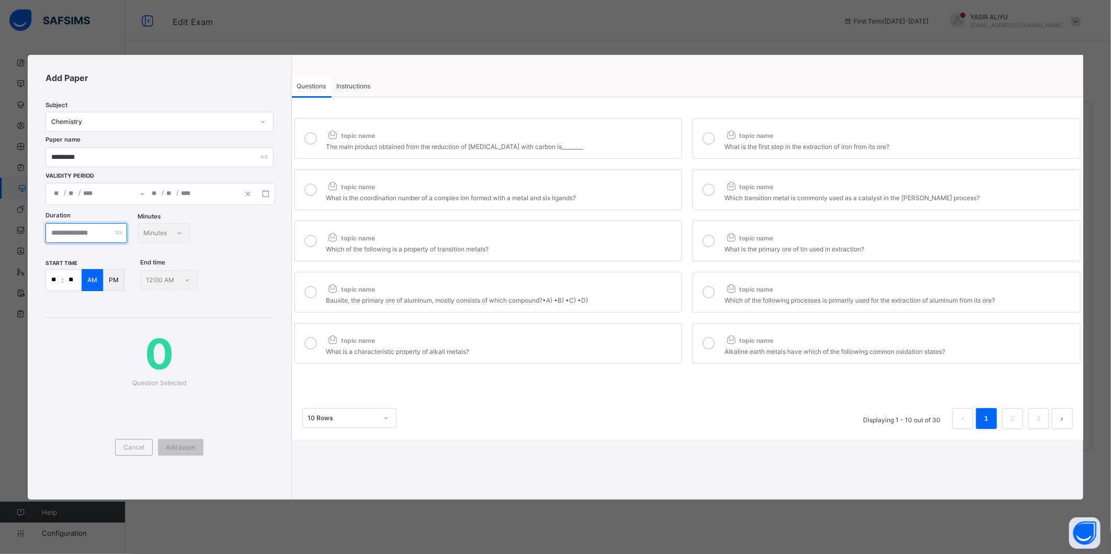
type input "**"
click at [70, 281] on input "**" at bounding box center [72, 280] width 18 height 21
type input "**"
click at [309, 138] on icon at bounding box center [310, 138] width 13 height 13
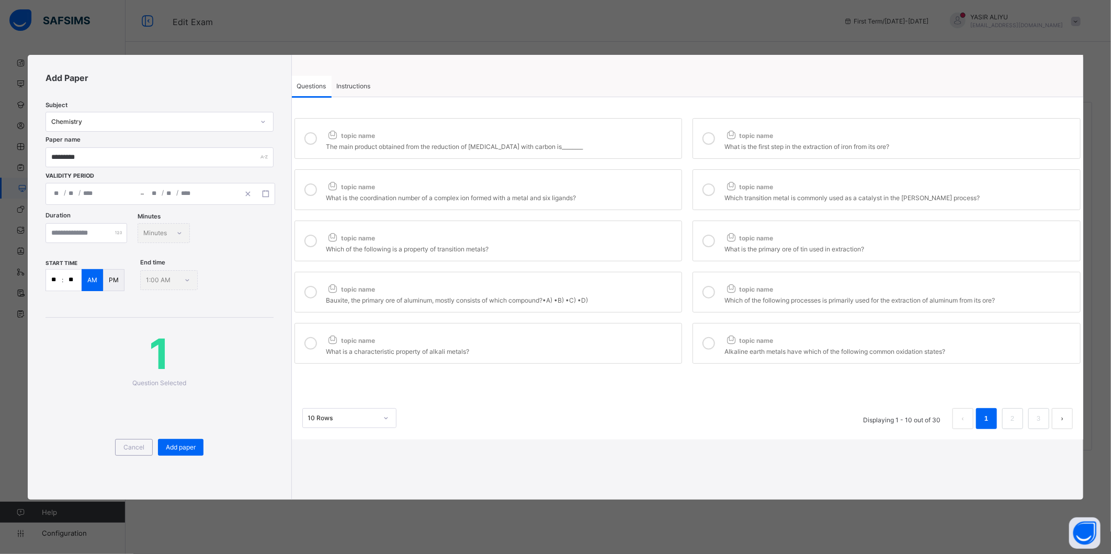
click at [705, 133] on icon at bounding box center [708, 138] width 13 height 13
click at [632, 174] on label "topic name What is the coordination number of a complex ion formed with a metal…" at bounding box center [488, 189] width 388 height 41
click at [718, 178] on div at bounding box center [708, 190] width 21 height 24
click at [612, 244] on div "Which of the following is a property of transition metals?" at bounding box center [501, 248] width 350 height 10
click at [712, 237] on icon at bounding box center [708, 241] width 13 height 13
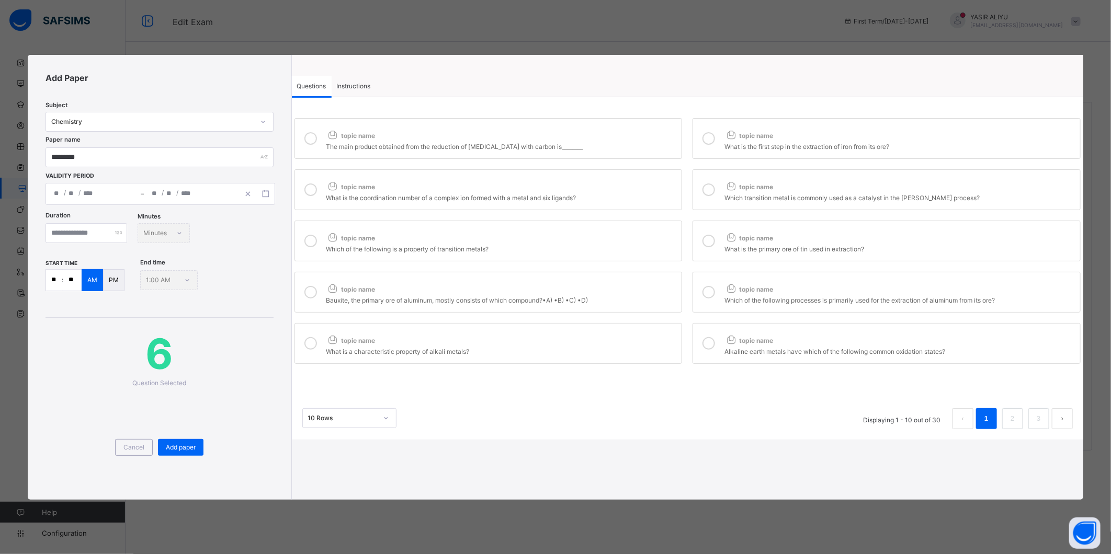
click at [619, 299] on div "Bauxite, the primary ore of aluminum, mostly consists of which compound?•A) •B)…" at bounding box center [501, 299] width 350 height 10
drag, startPoint x: 723, startPoint y: 287, endPoint x: 644, endPoint y: 344, distance: 98.1
click at [722, 289] on label "topic name Which of the following processes is primarily used for the extractio…" at bounding box center [886, 292] width 388 height 41
click at [606, 358] on label "topic name What is a characteristic property of alkali metals?" at bounding box center [488, 343] width 388 height 41
click at [715, 340] on div at bounding box center [708, 344] width 21 height 24
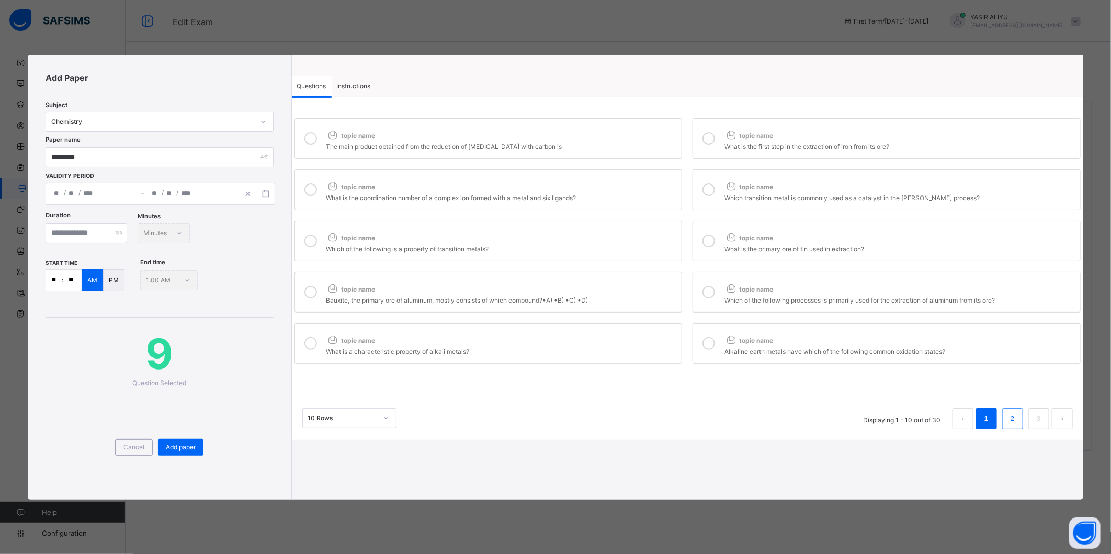
click at [1008, 417] on link "2" at bounding box center [1012, 419] width 10 height 14
click at [353, 135] on span "topic name" at bounding box center [350, 136] width 49 height 8
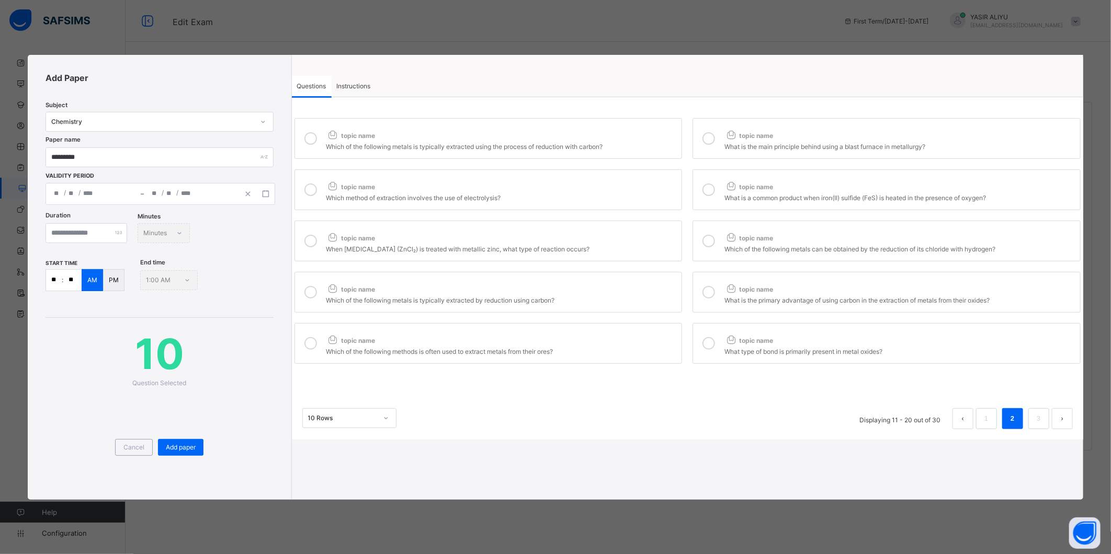
click at [737, 131] on icon at bounding box center [730, 134] width 13 height 11
drag, startPoint x: 622, startPoint y: 191, endPoint x: 659, endPoint y: 190, distance: 36.6
click at [626, 191] on div "topic name" at bounding box center [501, 185] width 350 height 14
click at [711, 184] on div at bounding box center [708, 190] width 21 height 24
click at [618, 245] on div "When zinc chloride (ZnCl₂) is treated with metallic zinc, what type of reaction…" at bounding box center [501, 248] width 350 height 10
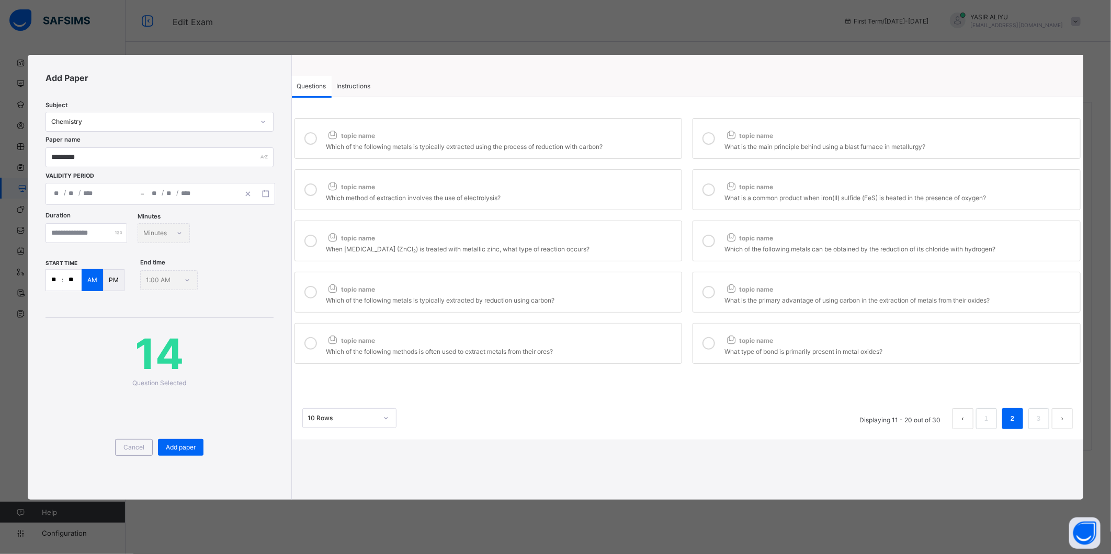
click at [717, 238] on div at bounding box center [708, 241] width 21 height 24
click at [630, 285] on div "topic name" at bounding box center [501, 287] width 350 height 14
click at [723, 285] on label "topic name What is the primary advantage of using carbon in the extraction of m…" at bounding box center [886, 292] width 388 height 41
click at [600, 337] on div "topic name" at bounding box center [501, 339] width 350 height 14
click at [704, 333] on label "topic name What type of bond is primarily present in metal oxides?" at bounding box center [886, 343] width 388 height 41
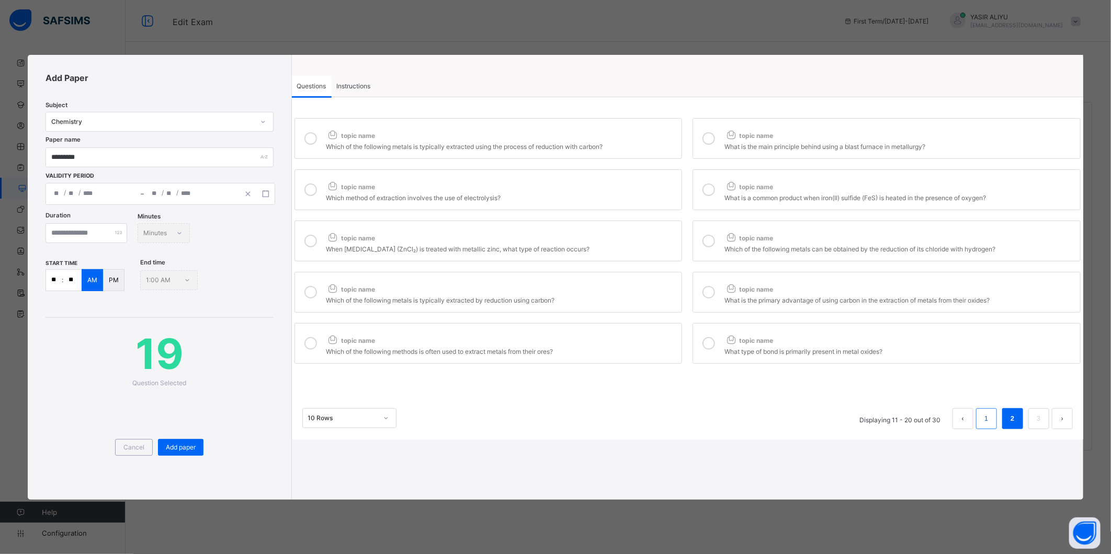
click at [989, 423] on link "1" at bounding box center [986, 419] width 10 height 14
click at [717, 293] on div at bounding box center [708, 292] width 21 height 24
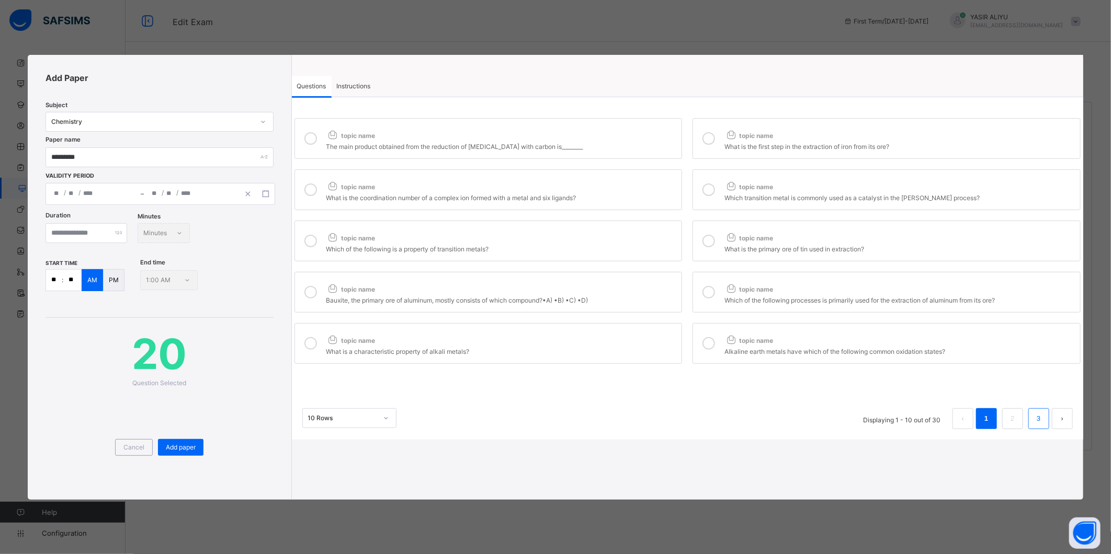
click at [1038, 419] on link "3" at bounding box center [1039, 419] width 10 height 14
click at [395, 135] on div "topic name" at bounding box center [501, 134] width 350 height 14
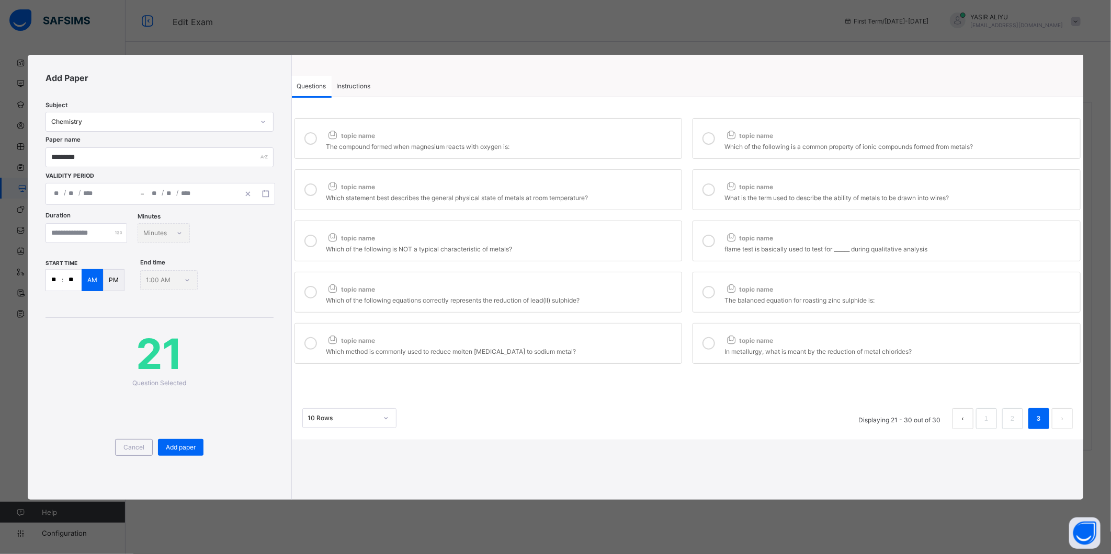
click at [720, 138] on label "topic name Which of the following is a common property of ionic compounds forme…" at bounding box center [886, 138] width 388 height 41
click at [591, 186] on div "topic name" at bounding box center [501, 185] width 350 height 14
click at [707, 191] on icon at bounding box center [708, 190] width 13 height 13
click at [594, 243] on div "topic name" at bounding box center [501, 236] width 350 height 14
click at [707, 241] on icon at bounding box center [708, 241] width 13 height 13
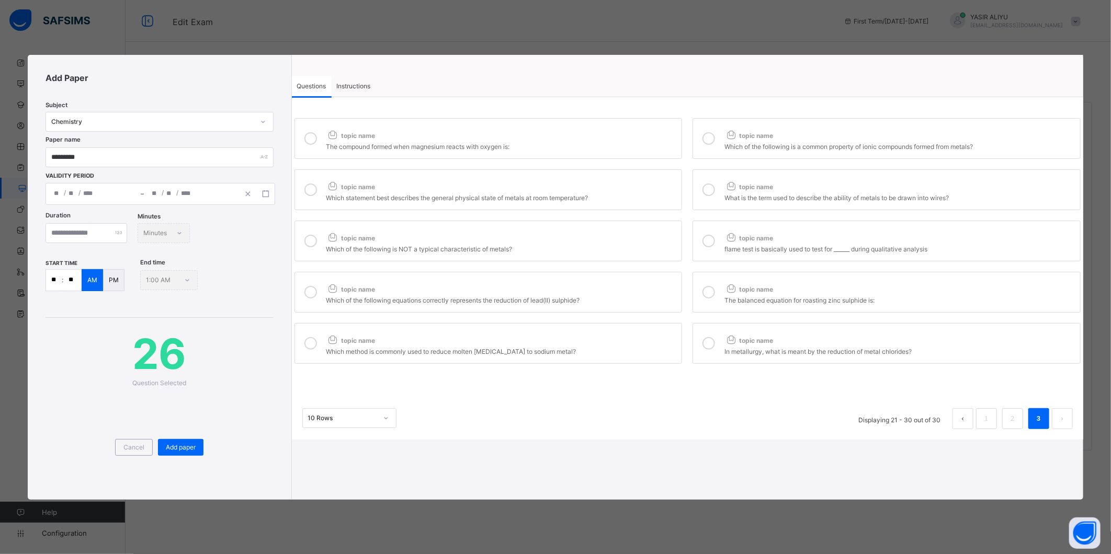
click at [627, 283] on div "topic name" at bounding box center [501, 287] width 350 height 14
click at [722, 287] on label "topic name The balanced equation for roasting zinc sulphide is:" at bounding box center [886, 292] width 388 height 41
click at [619, 323] on div "topic name The compound formed when magnesium reacts with oxygen is: topic name…" at bounding box center [687, 241] width 791 height 251
click at [629, 345] on div "topic name" at bounding box center [501, 339] width 350 height 14
click at [710, 348] on icon at bounding box center [708, 343] width 13 height 13
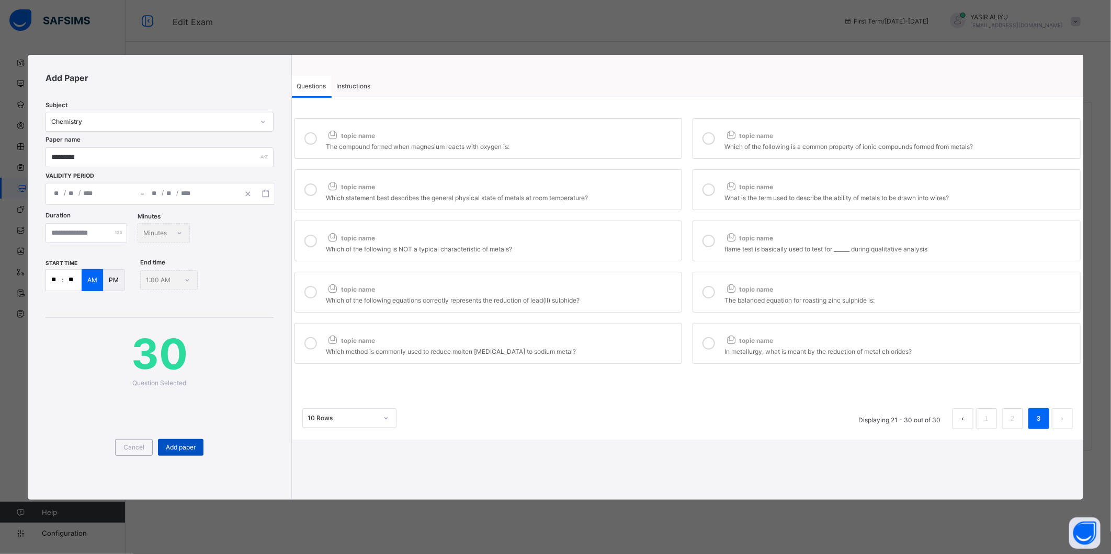
click at [185, 444] on span "Add paper" at bounding box center [181, 448] width 30 height 8
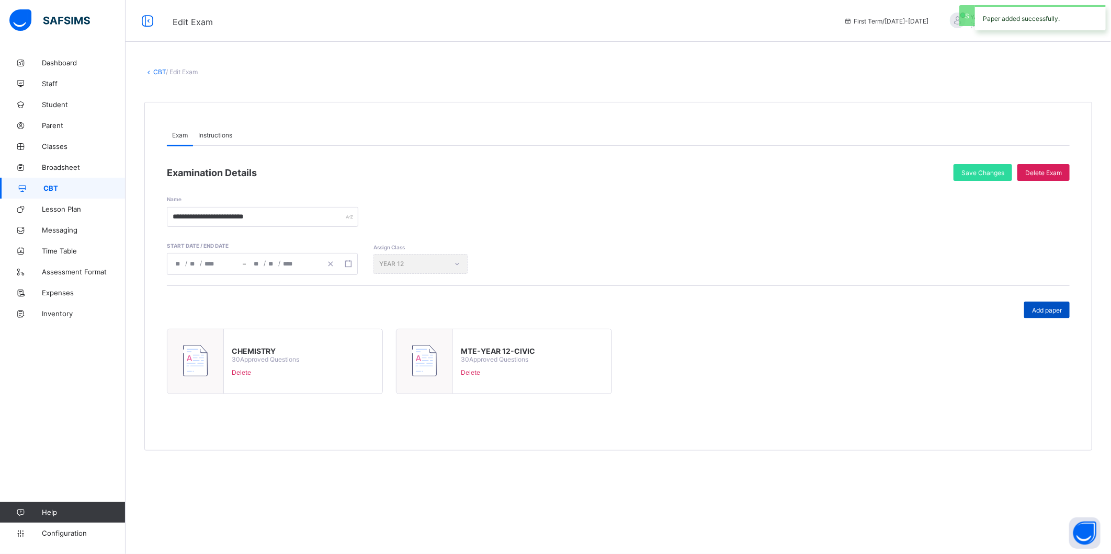
click at [1050, 311] on span "Add paper" at bounding box center [1047, 310] width 30 height 8
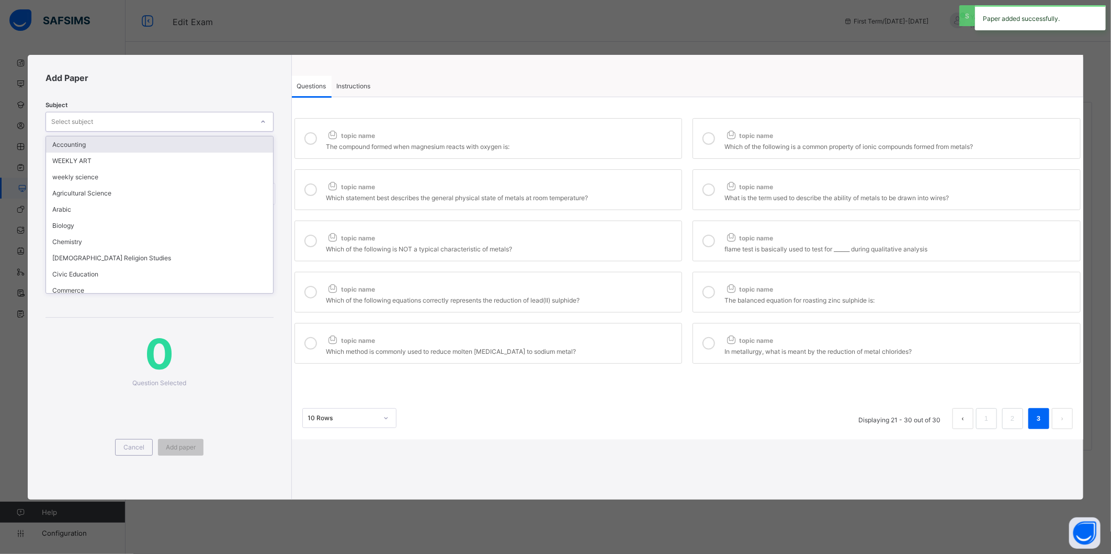
click at [158, 118] on div "Select subject" at bounding box center [149, 122] width 207 height 15
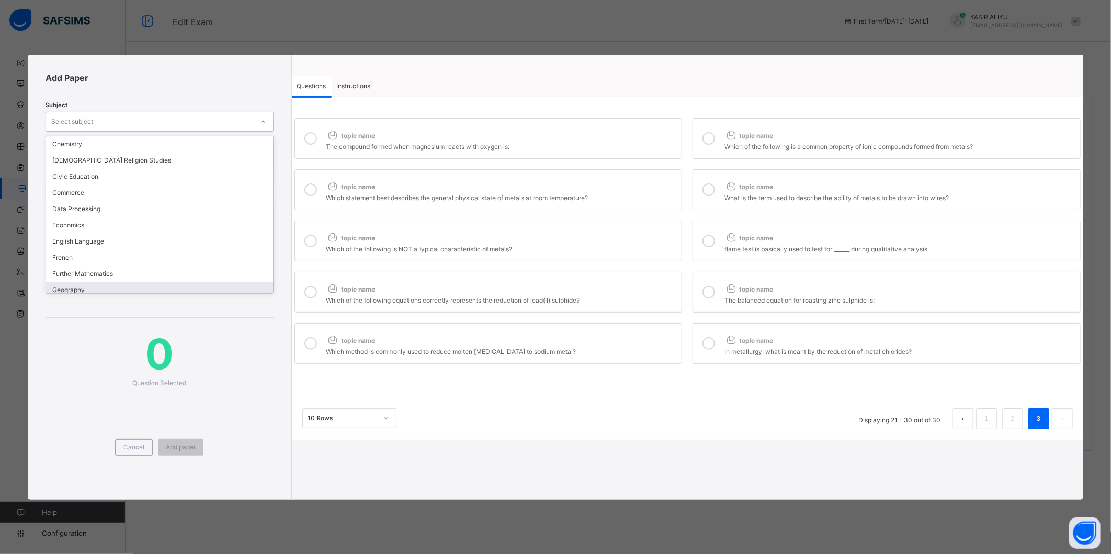
scroll to position [116, 0]
click at [71, 283] on div "Government" at bounding box center [159, 288] width 226 height 16
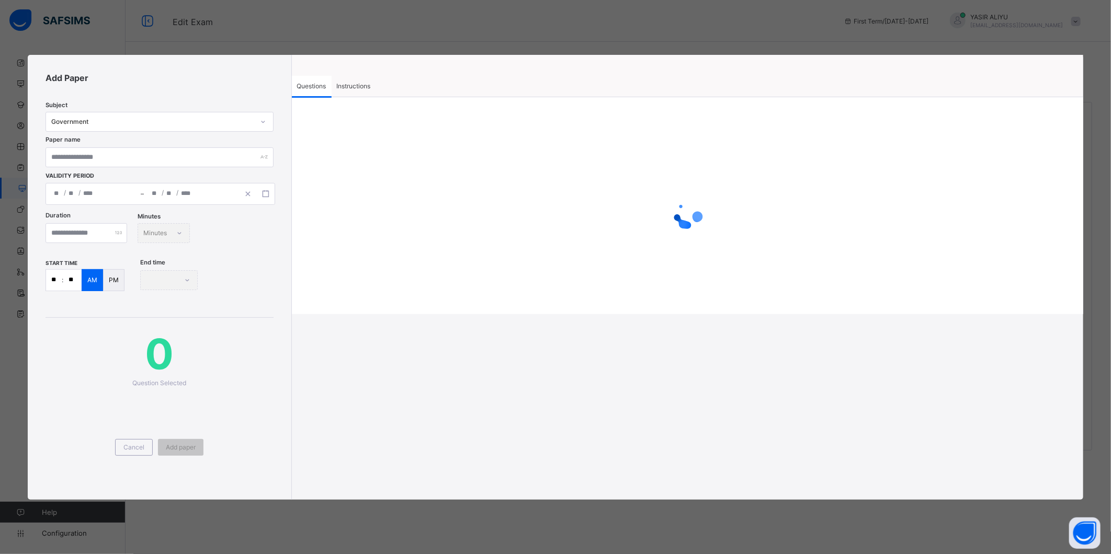
click at [356, 82] on span "Instructions" at bounding box center [354, 86] width 34 height 8
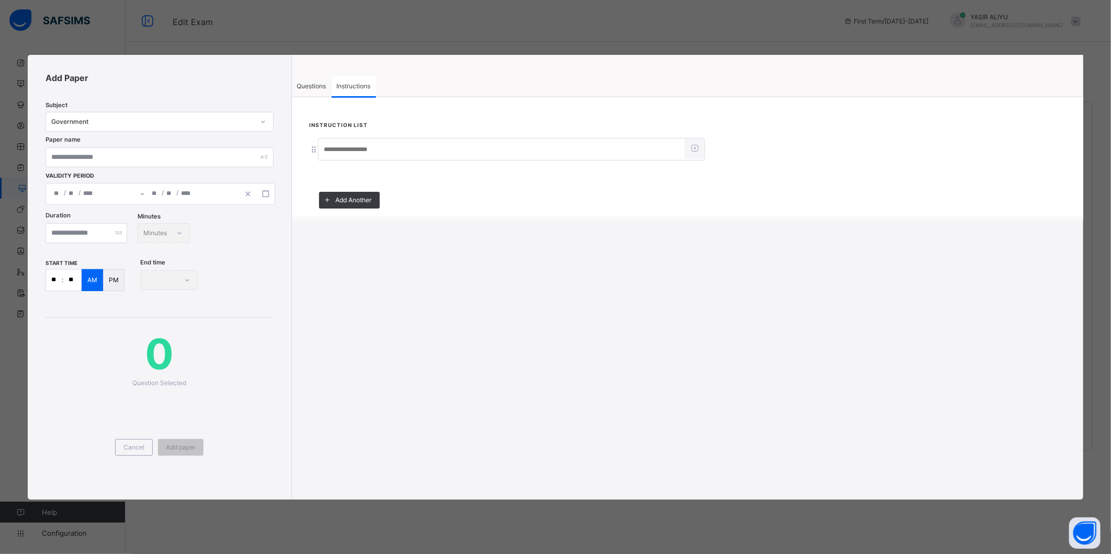
click at [342, 154] on input at bounding box center [502, 150] width 366 height 20
type input "**********"
click at [324, 86] on span "Questions" at bounding box center [311, 86] width 29 height 8
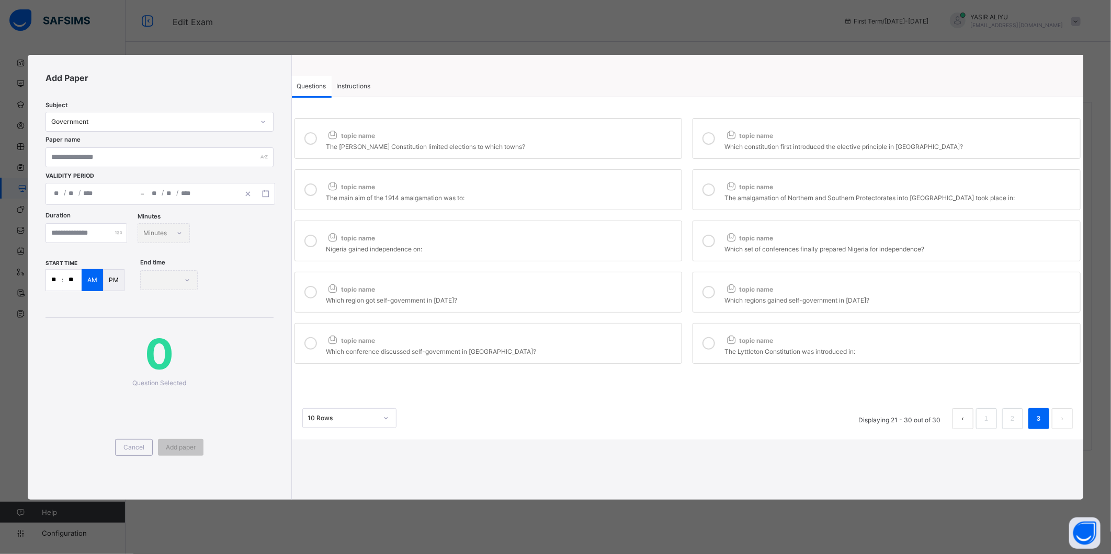
drag, startPoint x: 342, startPoint y: 134, endPoint x: 760, endPoint y: 194, distance: 422.1
click at [350, 137] on span "topic name" at bounding box center [350, 136] width 49 height 8
drag, startPoint x: 833, startPoint y: 151, endPoint x: 822, endPoint y: 150, distance: 11.0
click at [833, 150] on div "Which constitution first introduced the elective principle in Nigeria?" at bounding box center [899, 145] width 350 height 10
click at [608, 179] on div "topic name" at bounding box center [501, 185] width 350 height 14
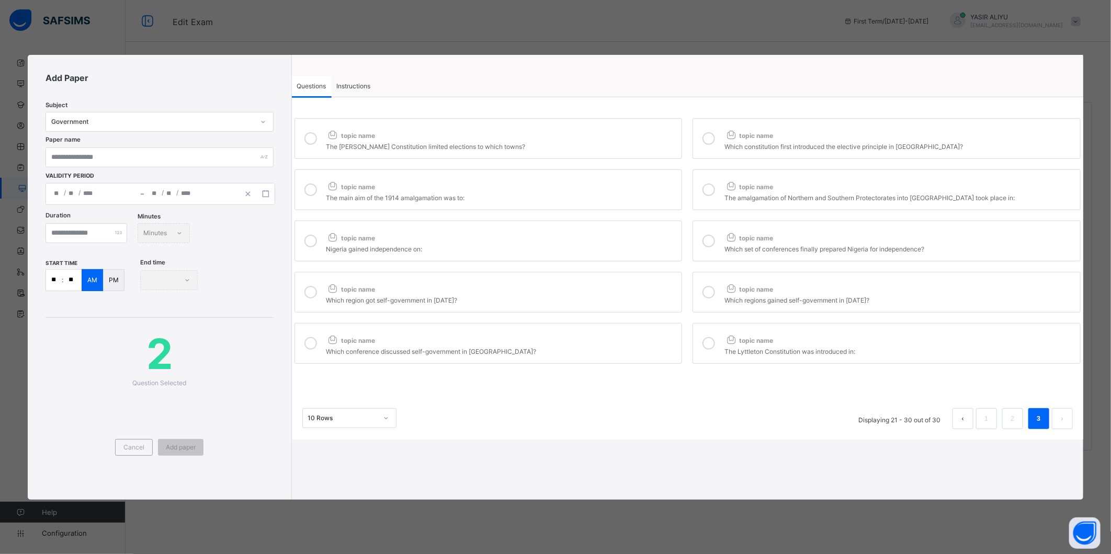
click at [616, 139] on div "topic name" at bounding box center [501, 134] width 350 height 14
drag, startPoint x: 735, startPoint y: 188, endPoint x: 668, endPoint y: 229, distance: 78.6
click at [734, 189] on icon at bounding box center [730, 185] width 13 height 11
click at [647, 232] on div "topic name" at bounding box center [501, 236] width 350 height 14
click at [727, 233] on icon at bounding box center [730, 237] width 13 height 11
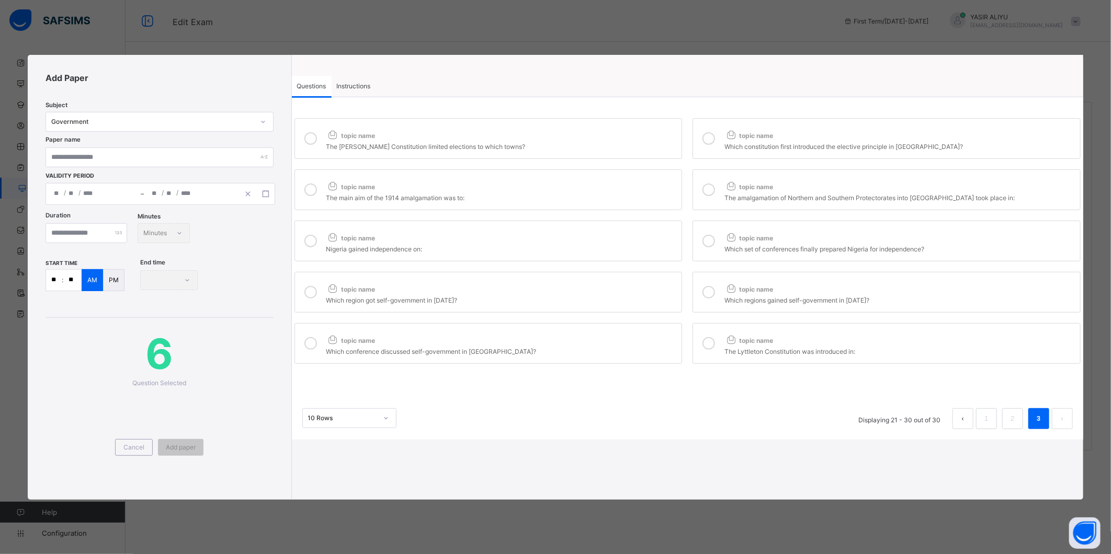
click at [630, 280] on label "topic name Which region got self-government in 1959?" at bounding box center [488, 292] width 388 height 41
click at [716, 287] on div at bounding box center [708, 292] width 21 height 24
drag, startPoint x: 621, startPoint y: 346, endPoint x: 707, endPoint y: 342, distance: 85.9
click at [625, 345] on div "topic name" at bounding box center [501, 339] width 350 height 14
click at [712, 336] on div at bounding box center [708, 344] width 21 height 24
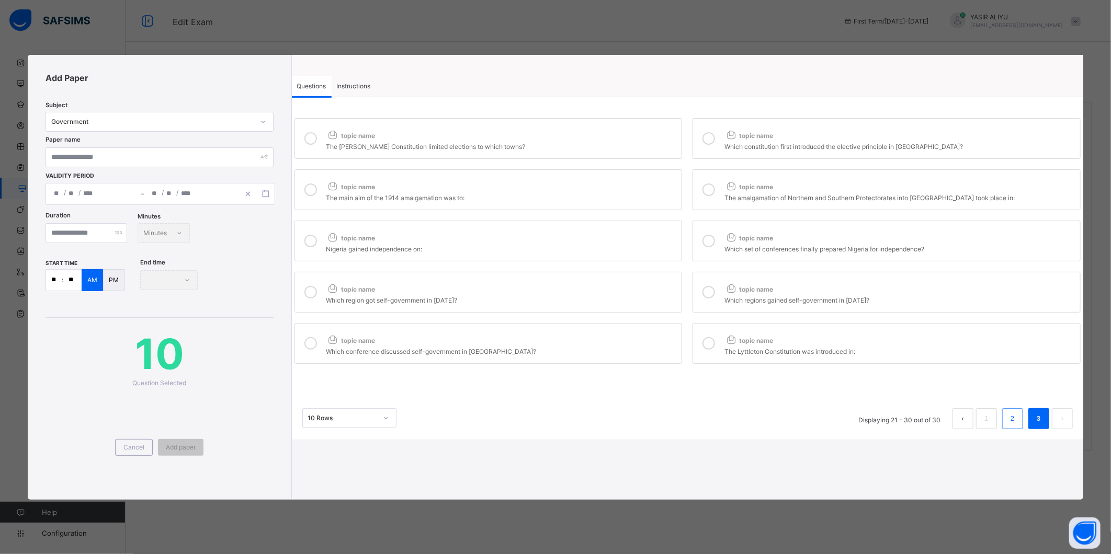
click at [1018, 420] on li "2" at bounding box center [1012, 418] width 21 height 21
click at [375, 144] on div "Nigeria became a Republic in" at bounding box center [501, 145] width 350 height 10
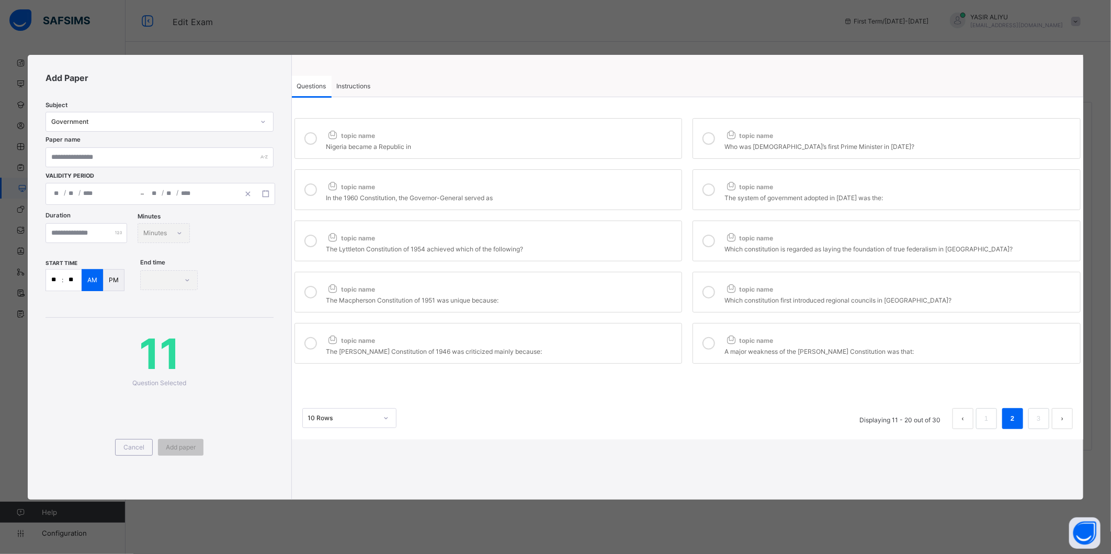
click at [775, 143] on div "Who was Nigeria’s first Prime Minister in 1960?" at bounding box center [899, 145] width 350 height 10
drag, startPoint x: 621, startPoint y: 184, endPoint x: 709, endPoint y: 185, distance: 87.4
click at [643, 185] on div "topic name" at bounding box center [501, 185] width 350 height 14
click at [720, 184] on label "topic name The system of government adopted in 1960 was the:" at bounding box center [886, 189] width 388 height 41
drag, startPoint x: 635, startPoint y: 238, endPoint x: 713, endPoint y: 239, distance: 77.9
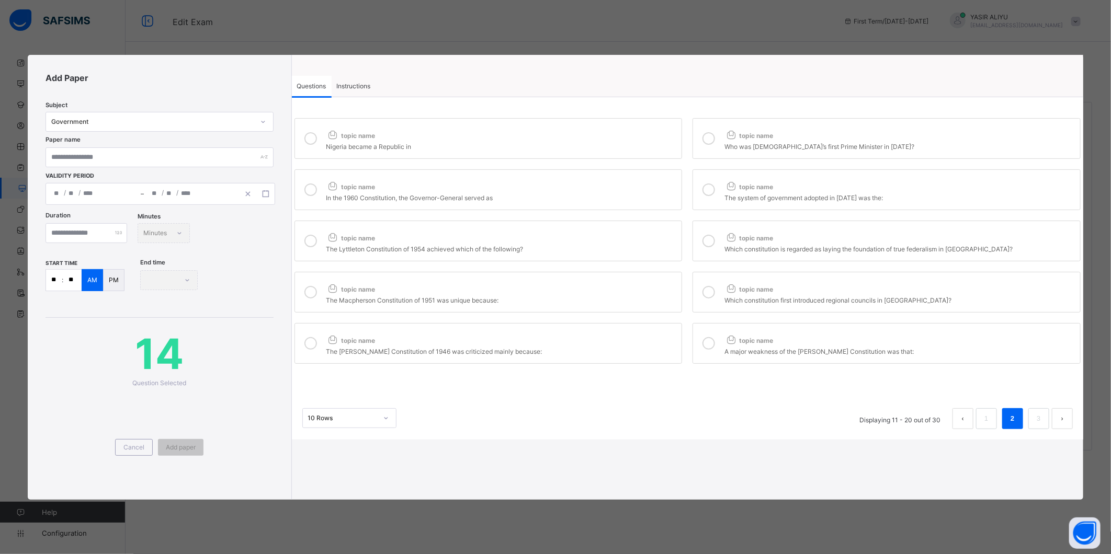
click at [650, 238] on div "topic name" at bounding box center [501, 236] width 350 height 14
drag, startPoint x: 719, startPoint y: 237, endPoint x: 661, endPoint y: 277, distance: 70.4
click at [719, 239] on div at bounding box center [708, 241] width 21 height 24
click at [632, 285] on div "topic name" at bounding box center [501, 287] width 350 height 14
drag, startPoint x: 699, startPoint y: 284, endPoint x: 708, endPoint y: 294, distance: 13.4
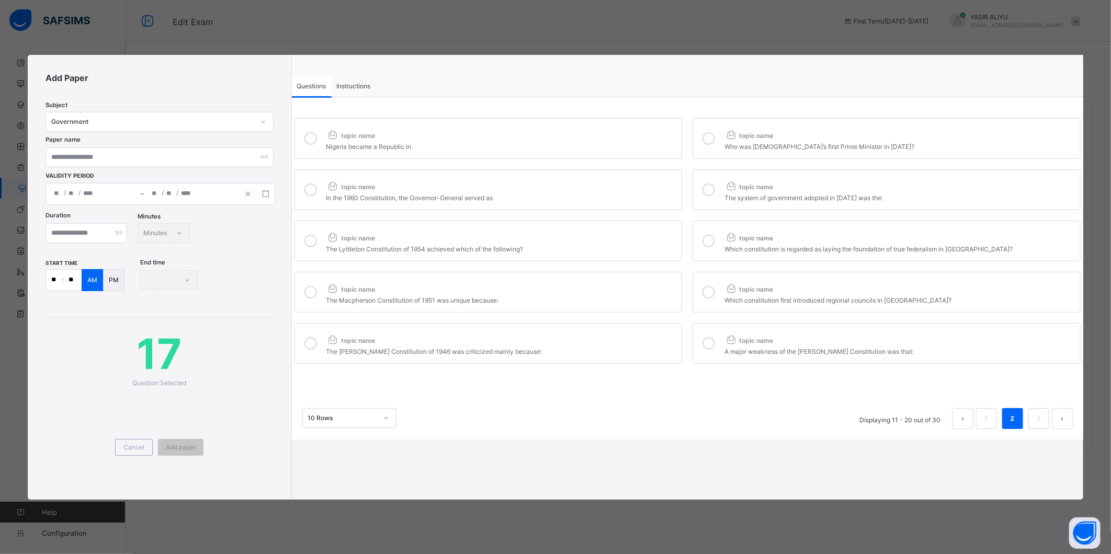
click at [700, 285] on div at bounding box center [708, 292] width 21 height 24
click at [616, 345] on div "topic name" at bounding box center [501, 339] width 350 height 14
click at [764, 352] on div "A major weakness of the Clifford Constitution was that:" at bounding box center [899, 350] width 350 height 10
click at [982, 423] on link "1" at bounding box center [986, 419] width 10 height 14
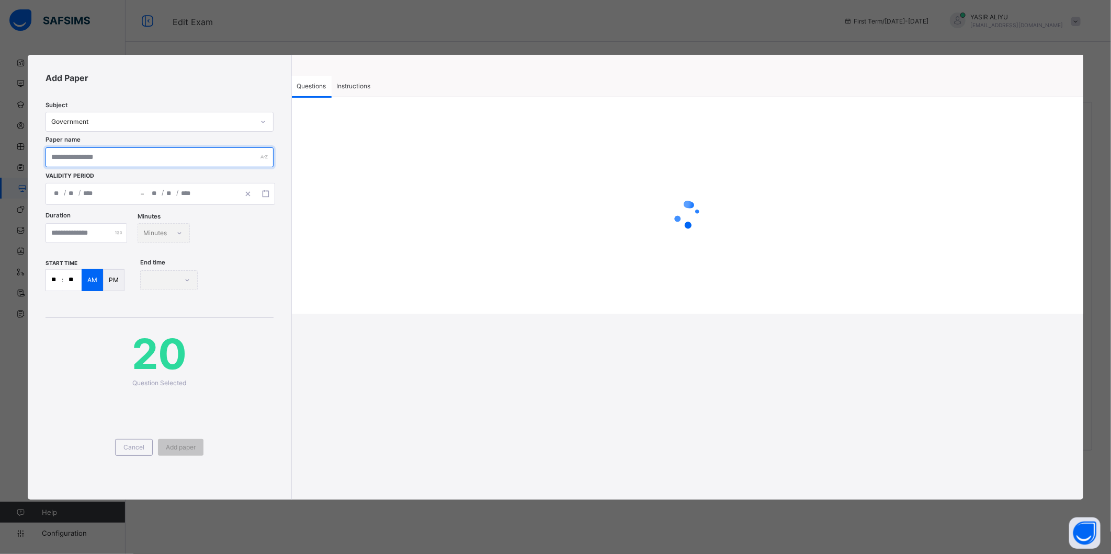
click at [122, 157] on input "text" at bounding box center [160, 157] width 228 height 20
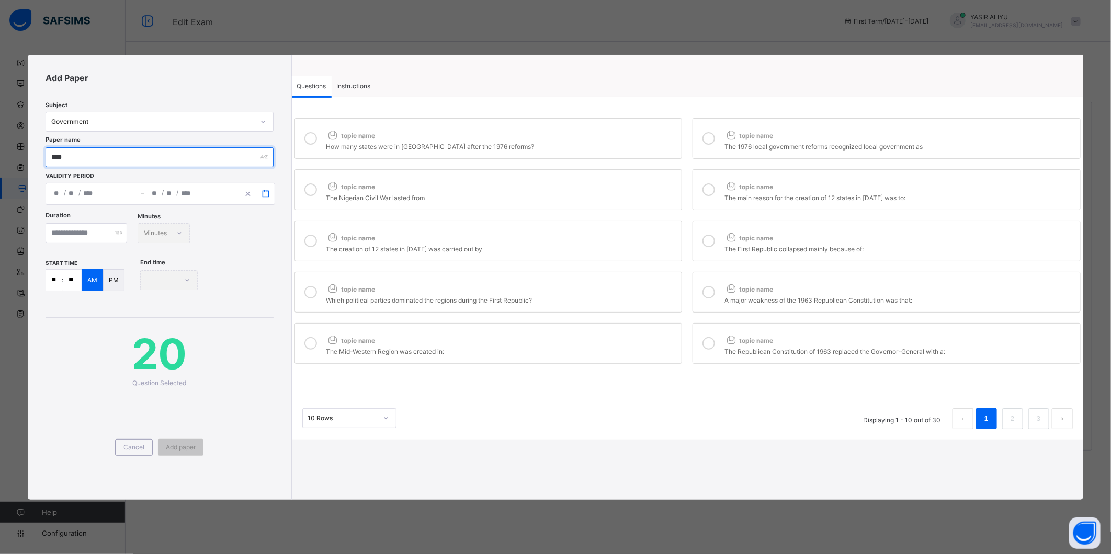
type input "****"
click at [264, 191] on line "button" at bounding box center [264, 191] width 0 height 2
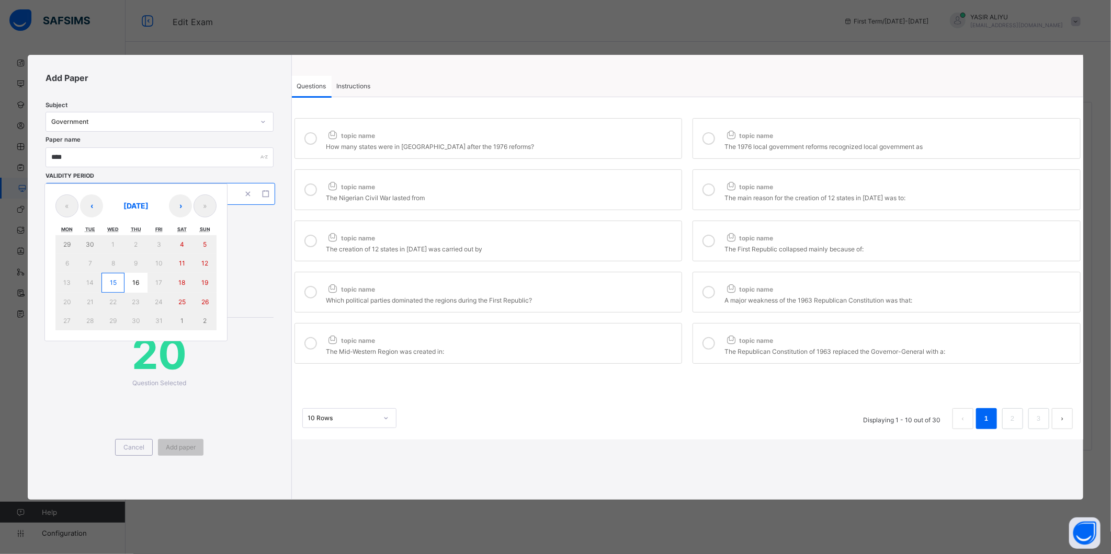
click at [113, 276] on button "15" at bounding box center [112, 283] width 23 height 20
type input "**********"
type input "**"
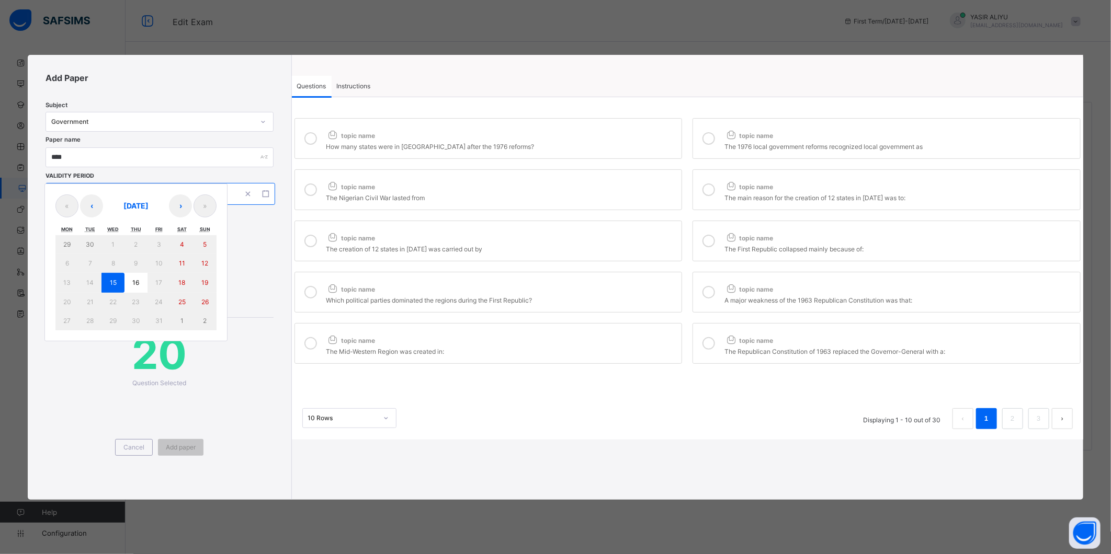
type input "****"
type input "**********"
type input "**"
type input "****"
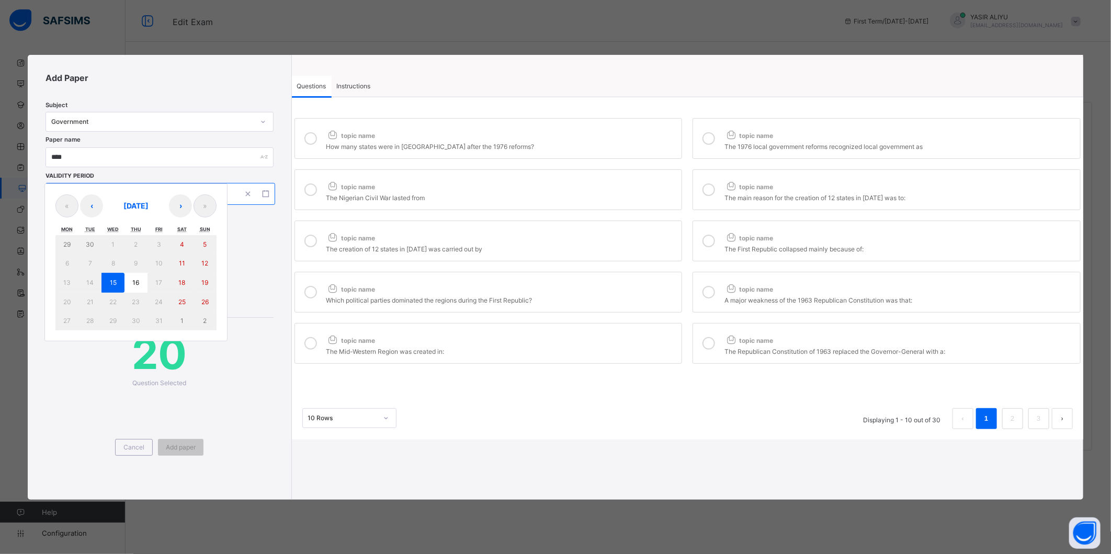
type input "**"
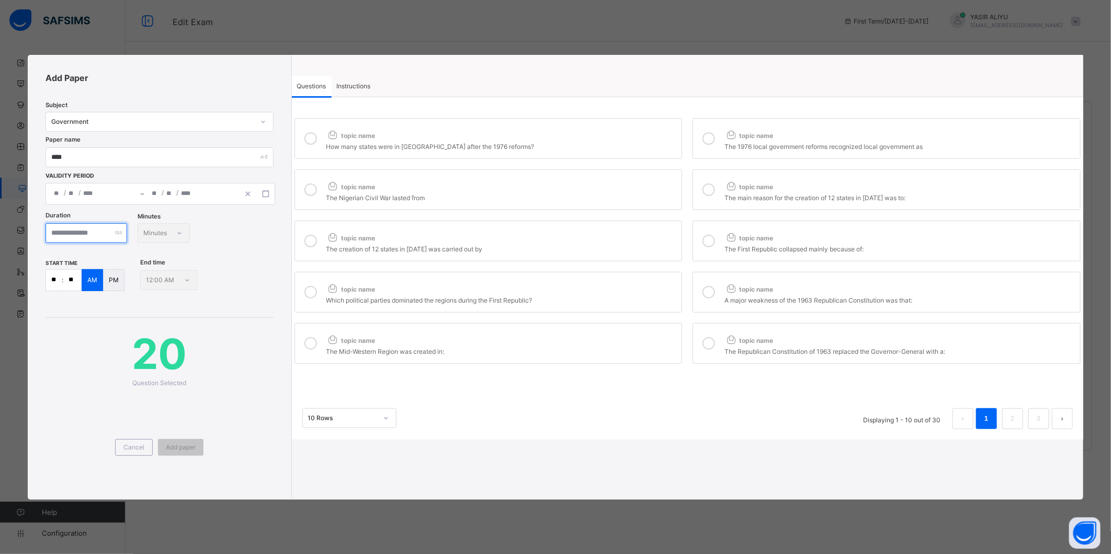
click at [103, 233] on input "number" at bounding box center [87, 233] width 82 height 20
type input "**"
click at [74, 280] on input "**" at bounding box center [72, 280] width 18 height 21
type input "**"
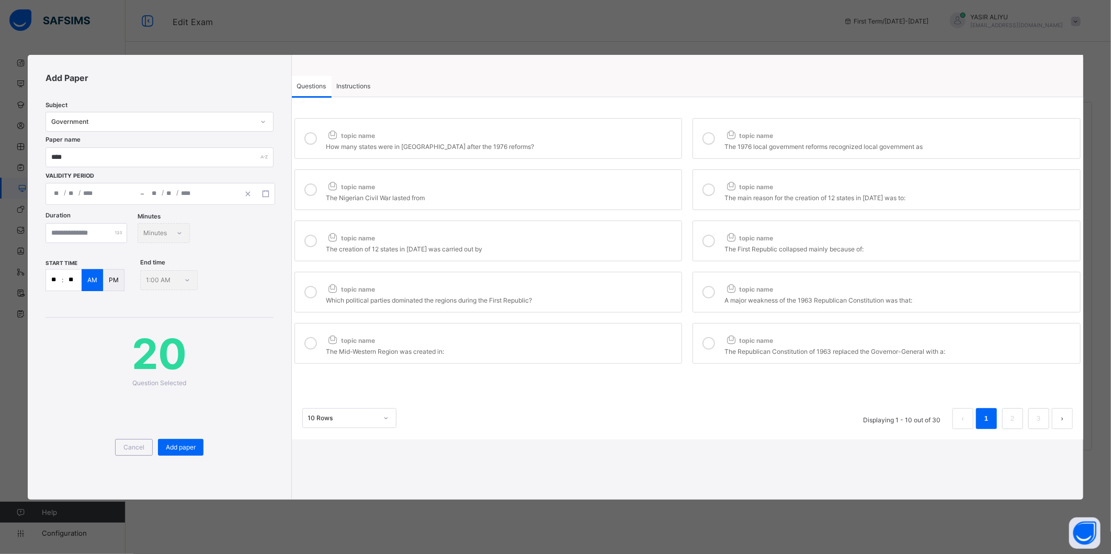
click at [347, 139] on span "topic name" at bounding box center [350, 136] width 49 height 8
click at [832, 137] on div "topic name" at bounding box center [899, 134] width 350 height 14
drag, startPoint x: 600, startPoint y: 194, endPoint x: 654, endPoint y: 194, distance: 53.3
click at [611, 194] on div "The Nigerian Civil War lasted from" at bounding box center [501, 196] width 350 height 10
click at [732, 186] on icon at bounding box center [730, 185] width 13 height 11
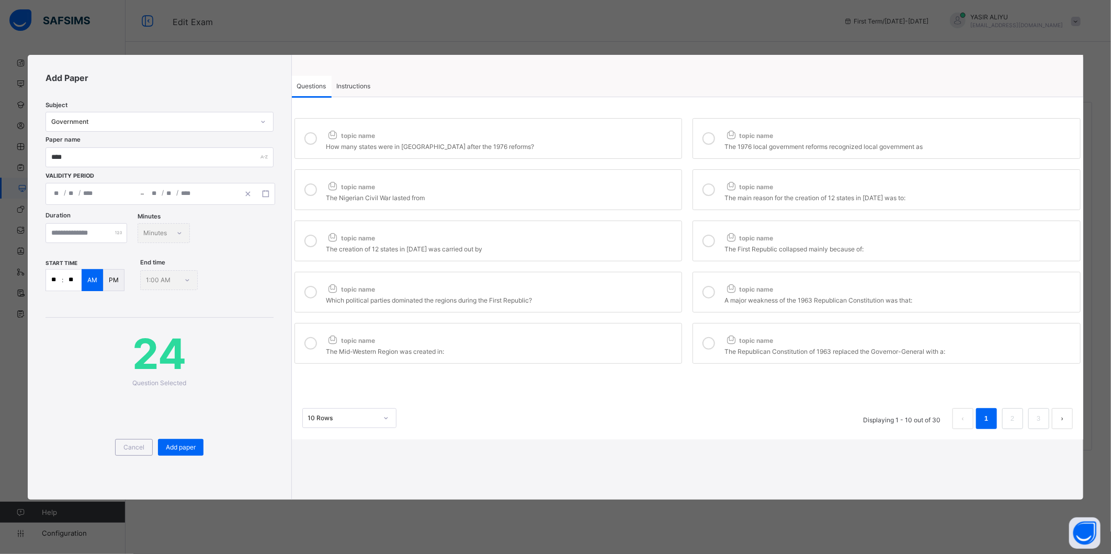
click at [639, 235] on div "topic name" at bounding box center [501, 236] width 350 height 14
drag, startPoint x: 728, startPoint y: 232, endPoint x: 713, endPoint y: 247, distance: 20.3
click at [725, 237] on div "topic name" at bounding box center [899, 236] width 350 height 14
click at [631, 297] on div "Which political parties dominated the regions during the First Republic?" at bounding box center [501, 299] width 350 height 10
drag, startPoint x: 738, startPoint y: 288, endPoint x: 718, endPoint y: 300, distance: 23.7
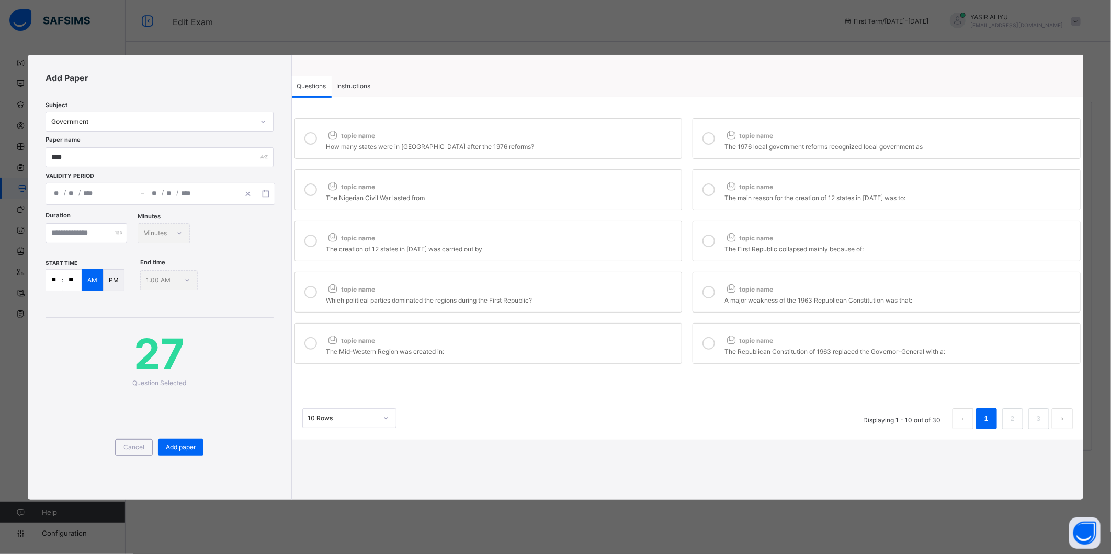
click at [733, 291] on div "topic name" at bounding box center [899, 287] width 350 height 14
drag, startPoint x: 587, startPoint y: 354, endPoint x: 722, endPoint y: 343, distance: 134.9
click at [590, 353] on div "The Mid-Western Region was created in:" at bounding box center [501, 350] width 350 height 10
click at [741, 340] on span "topic name" at bounding box center [748, 341] width 49 height 8
click at [192, 444] on span "Add paper" at bounding box center [181, 448] width 30 height 8
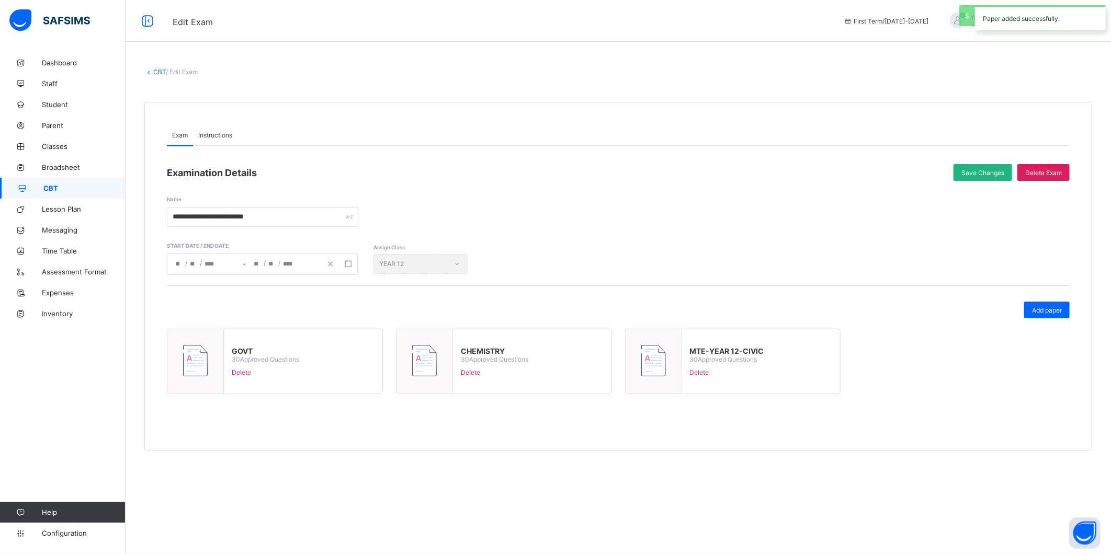
click at [984, 170] on span "Save Changes" at bounding box center [982, 173] width 43 height 8
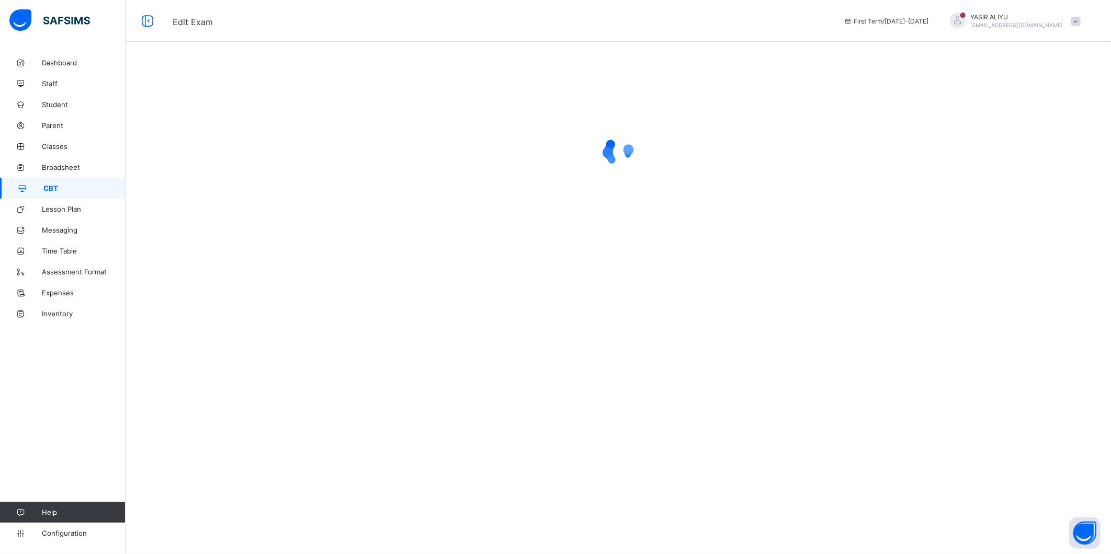
click at [80, 186] on span "CBT" at bounding box center [84, 188] width 82 height 8
click at [215, 80] on span "Exams" at bounding box center [211, 79] width 19 height 8
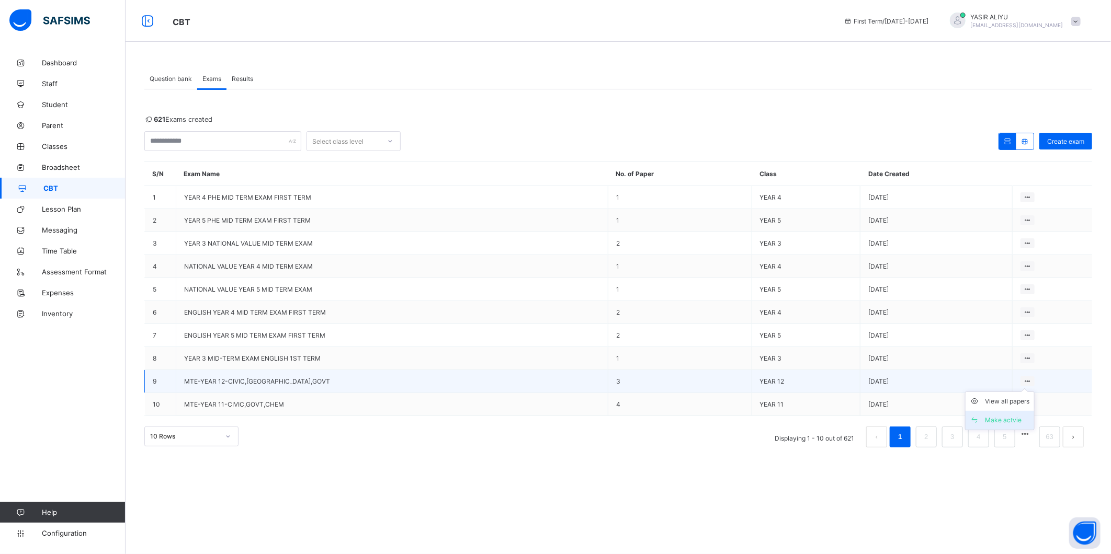
click at [1009, 412] on li "Make actvie" at bounding box center [1000, 420] width 69 height 19
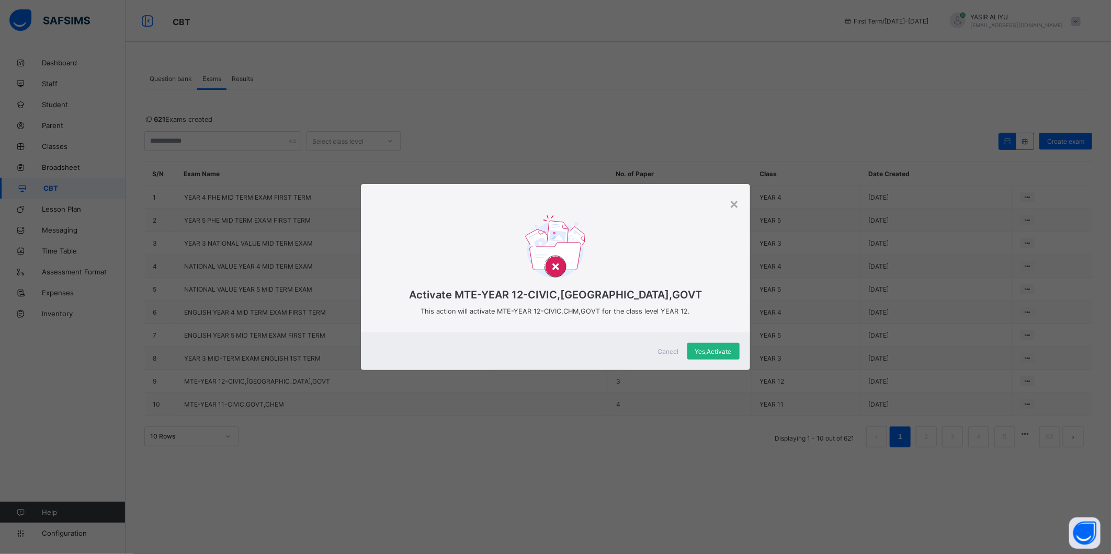
click at [719, 348] on span "Yes, Activate" at bounding box center [713, 352] width 37 height 8
